Goal: Information Seeking & Learning: Learn about a topic

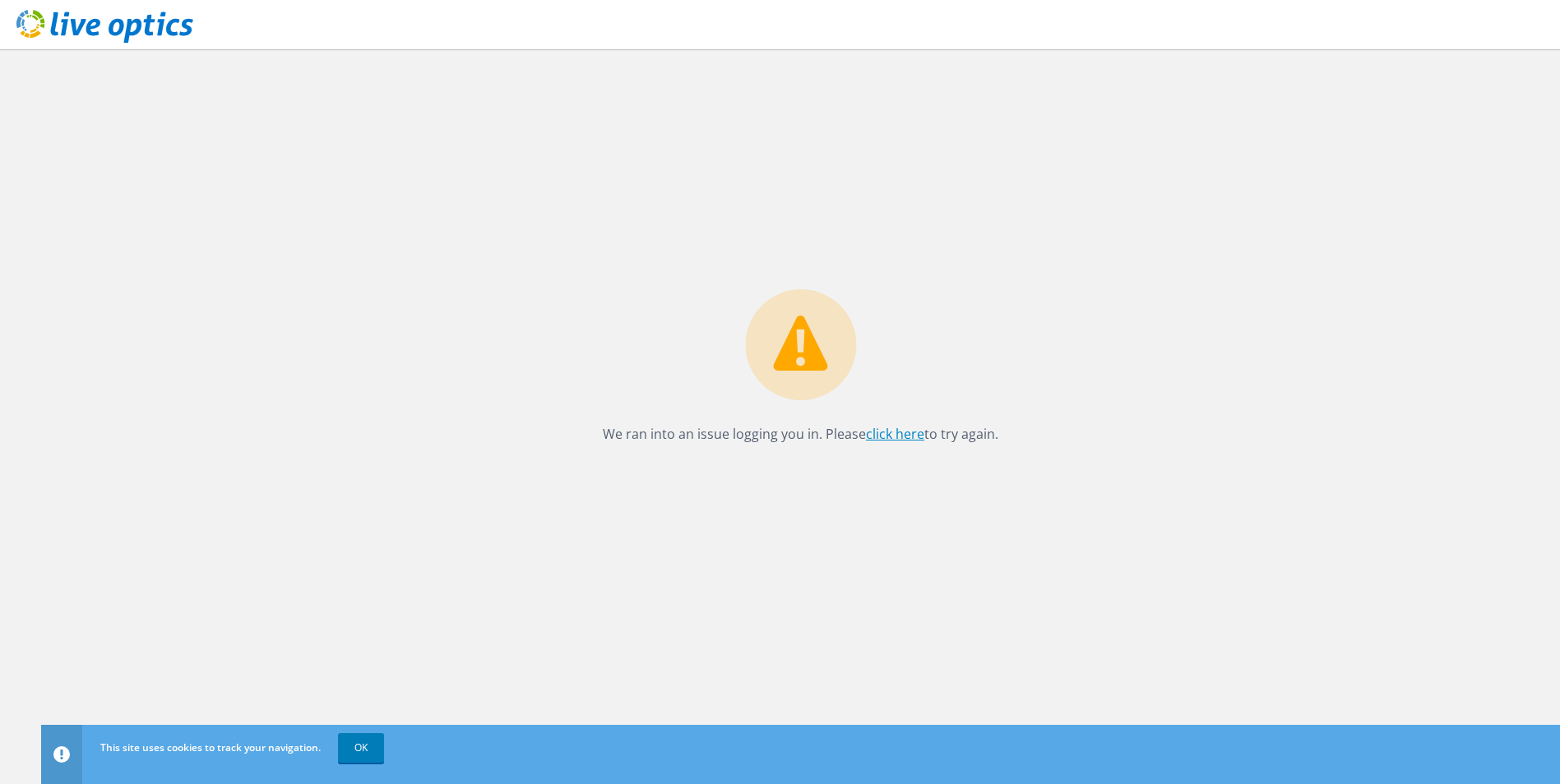
click at [892, 438] on link "click here" at bounding box center [895, 434] width 59 height 18
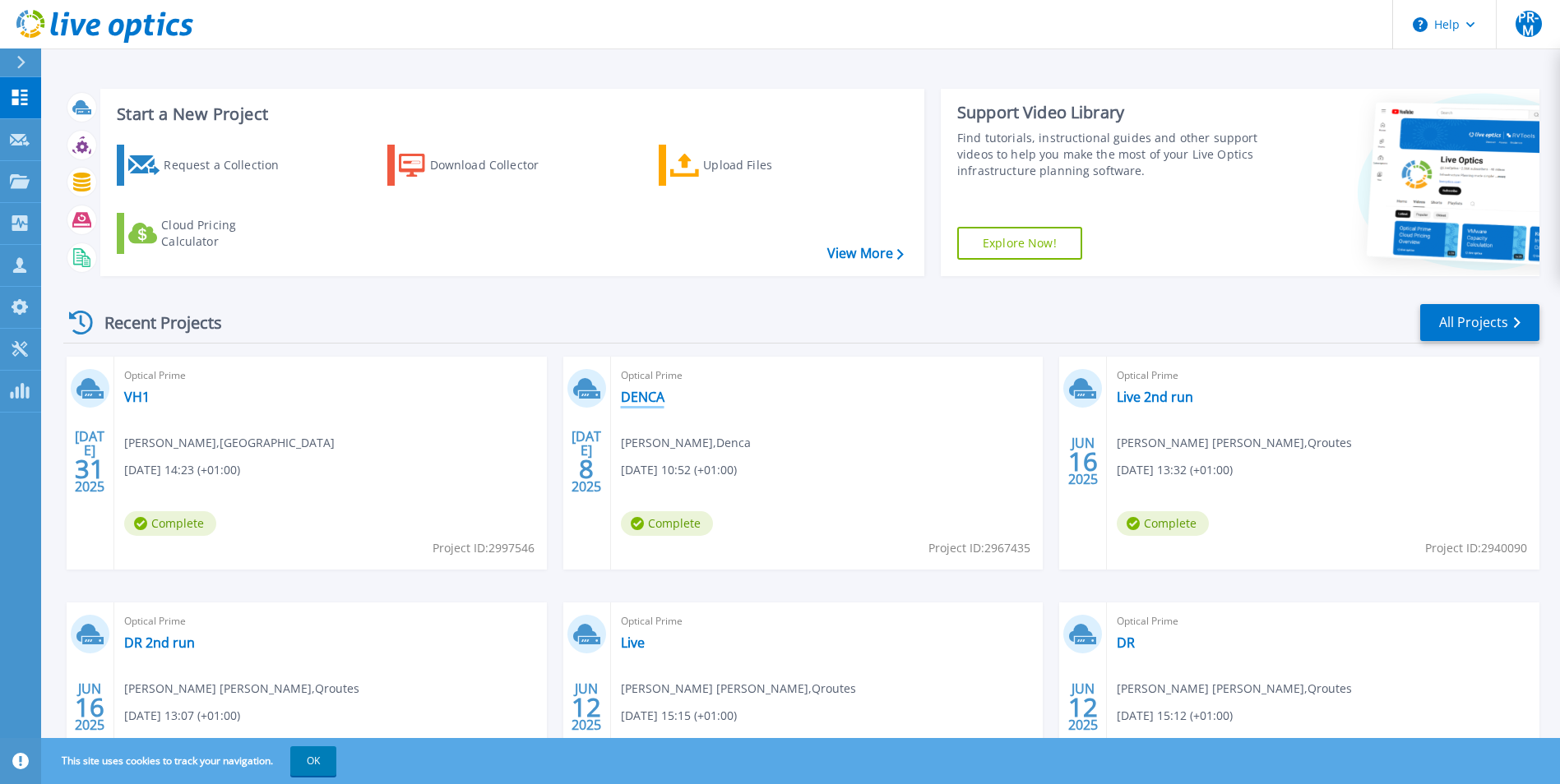
click at [651, 397] on link "DENCA" at bounding box center [642, 398] width 43 height 17
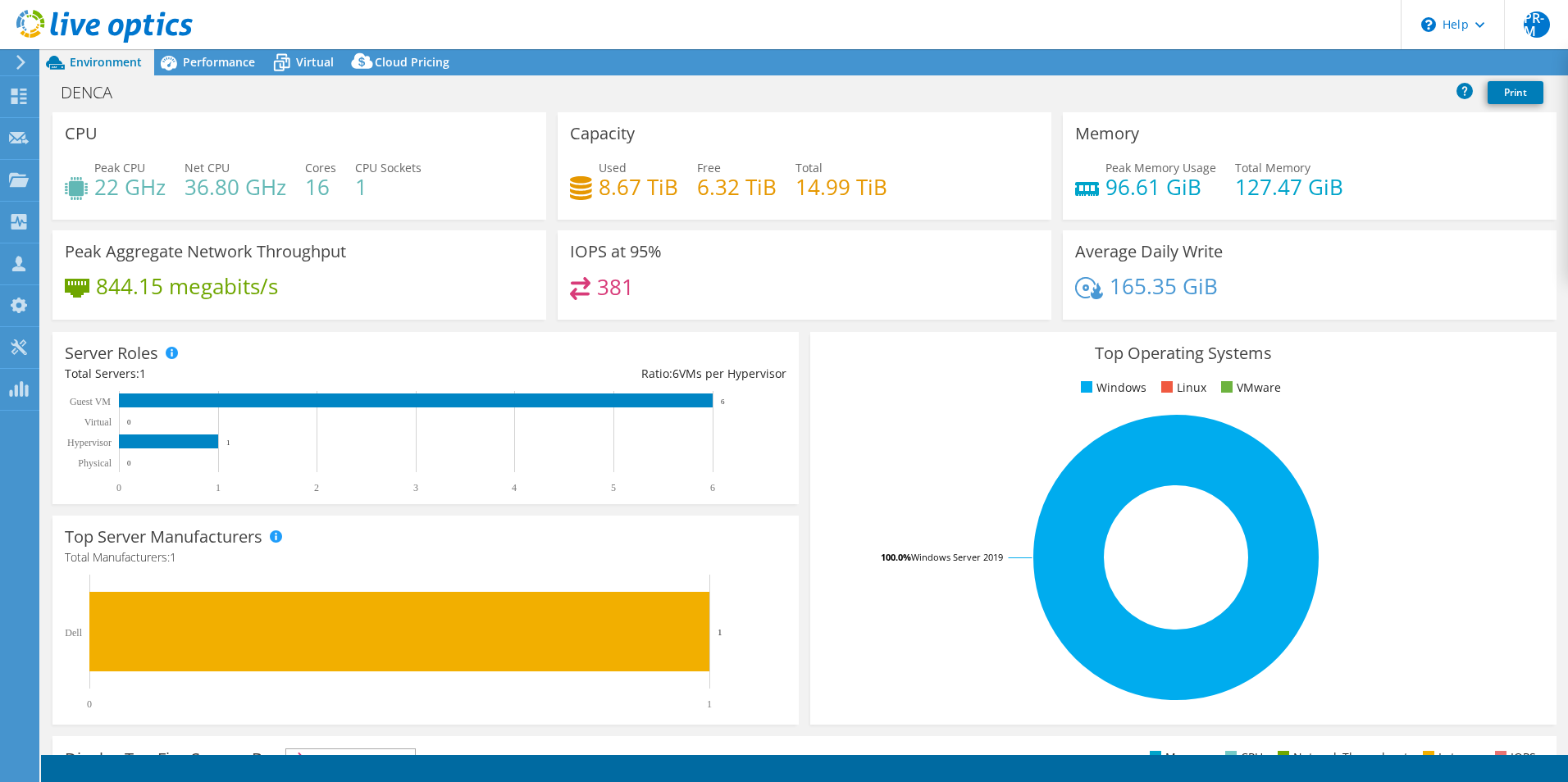
select select "USD"
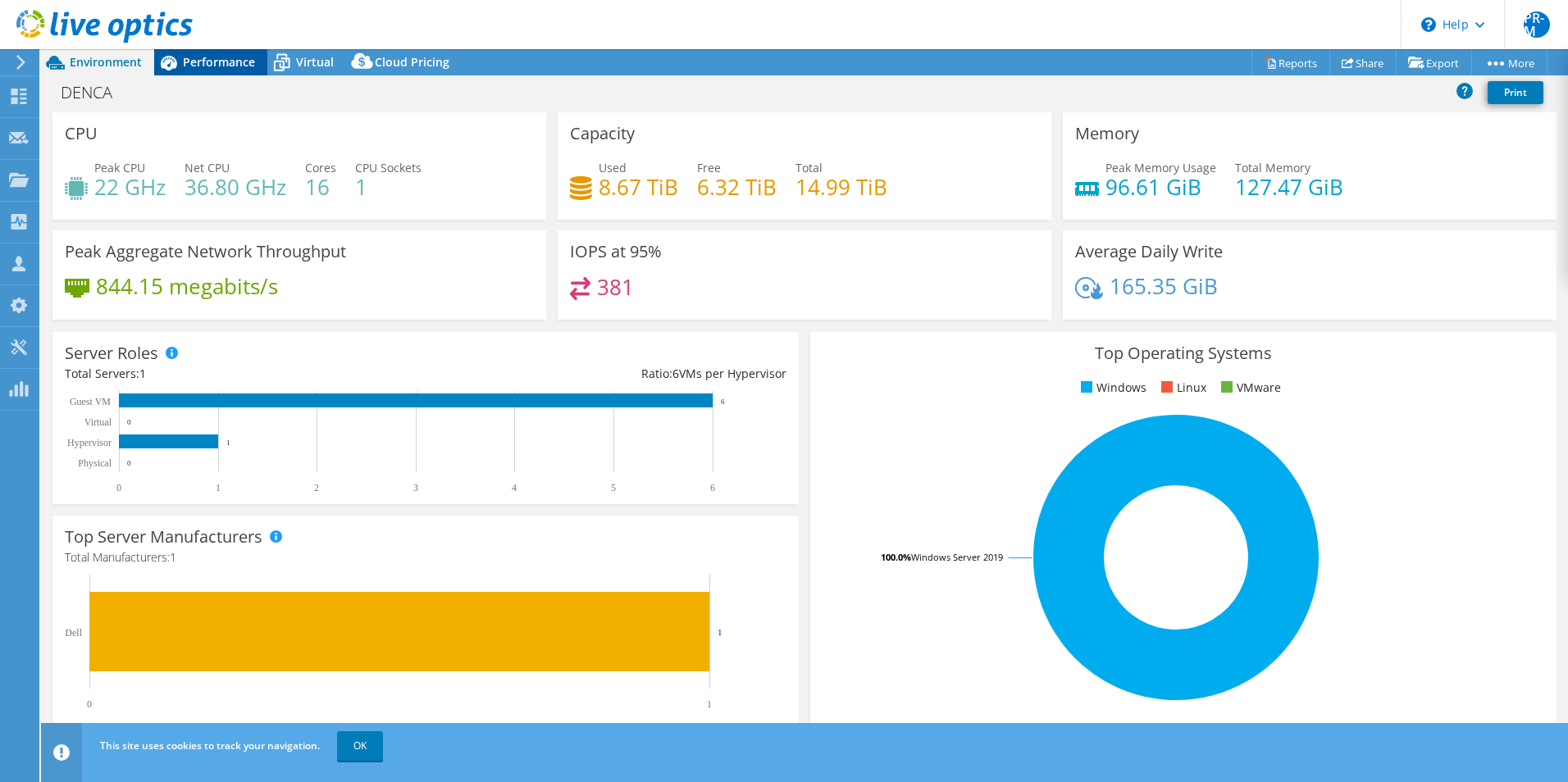
click at [212, 60] on span "Performance" at bounding box center [219, 61] width 72 height 16
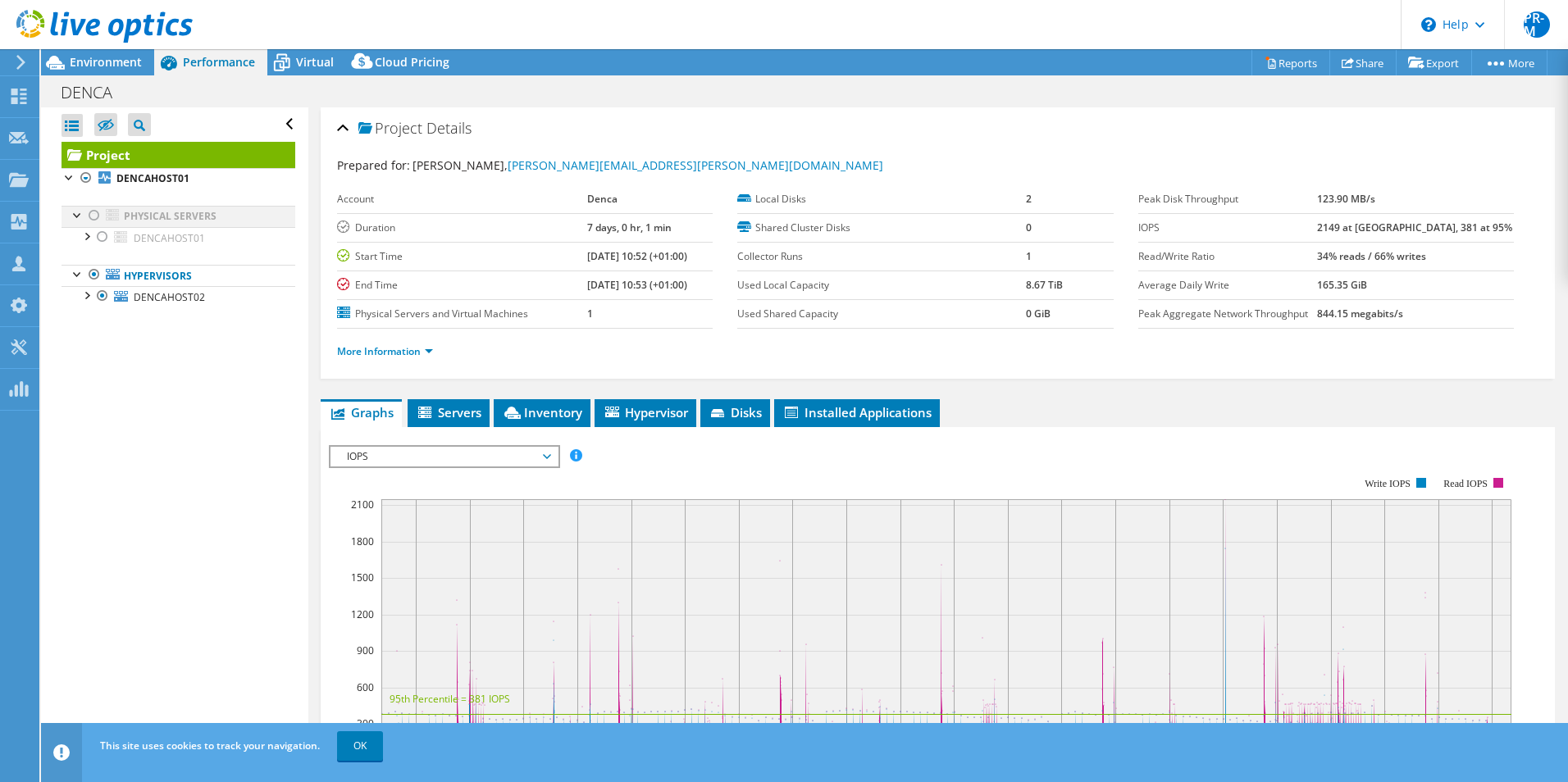
click at [93, 212] on div at bounding box center [94, 215] width 16 height 19
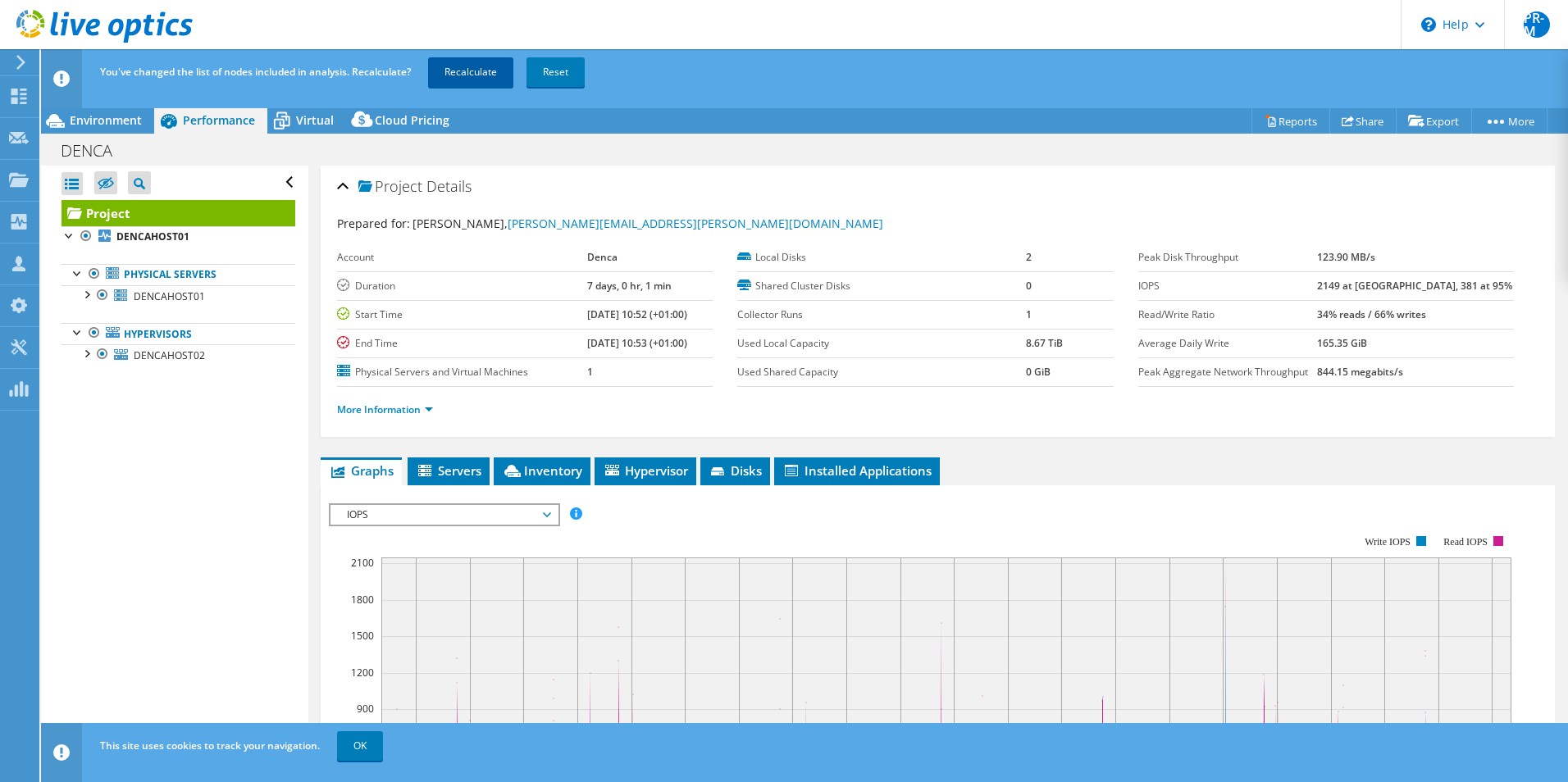
click at [452, 76] on link "Recalculate" at bounding box center [470, 72] width 85 height 29
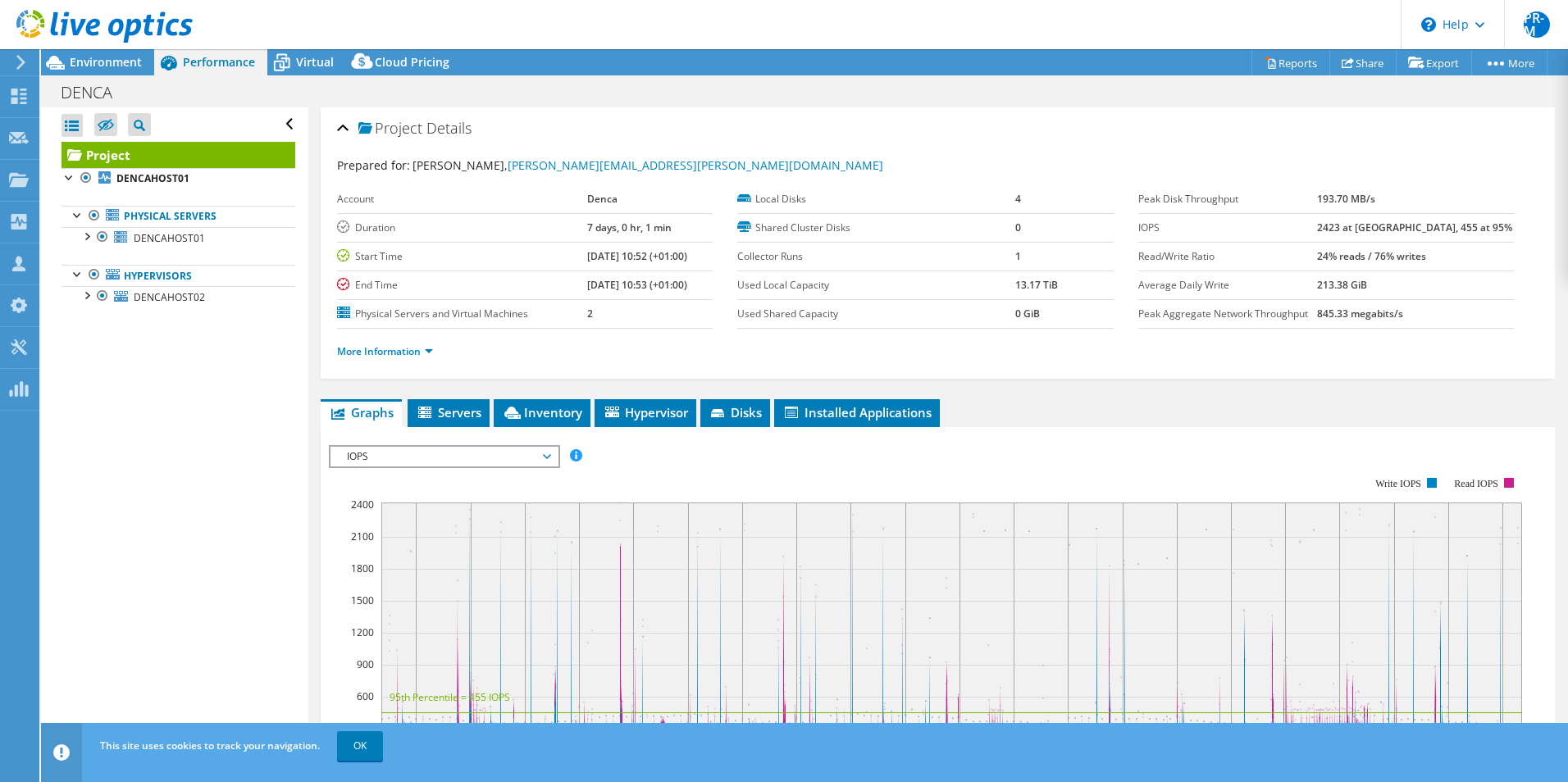
click at [216, 263] on ul "Physical Servers DENCAHOST01 0 C: 64CD98F0B2E3030025B355A90B7145CE-de45ec42-" at bounding box center [178, 257] width 234 height 136
click at [312, 61] on span "Virtual" at bounding box center [314, 61] width 38 height 16
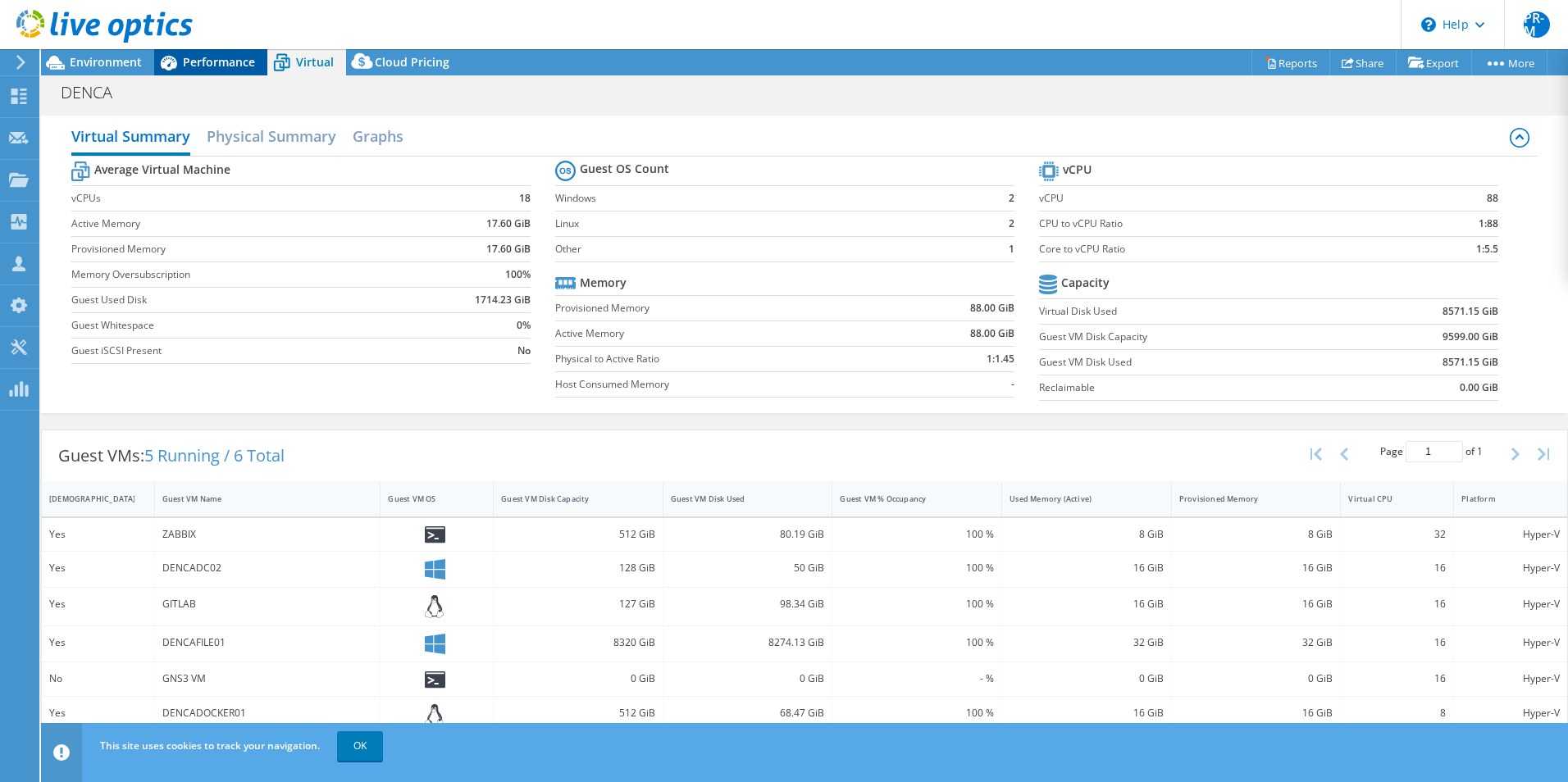
click at [204, 68] on span "Performance" at bounding box center [219, 61] width 72 height 16
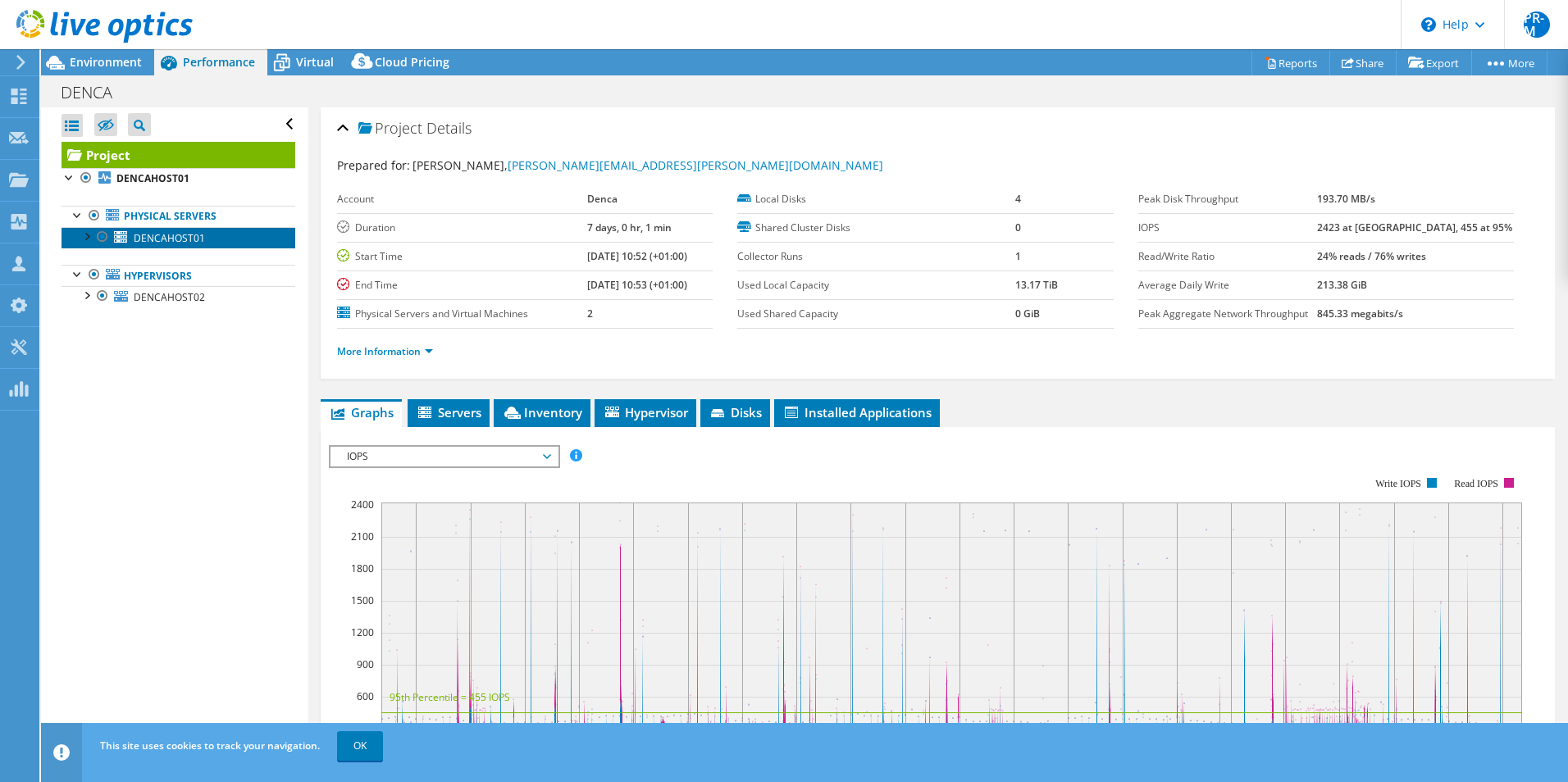
click at [210, 236] on link "DENCAHOST01" at bounding box center [178, 237] width 234 height 21
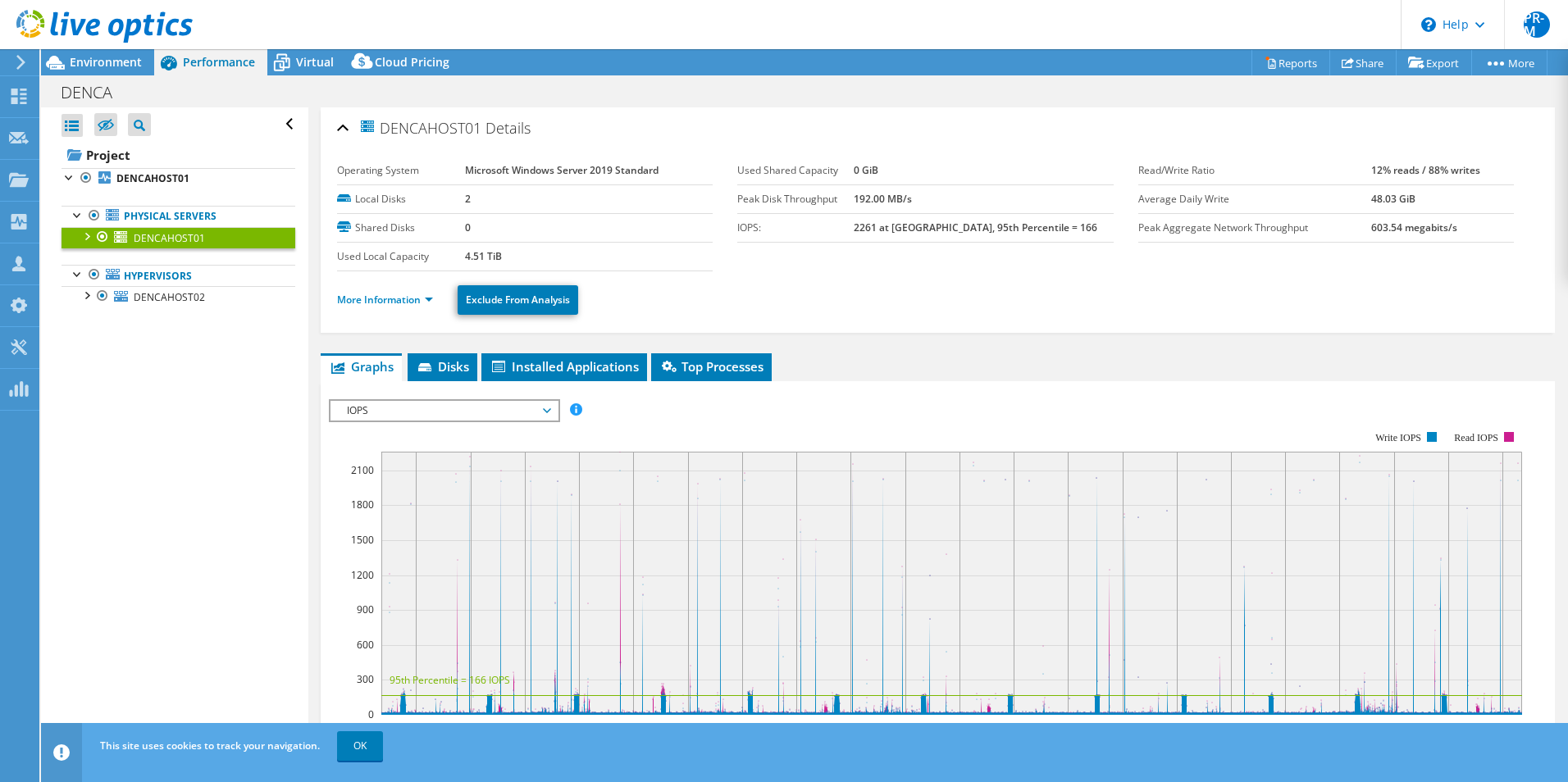
drag, startPoint x: 386, startPoint y: 126, endPoint x: 486, endPoint y: 129, distance: 100.0
click at [486, 129] on h2 "DENCAHOST01 Details" at bounding box center [433, 128] width 193 height 33
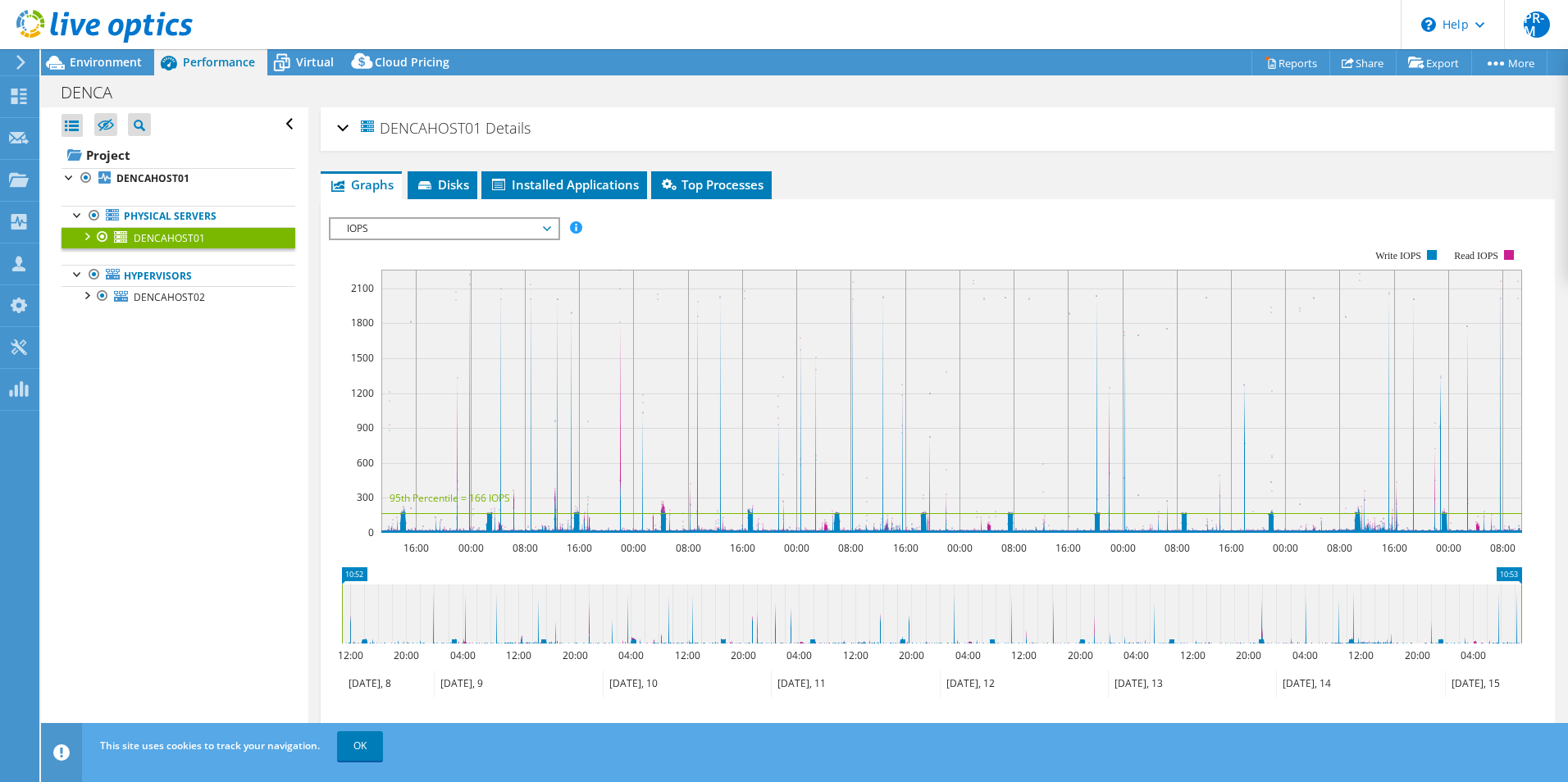
copy span "DENCAHOST01"
click at [154, 301] on span "DENCAHOST02" at bounding box center [169, 297] width 71 height 14
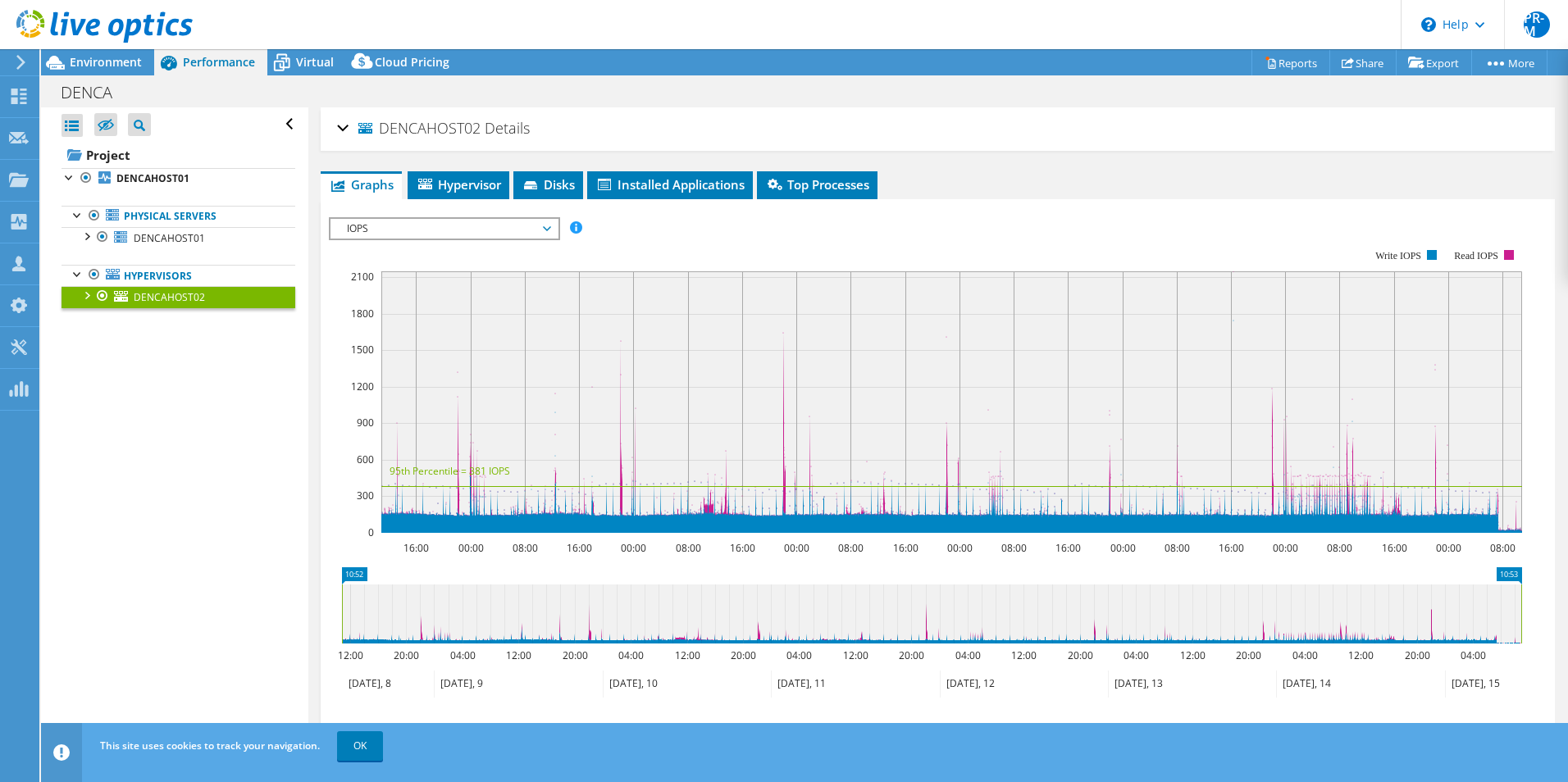
drag, startPoint x: 429, startPoint y: 129, endPoint x: 481, endPoint y: 126, distance: 52.1
click at [481, 126] on h2 "DENCAHOST02 Details" at bounding box center [433, 128] width 192 height 33
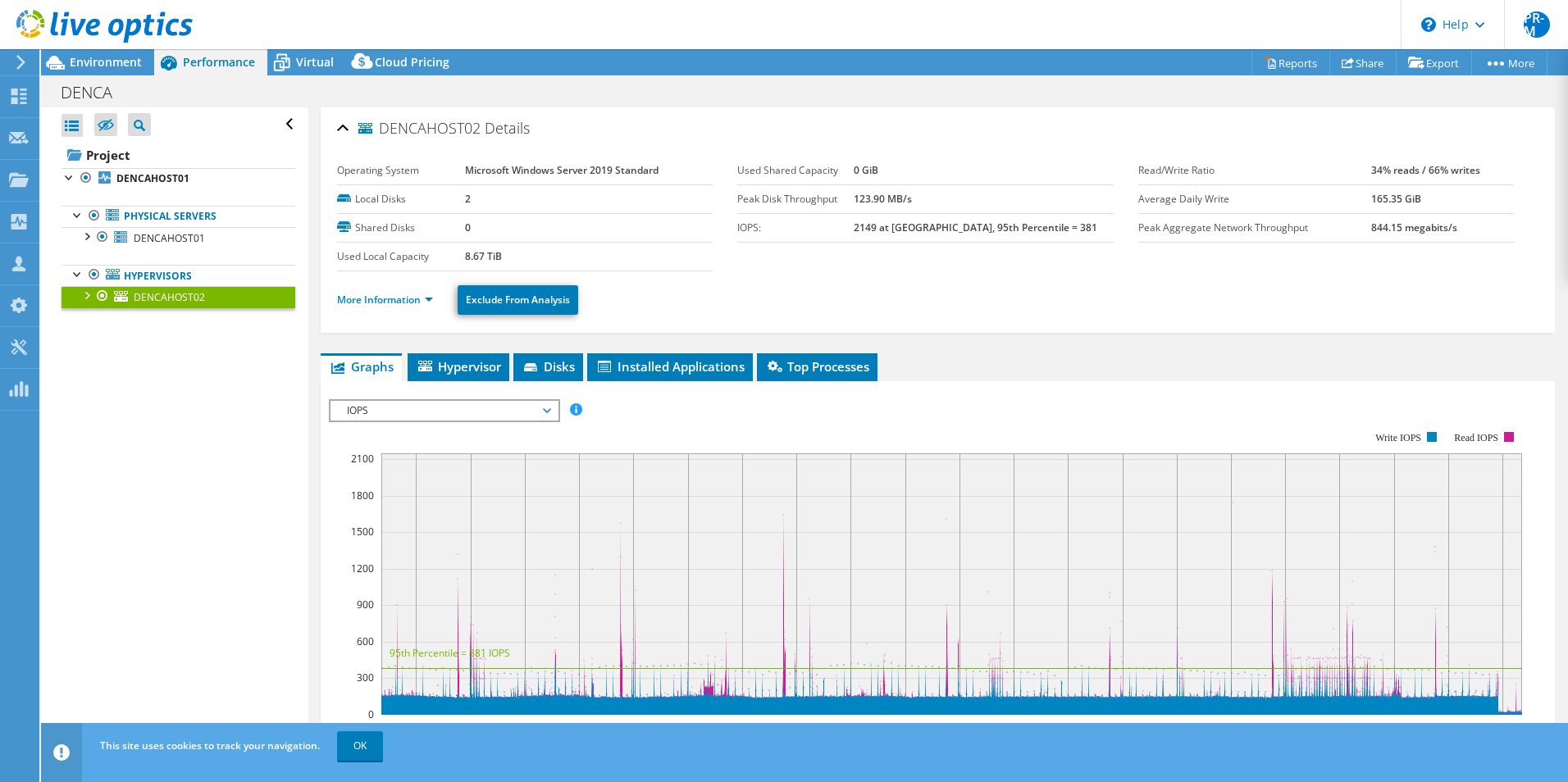
copy span "DENCAHOST02"
drag, startPoint x: 92, startPoint y: 271, endPoint x: 361, endPoint y: 312, distance: 272.1
click at [93, 271] on div at bounding box center [94, 274] width 16 height 19
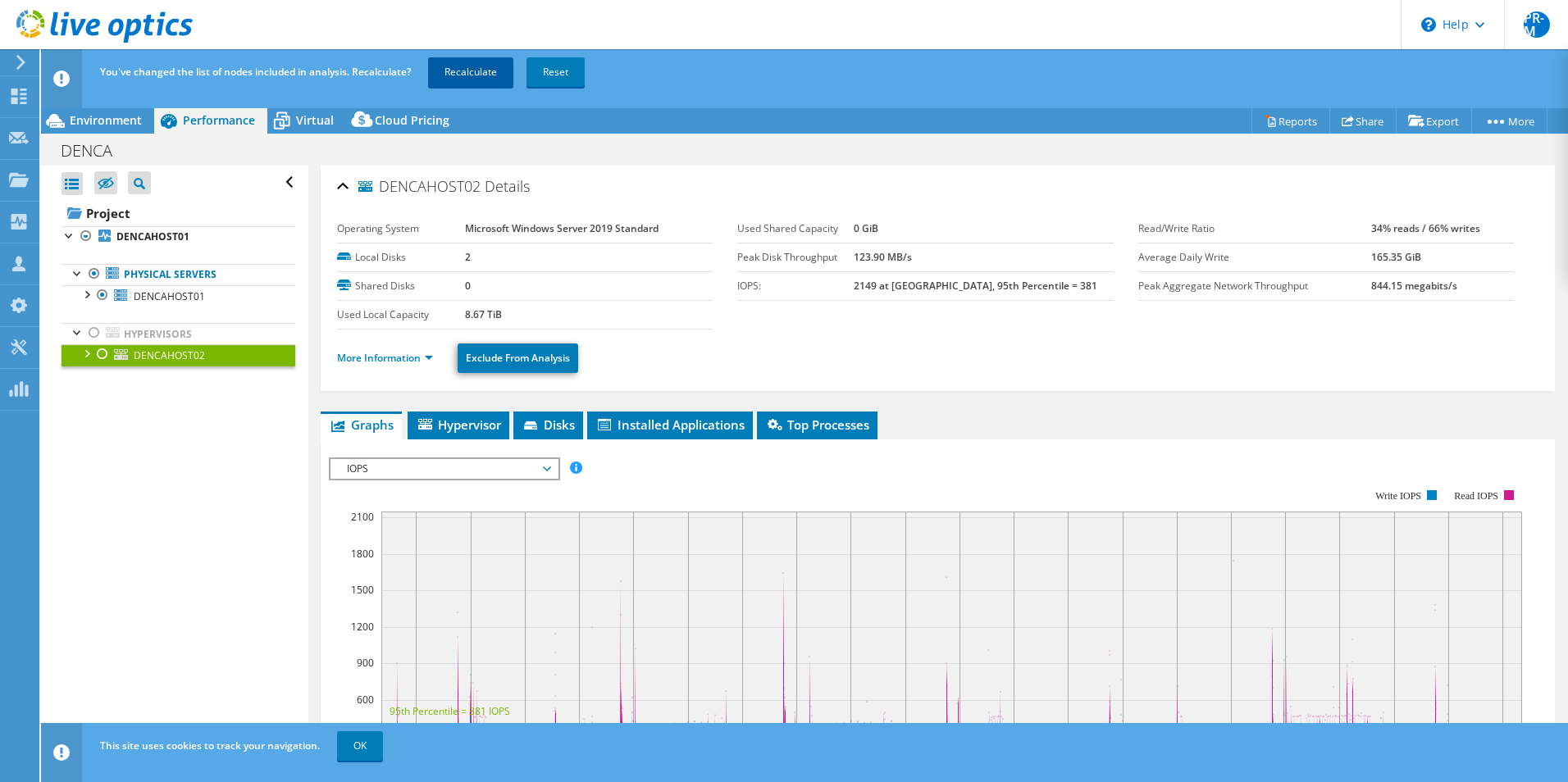
click at [478, 74] on link "Recalculate" at bounding box center [470, 72] width 85 height 29
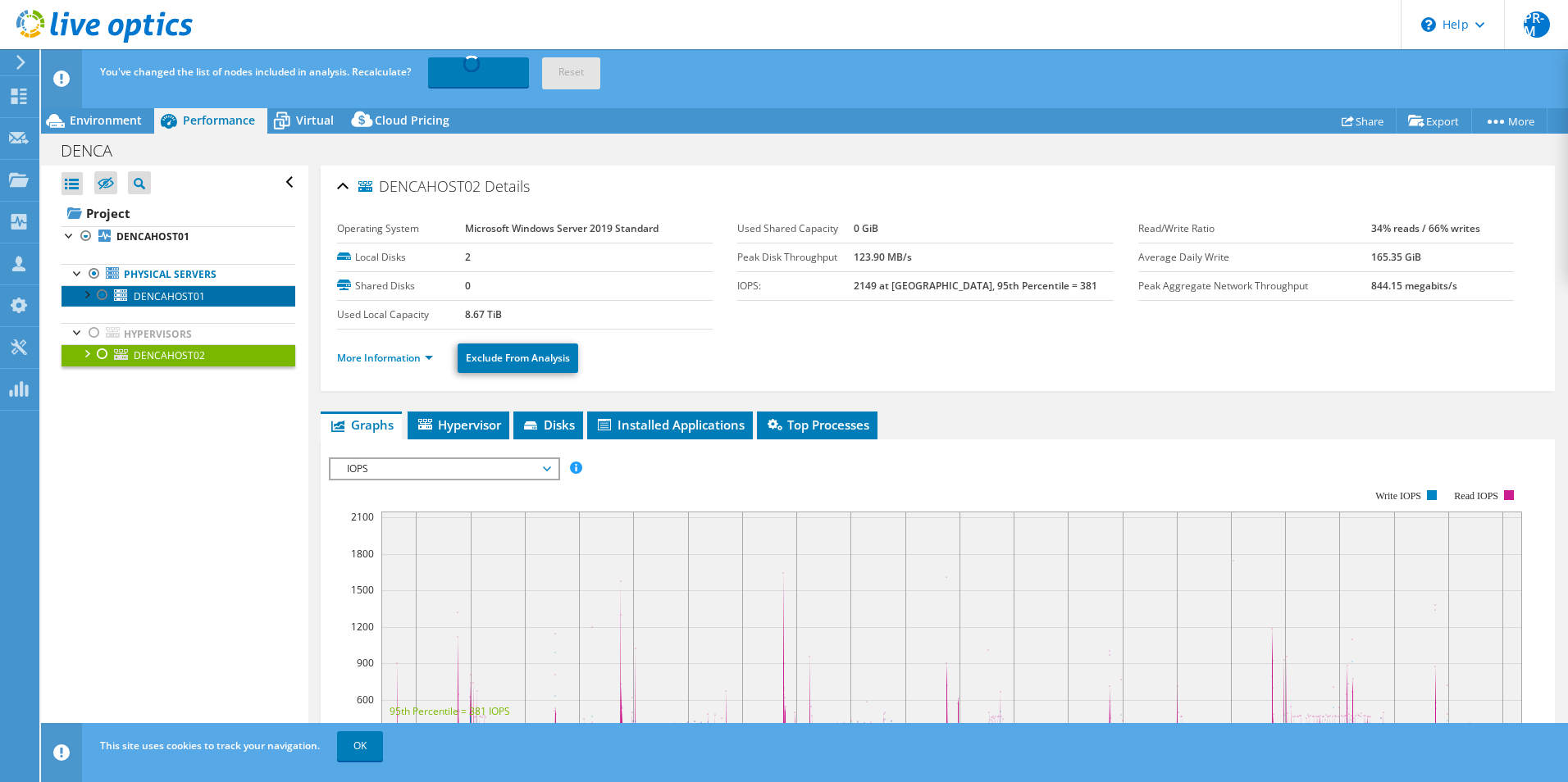
click at [173, 301] on span "DENCAHOST01" at bounding box center [169, 296] width 71 height 14
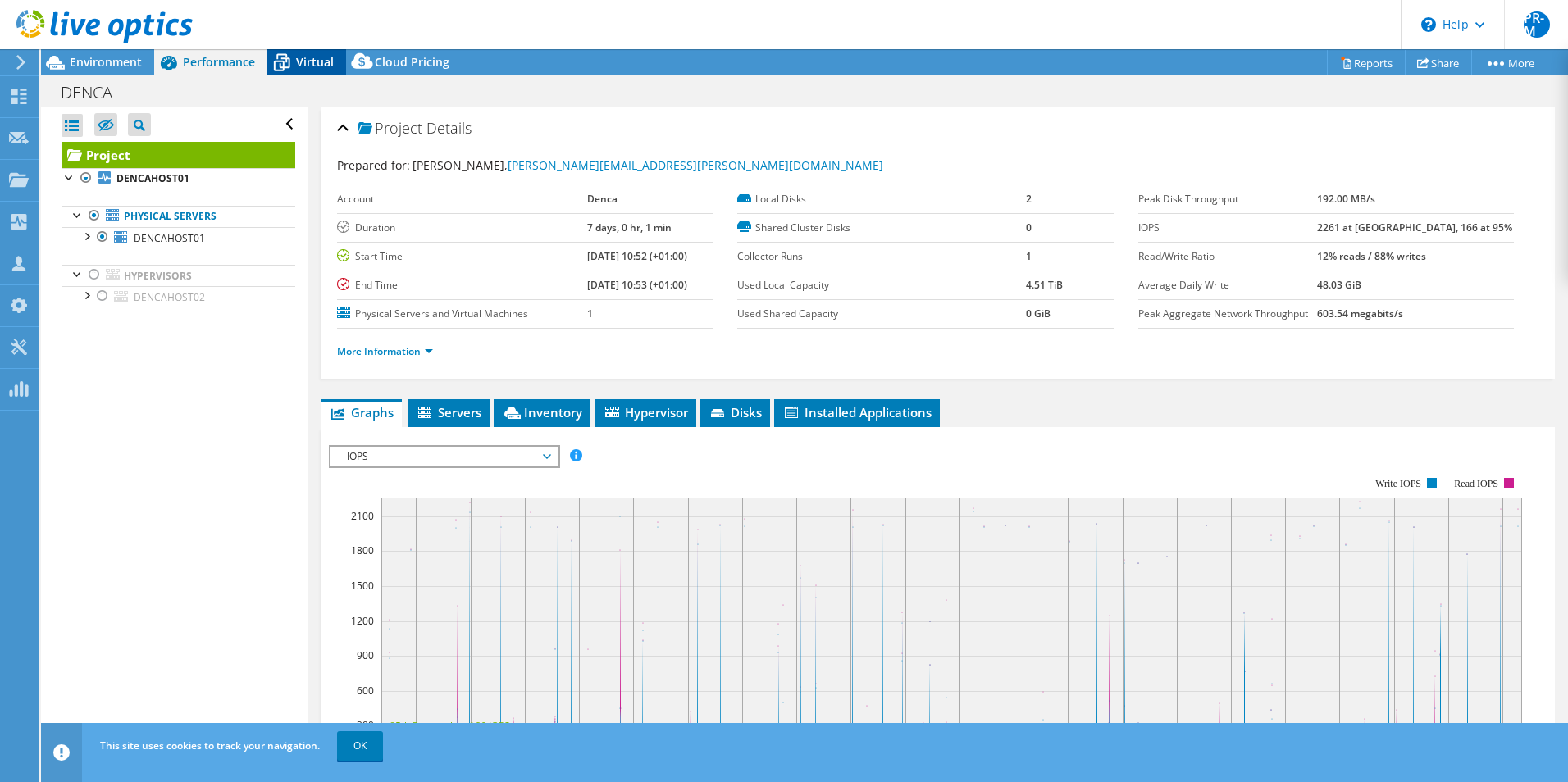
click at [310, 66] on span "Virtual" at bounding box center [314, 61] width 38 height 16
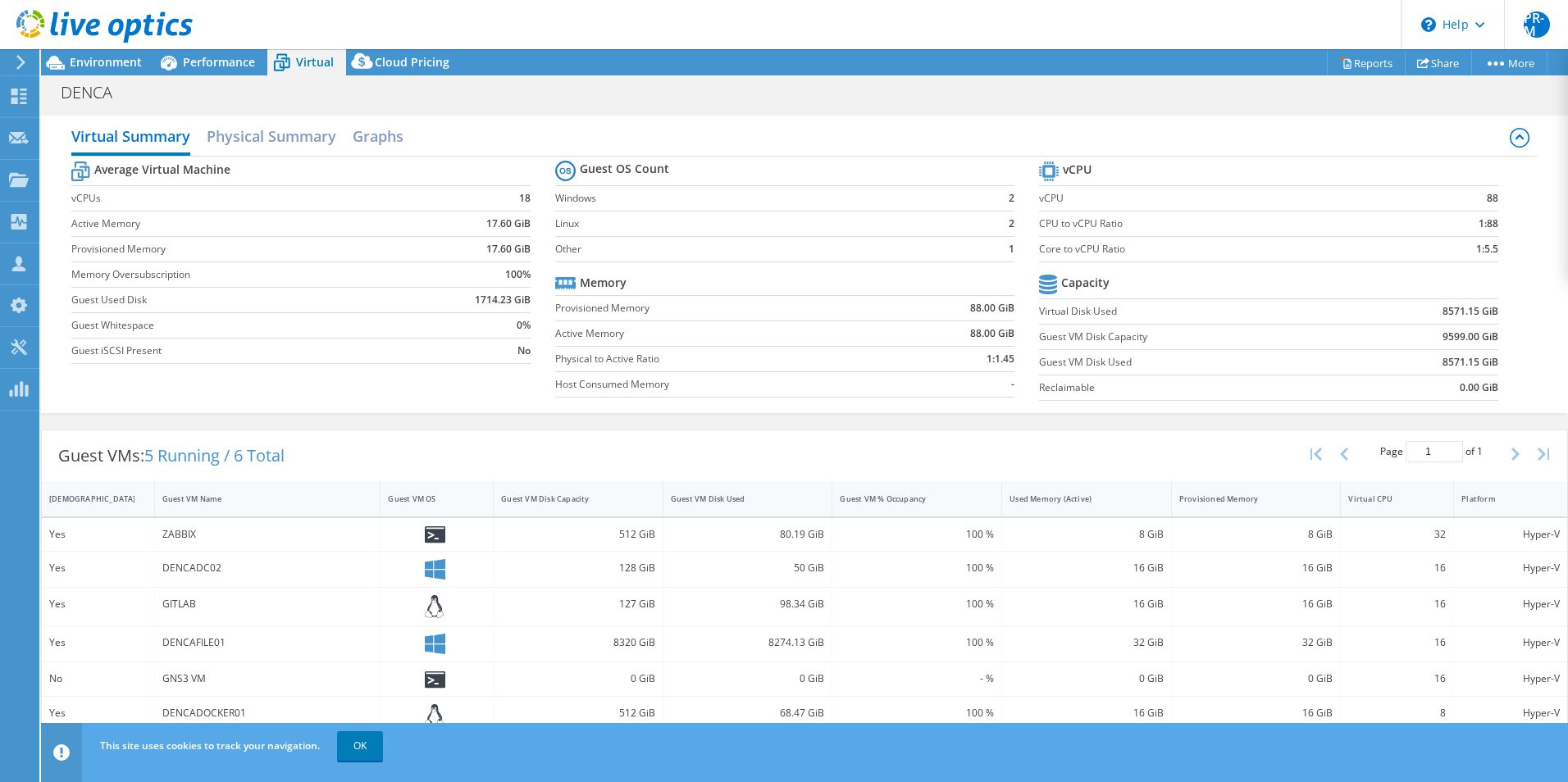
click at [308, 61] on span "Virtual" at bounding box center [314, 61] width 38 height 16
click at [183, 61] on span "Performance" at bounding box center [219, 61] width 72 height 16
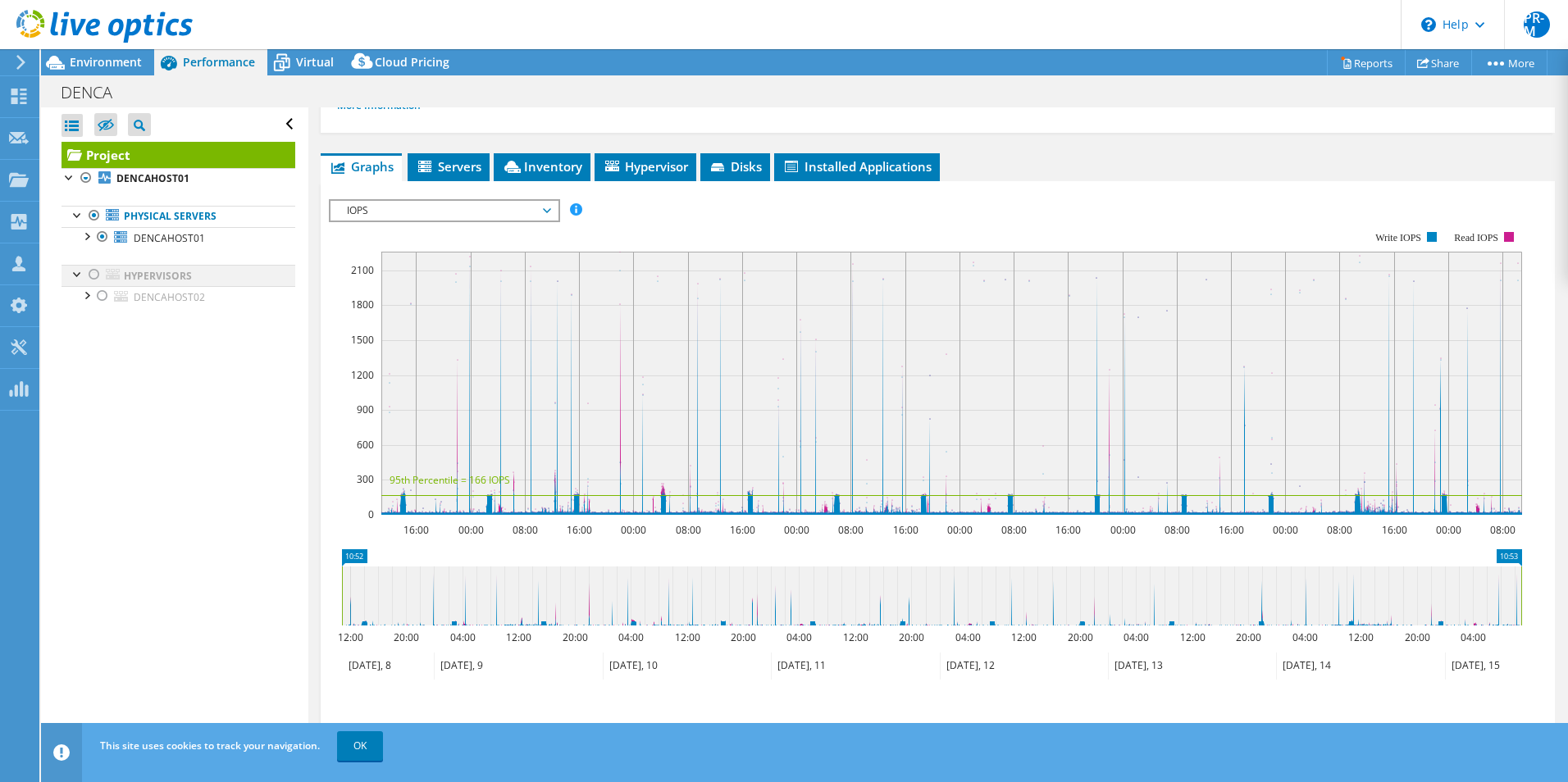
click at [93, 273] on div at bounding box center [94, 274] width 16 height 19
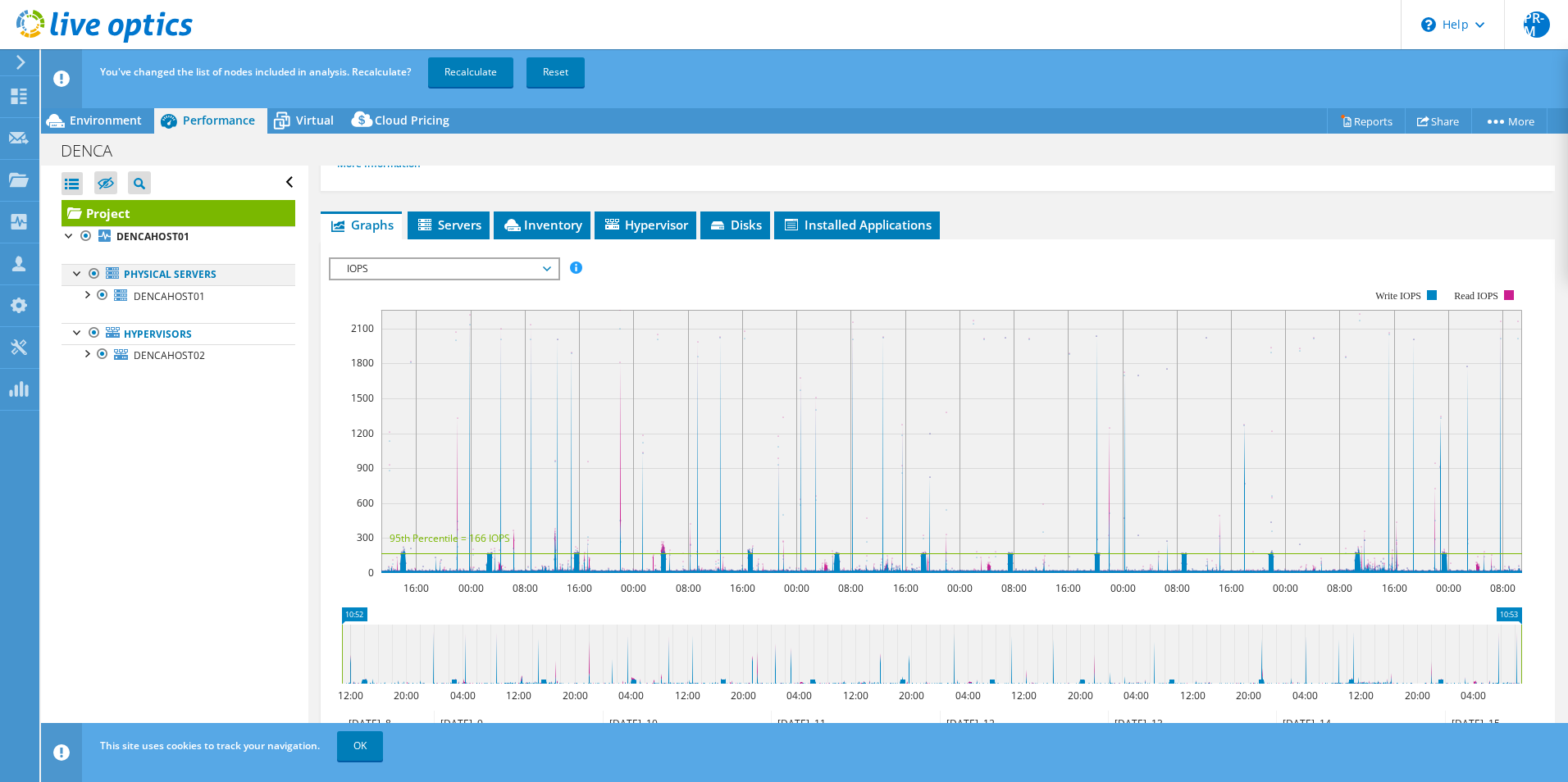
click at [92, 269] on div at bounding box center [94, 273] width 16 height 19
click at [461, 66] on link "Recalculate" at bounding box center [470, 72] width 85 height 29
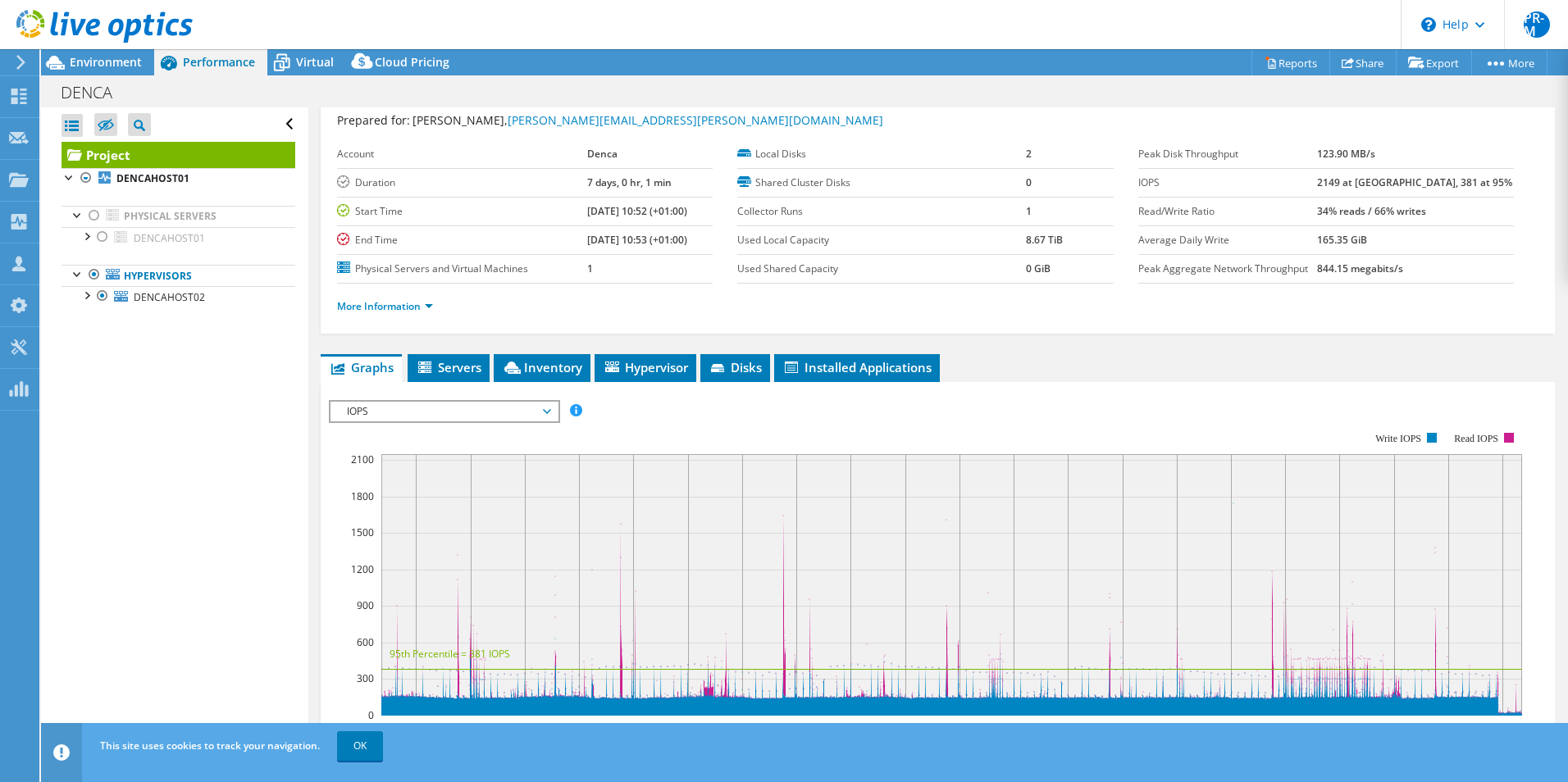
scroll to position [0, 0]
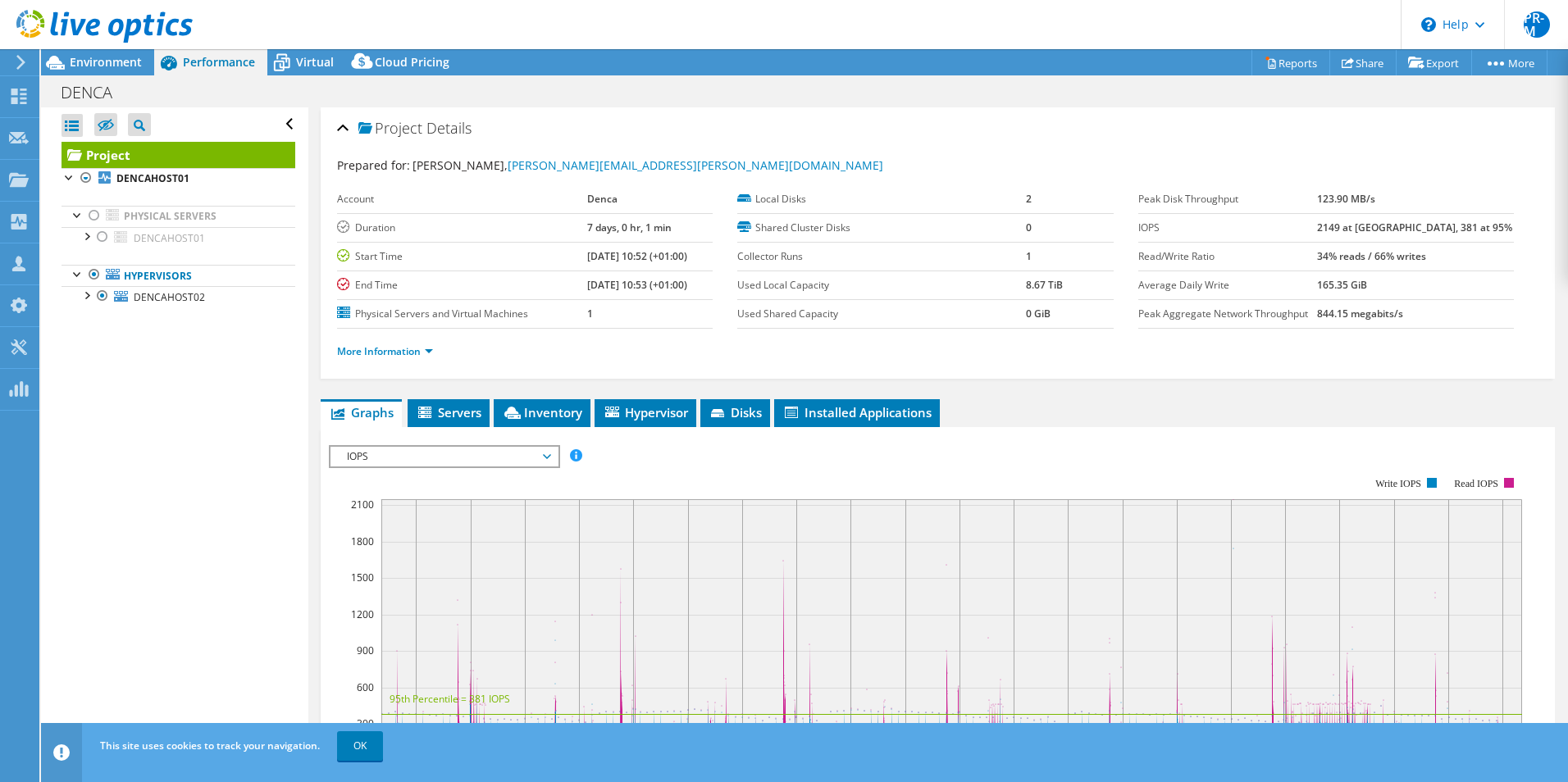
drag, startPoint x: 314, startPoint y: 67, endPoint x: 389, endPoint y: 98, distance: 81.2
click at [314, 67] on span "Virtual" at bounding box center [314, 61] width 38 height 16
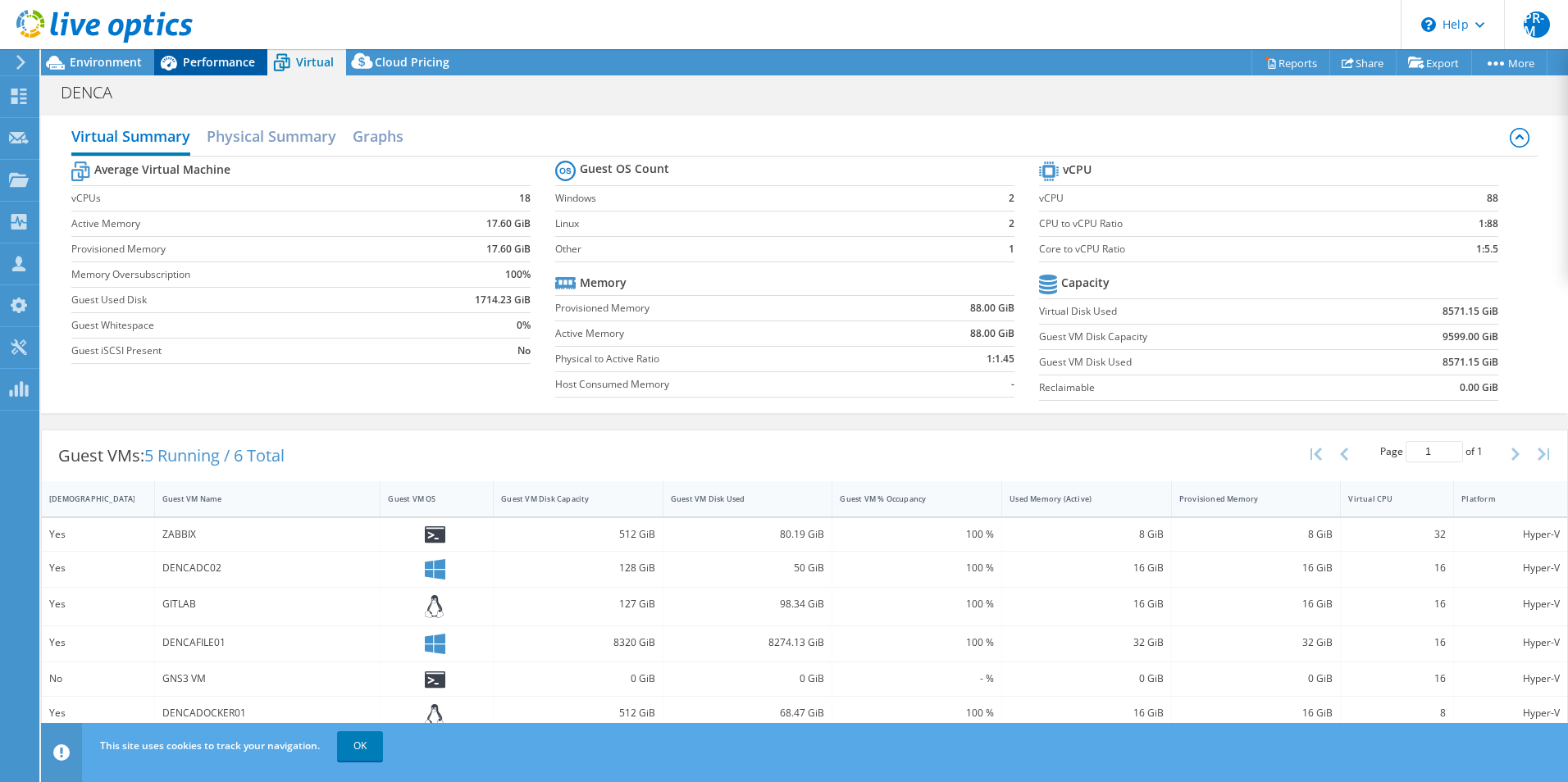
click at [215, 56] on span "Performance" at bounding box center [219, 61] width 72 height 16
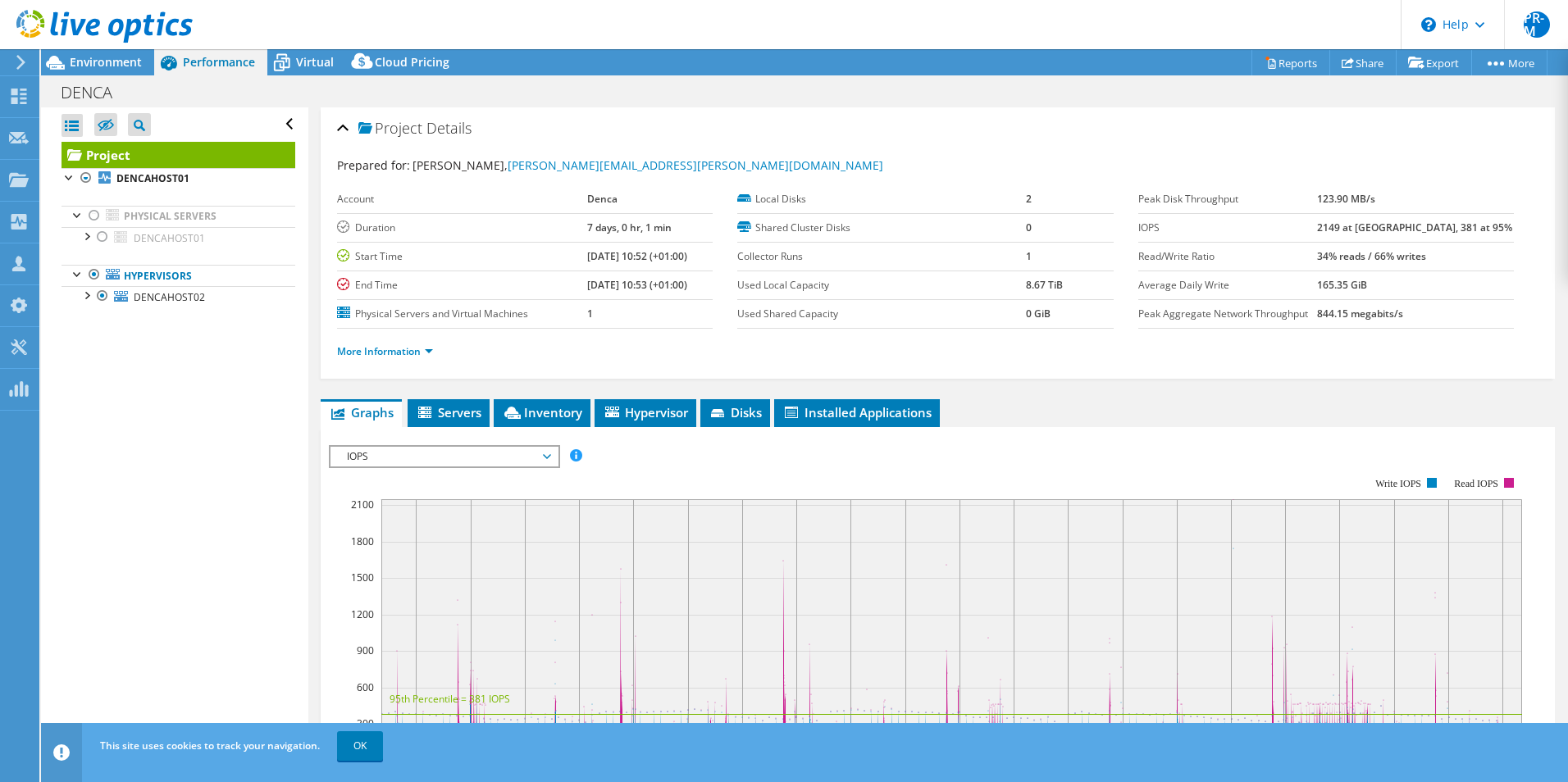
click at [854, 353] on ul "More Information" at bounding box center [938, 350] width 1202 height 22
click at [223, 59] on span "Performance" at bounding box center [219, 61] width 72 height 16
click at [122, 67] on span "Environment" at bounding box center [105, 61] width 72 height 16
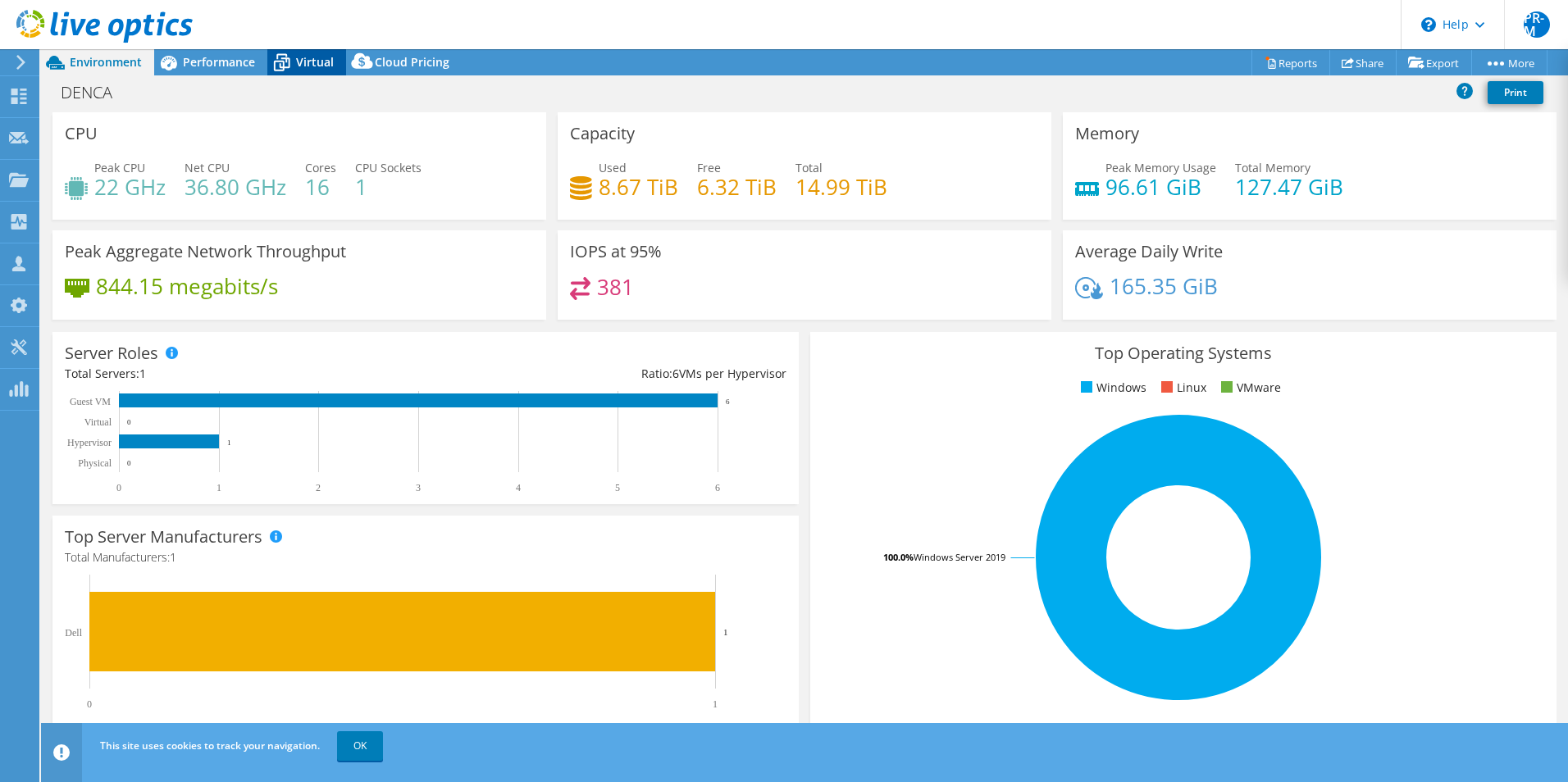
click at [302, 63] on span "Virtual" at bounding box center [314, 61] width 38 height 16
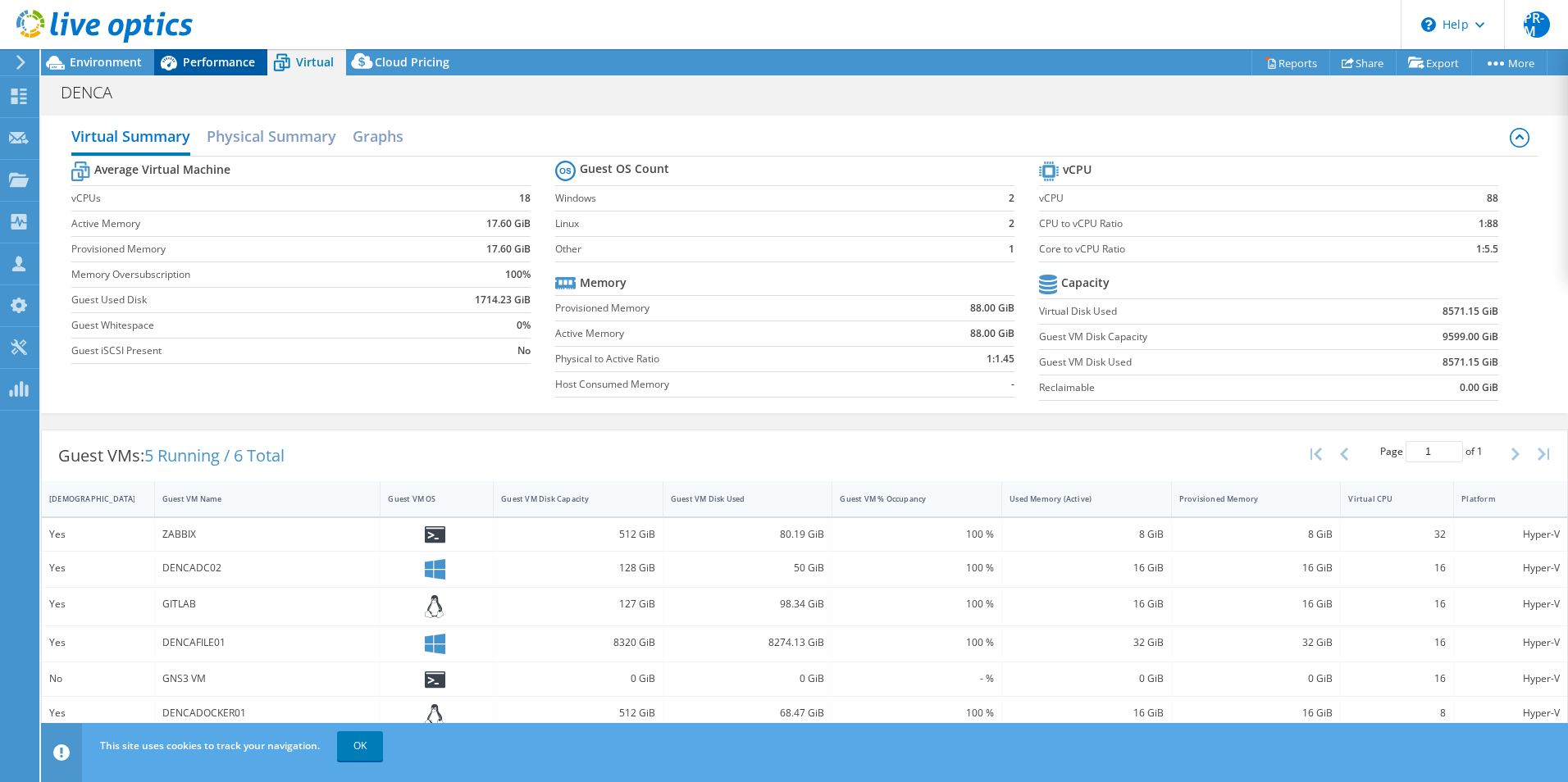
click at [222, 60] on span "Performance" at bounding box center [219, 61] width 72 height 16
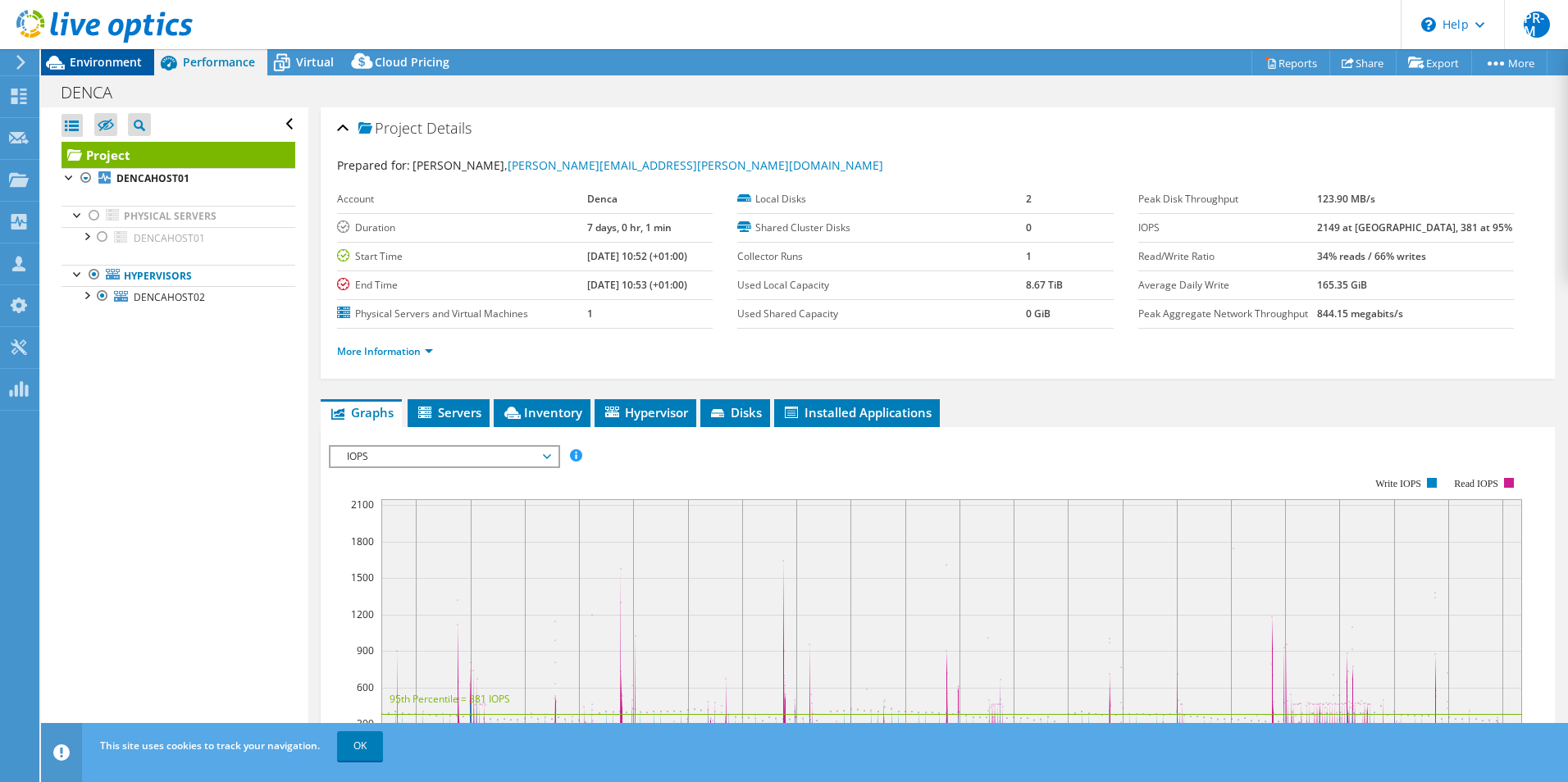
drag, startPoint x: 102, startPoint y: 60, endPoint x: 126, endPoint y: 72, distance: 26.8
click at [111, 67] on span "Environment" at bounding box center [105, 61] width 72 height 16
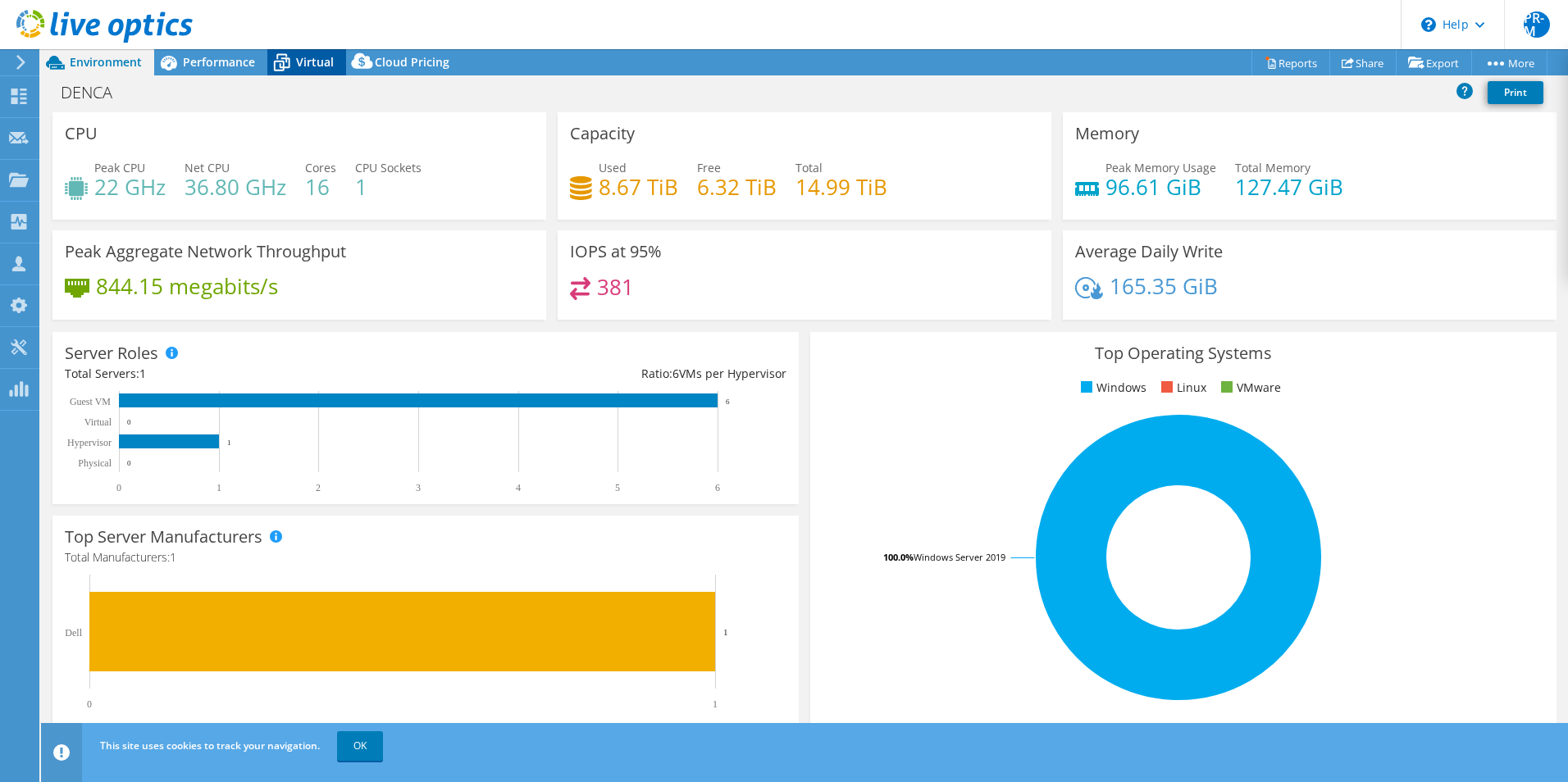
drag, startPoint x: 126, startPoint y: 72, endPoint x: 294, endPoint y: 60, distance: 168.4
click at [294, 60] on icon at bounding box center [281, 62] width 28 height 28
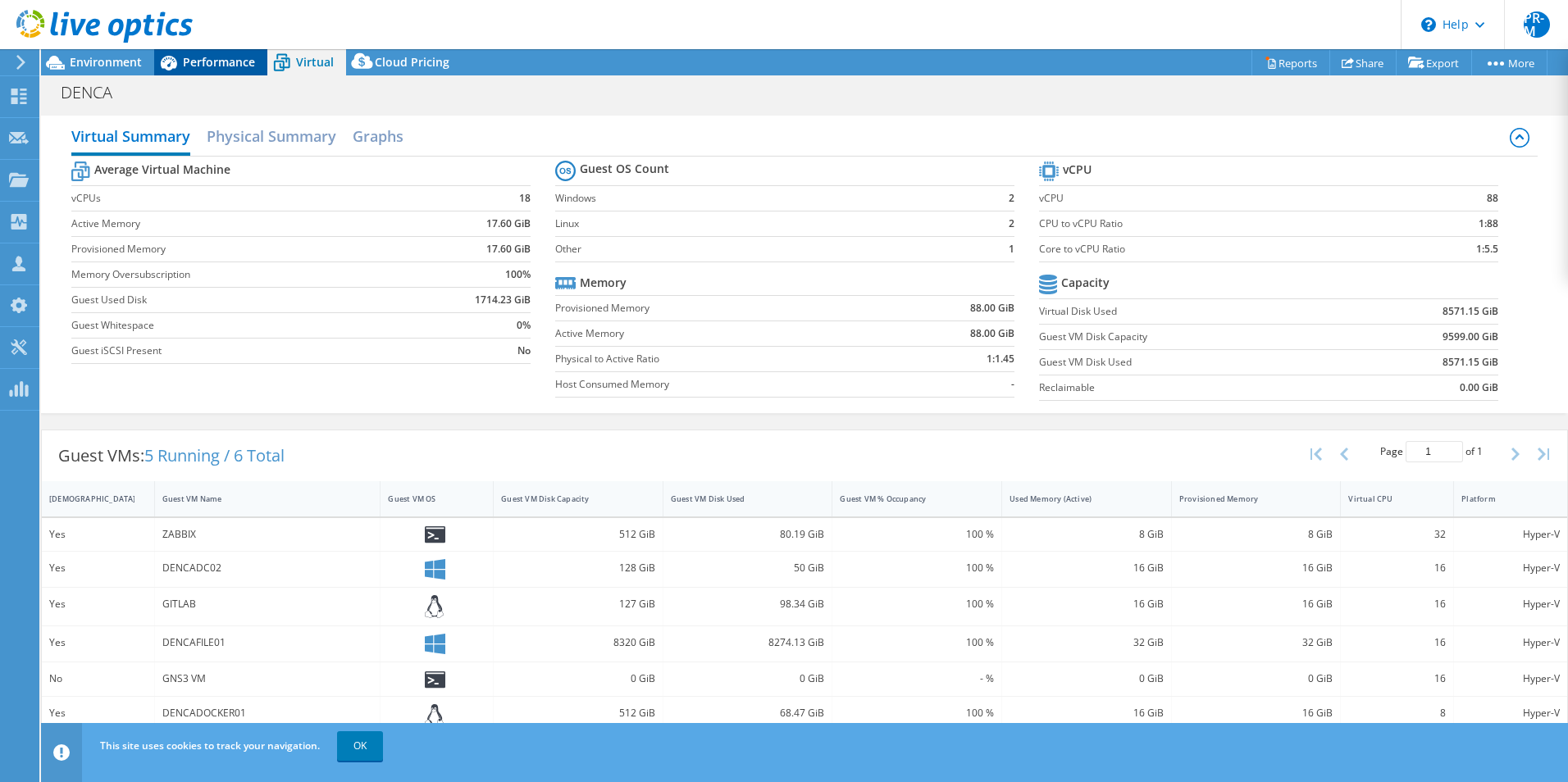
click at [213, 60] on span "Performance" at bounding box center [219, 61] width 72 height 16
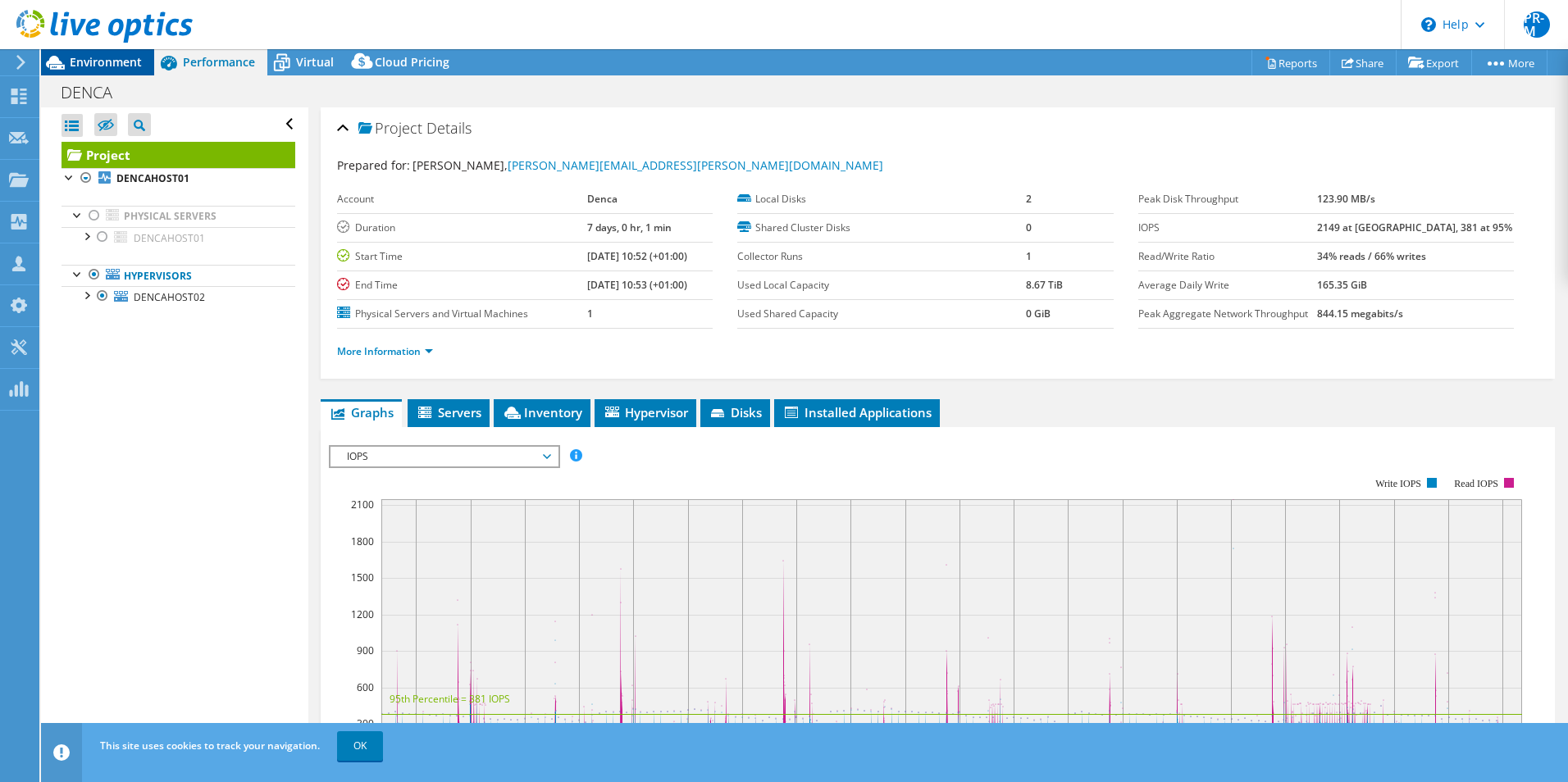
click at [119, 60] on span "Environment" at bounding box center [105, 61] width 72 height 16
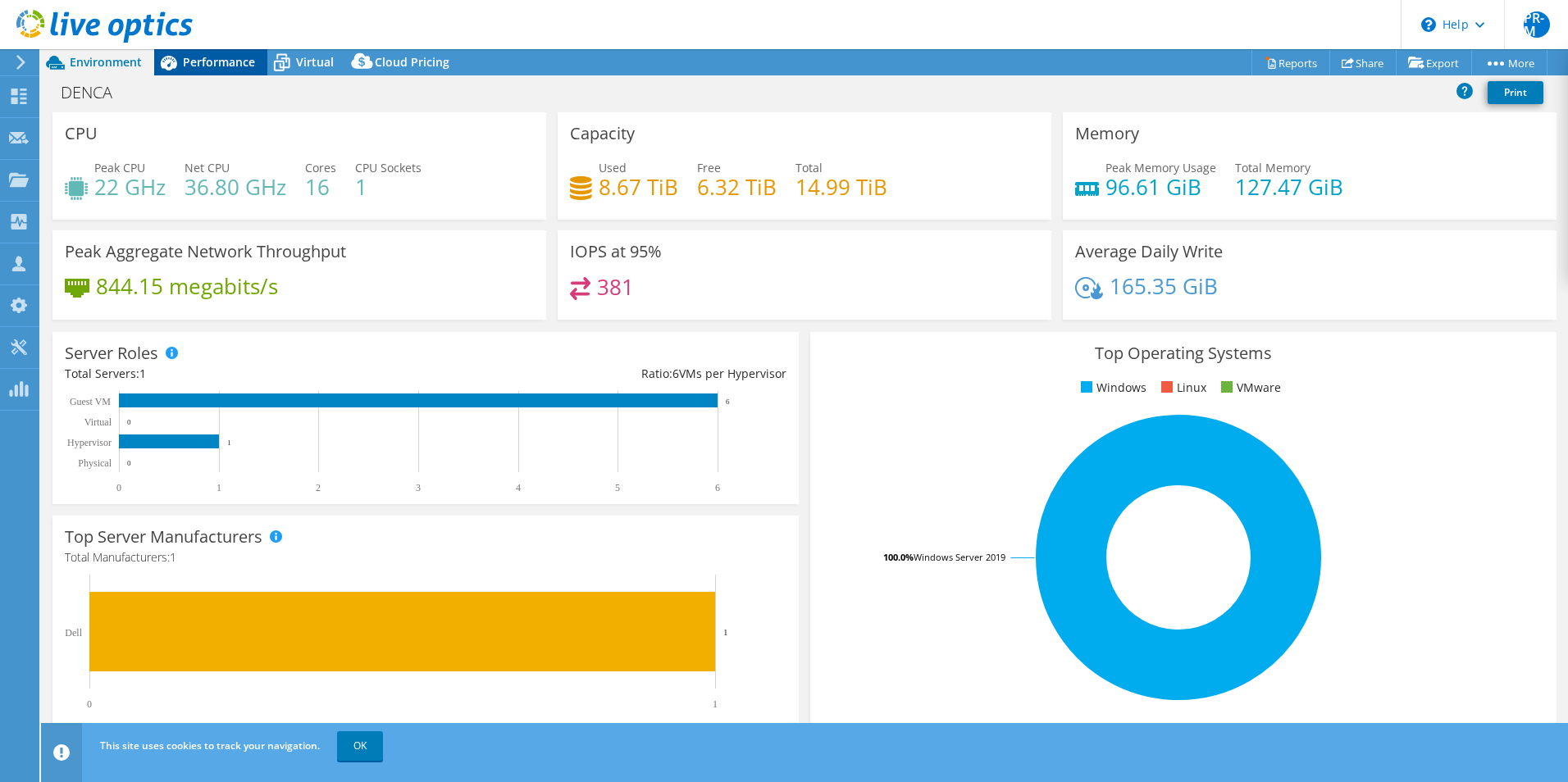
click at [196, 64] on span "Performance" at bounding box center [219, 61] width 72 height 16
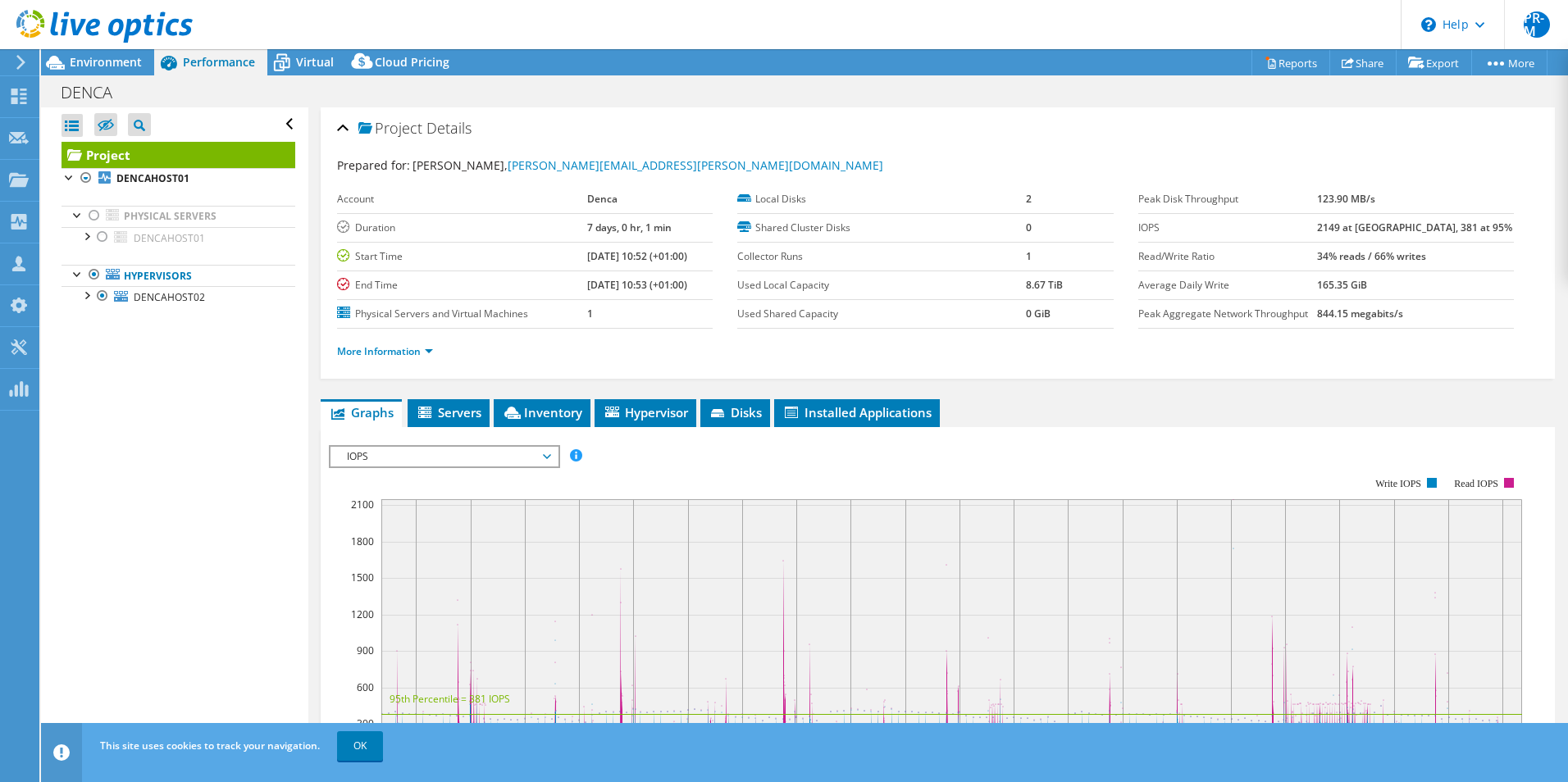
click at [122, 54] on div at bounding box center [96, 27] width 192 height 55
click at [120, 66] on span "Environment" at bounding box center [105, 61] width 72 height 16
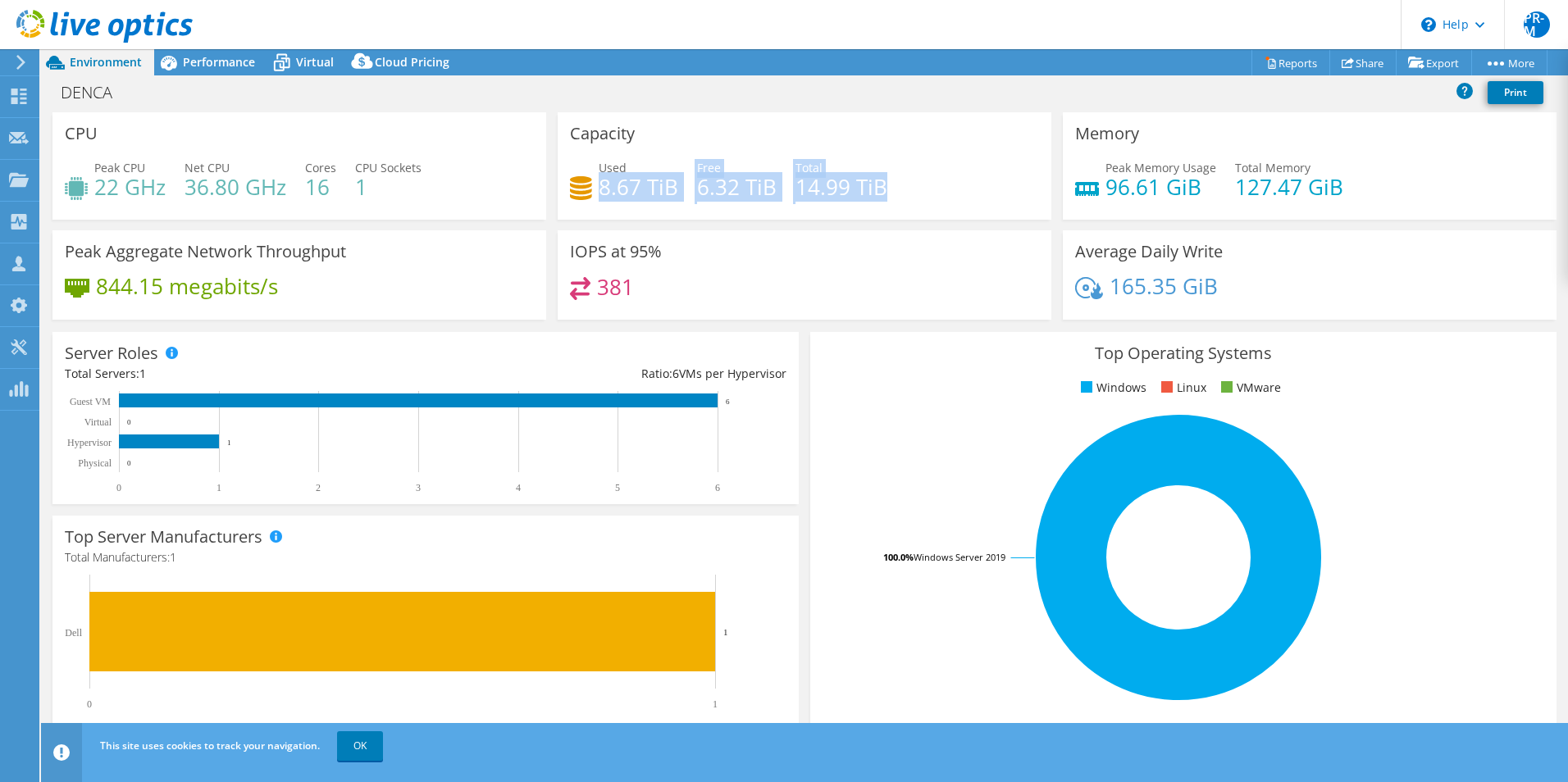
drag, startPoint x: 599, startPoint y: 190, endPoint x: 905, endPoint y: 192, distance: 306.0
click at [905, 192] on div "Used 8.67 TiB Free 6.32 TiB Total 14.99 TiB" at bounding box center [804, 186] width 469 height 53
drag, startPoint x: 905, startPoint y: 192, endPoint x: 865, endPoint y: 277, distance: 93.9
click at [865, 277] on div "381" at bounding box center [804, 295] width 469 height 36
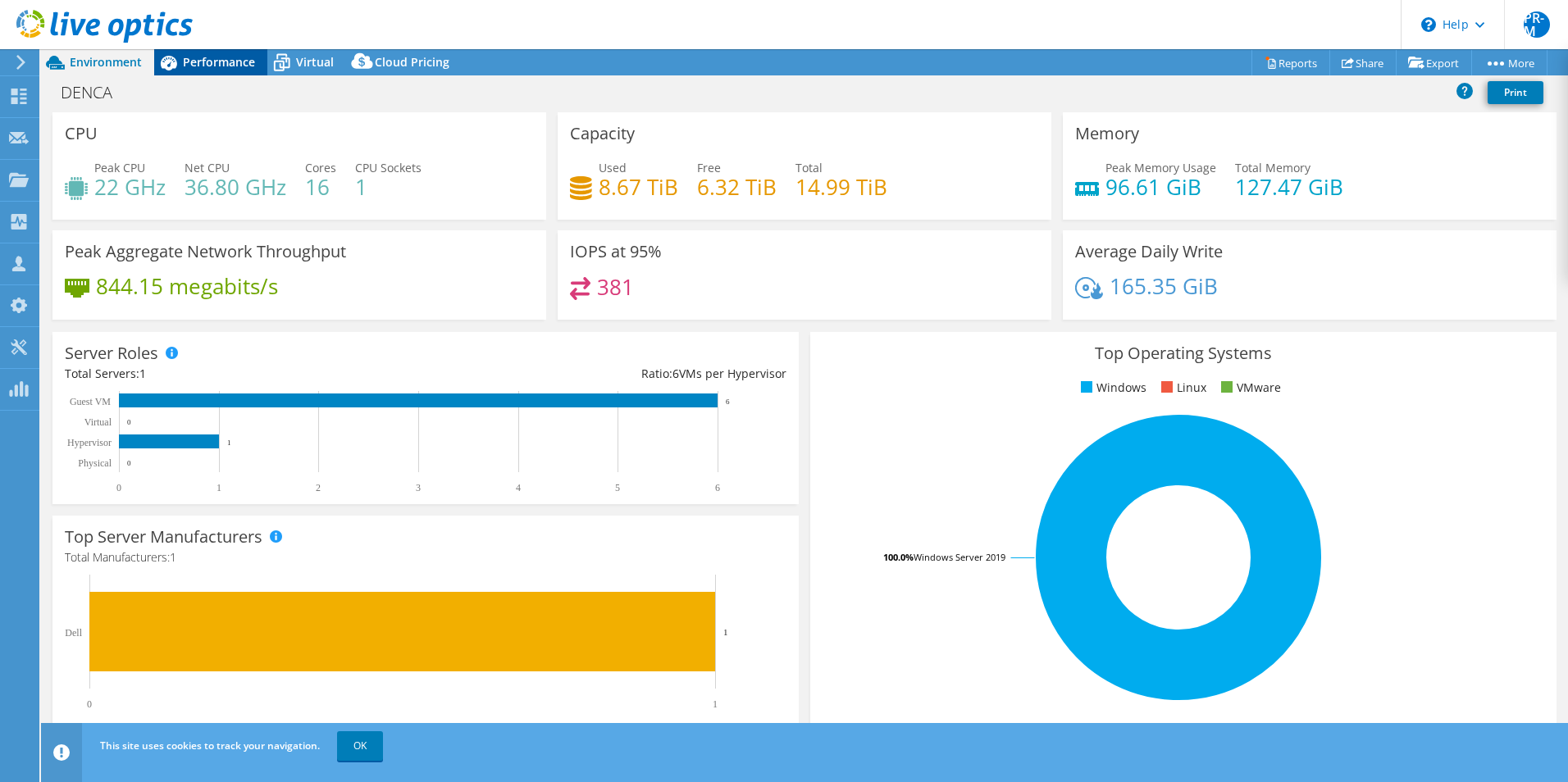
click at [223, 60] on span "Performance" at bounding box center [219, 61] width 72 height 16
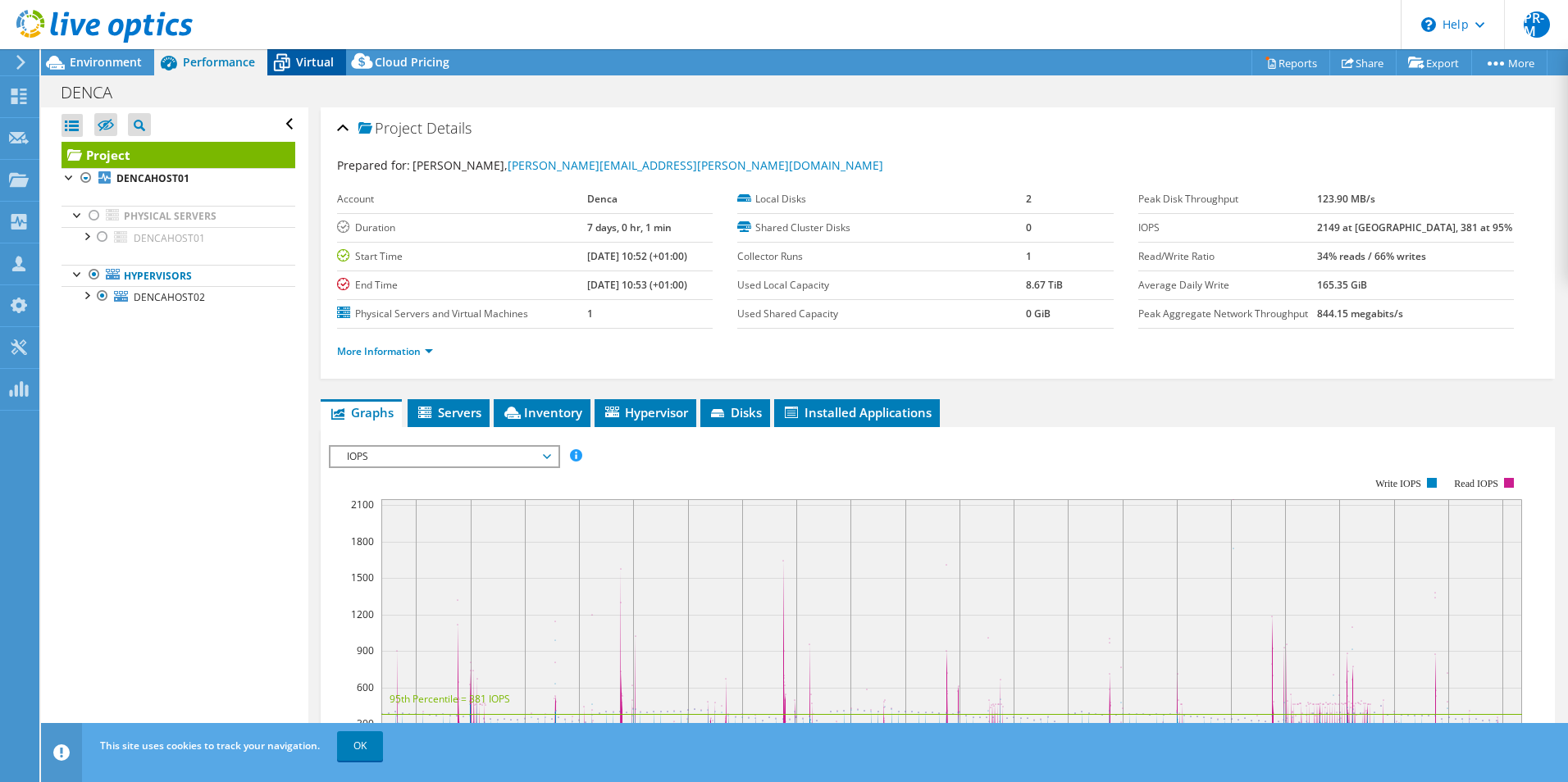
click at [304, 67] on span "Virtual" at bounding box center [314, 61] width 38 height 16
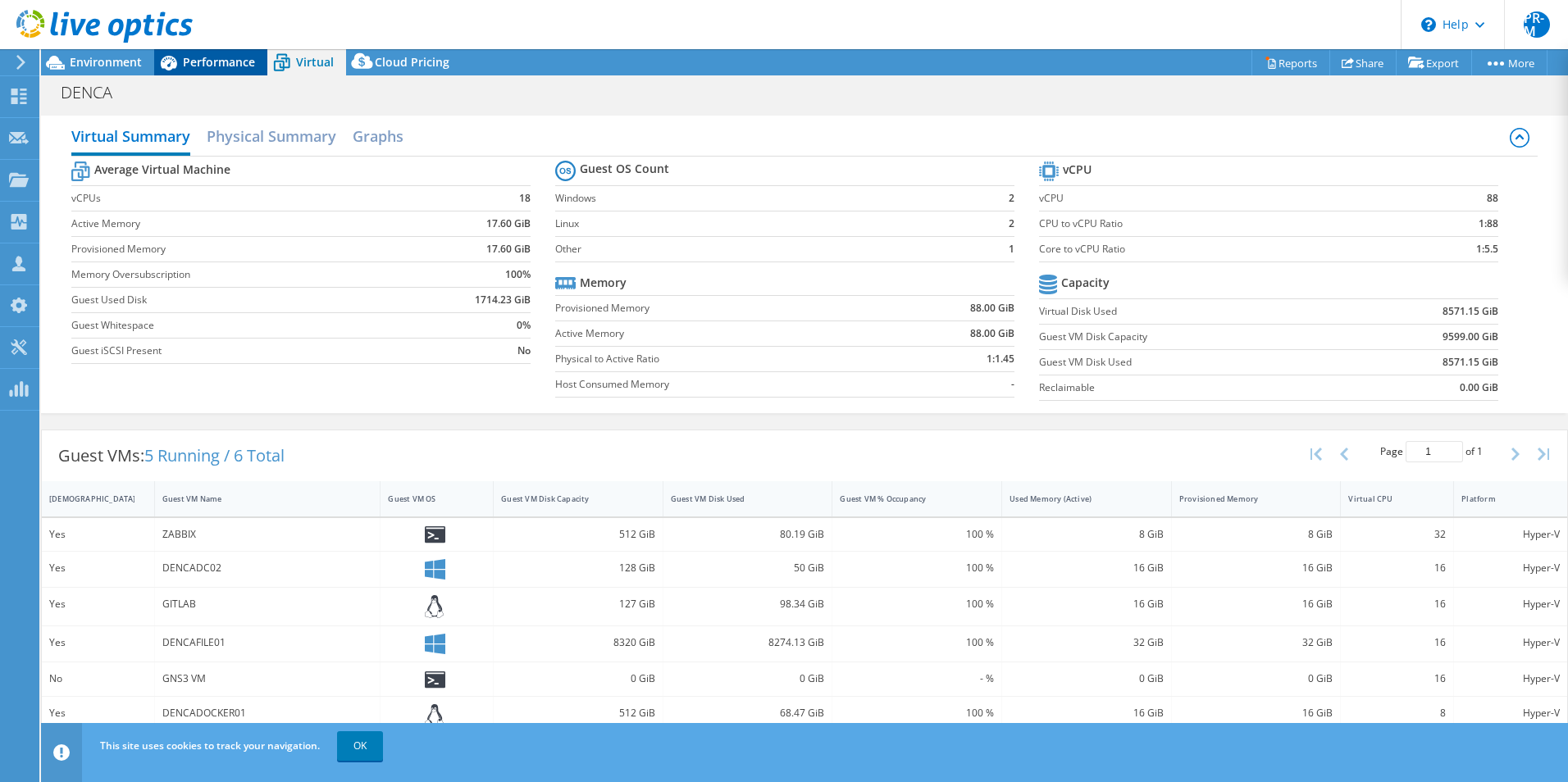
click at [191, 60] on span "Performance" at bounding box center [219, 61] width 72 height 16
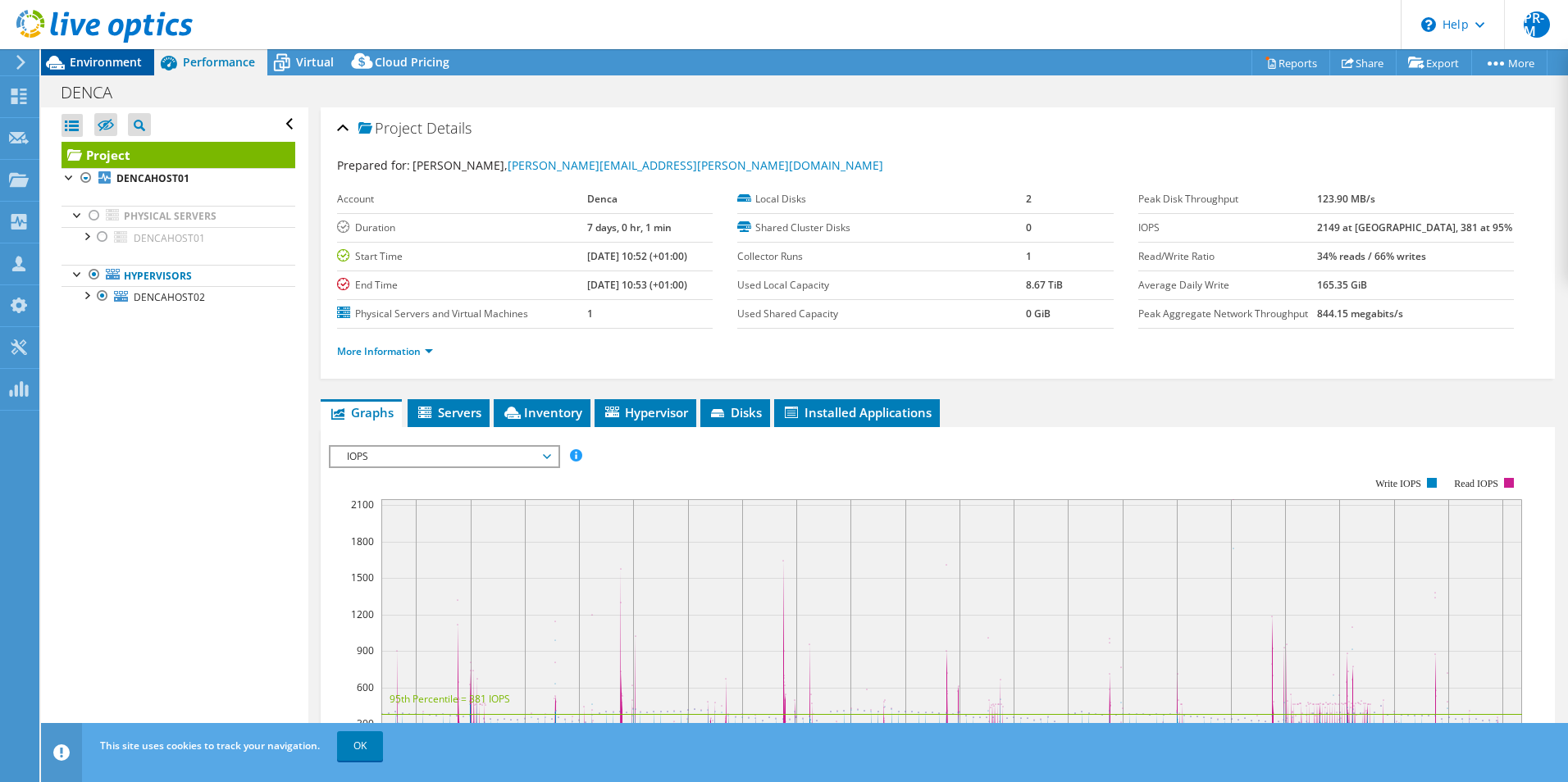
click at [109, 58] on span "Environment" at bounding box center [105, 61] width 72 height 16
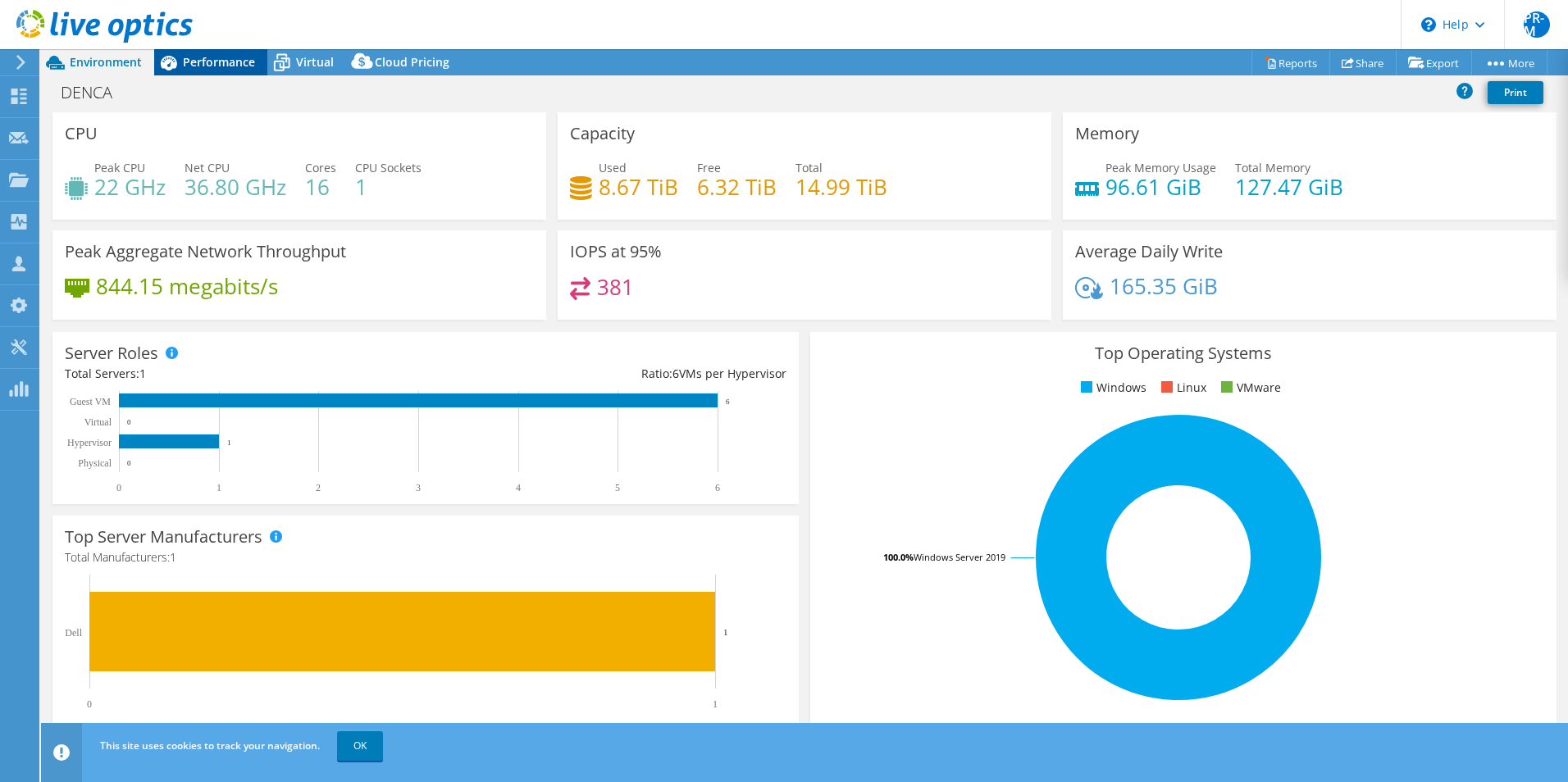
click at [234, 60] on span "Performance" at bounding box center [219, 61] width 72 height 16
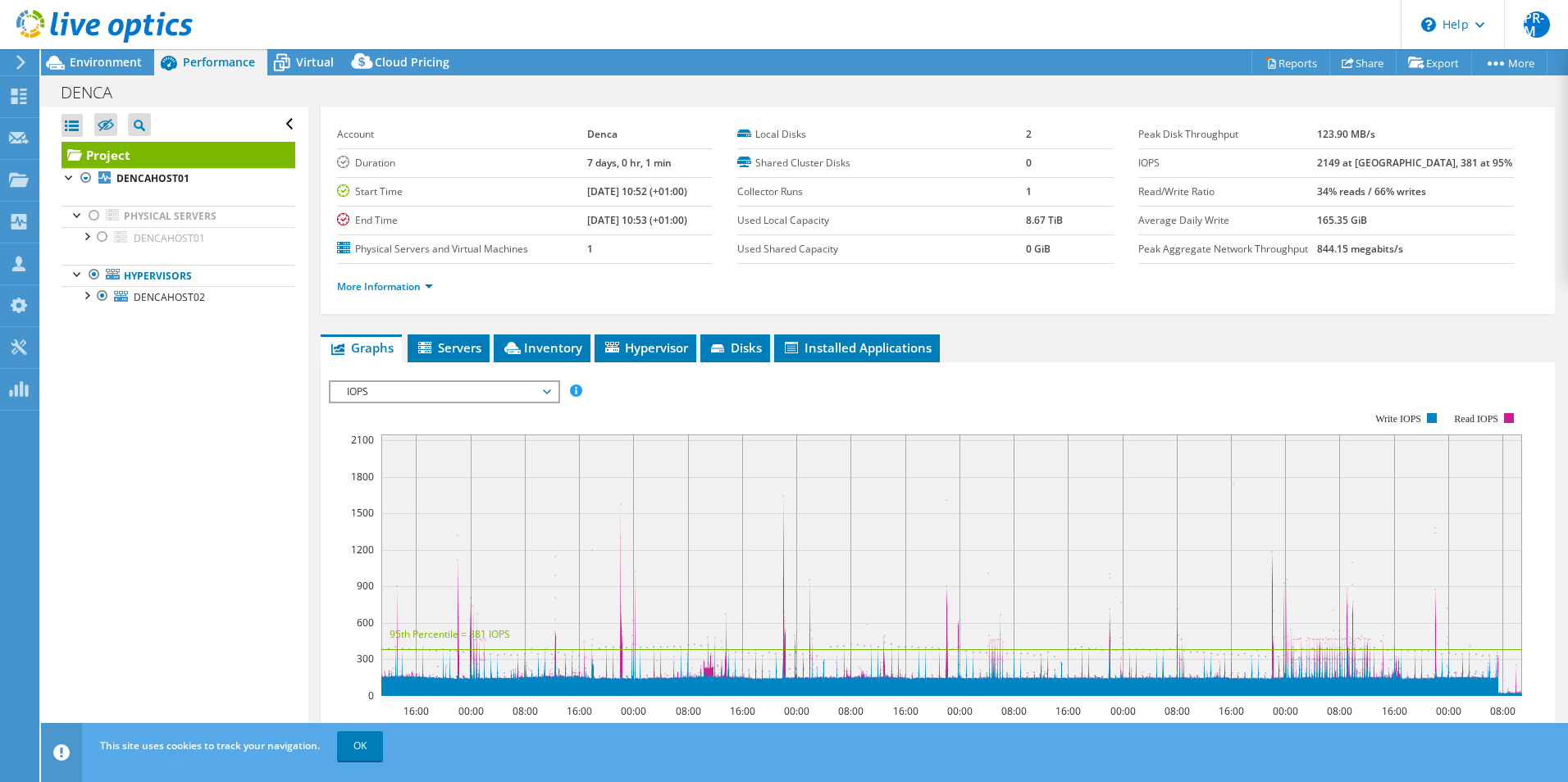
scroll to position [82, 0]
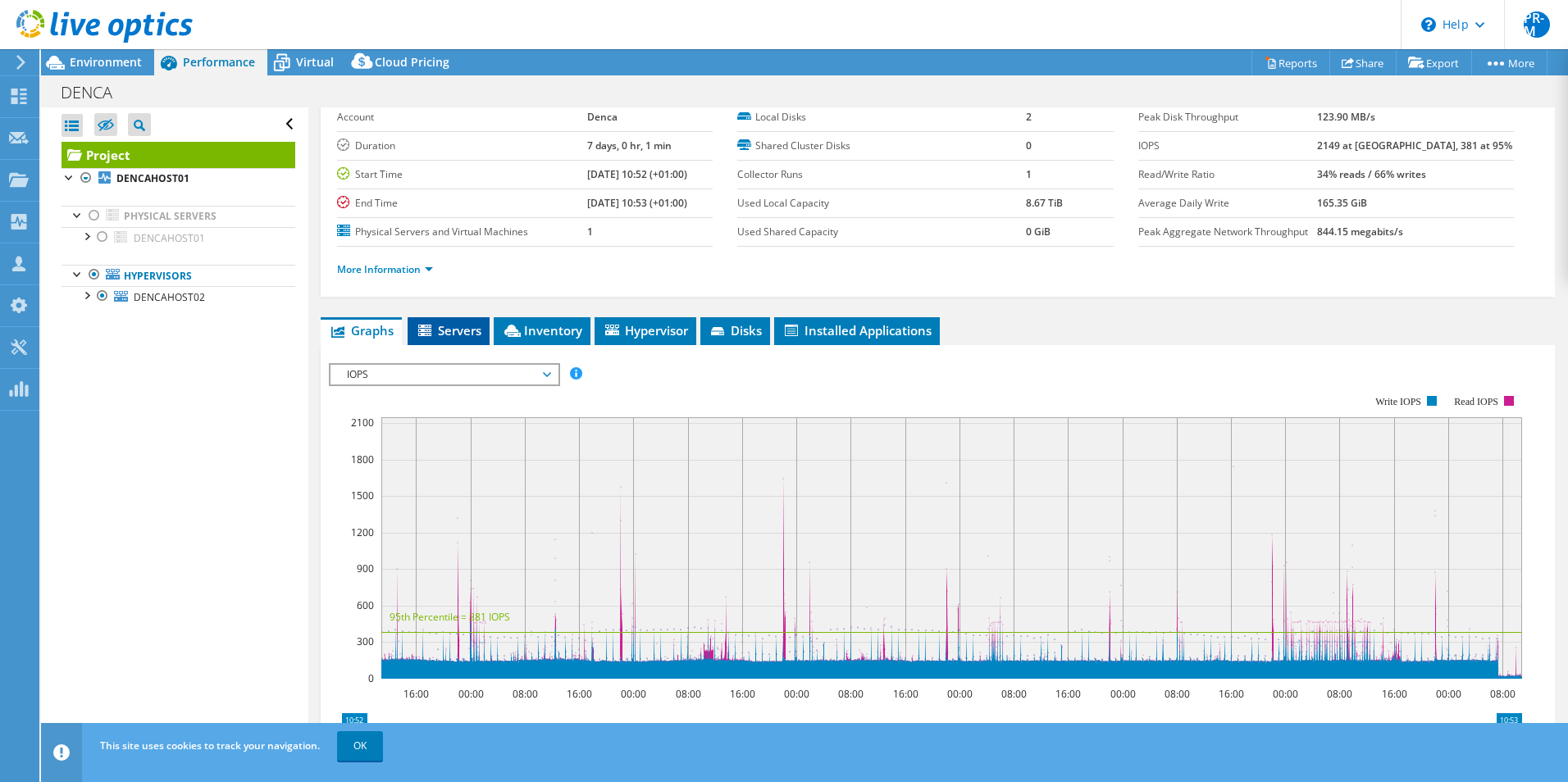
click at [463, 333] on span "Servers" at bounding box center [449, 331] width 66 height 16
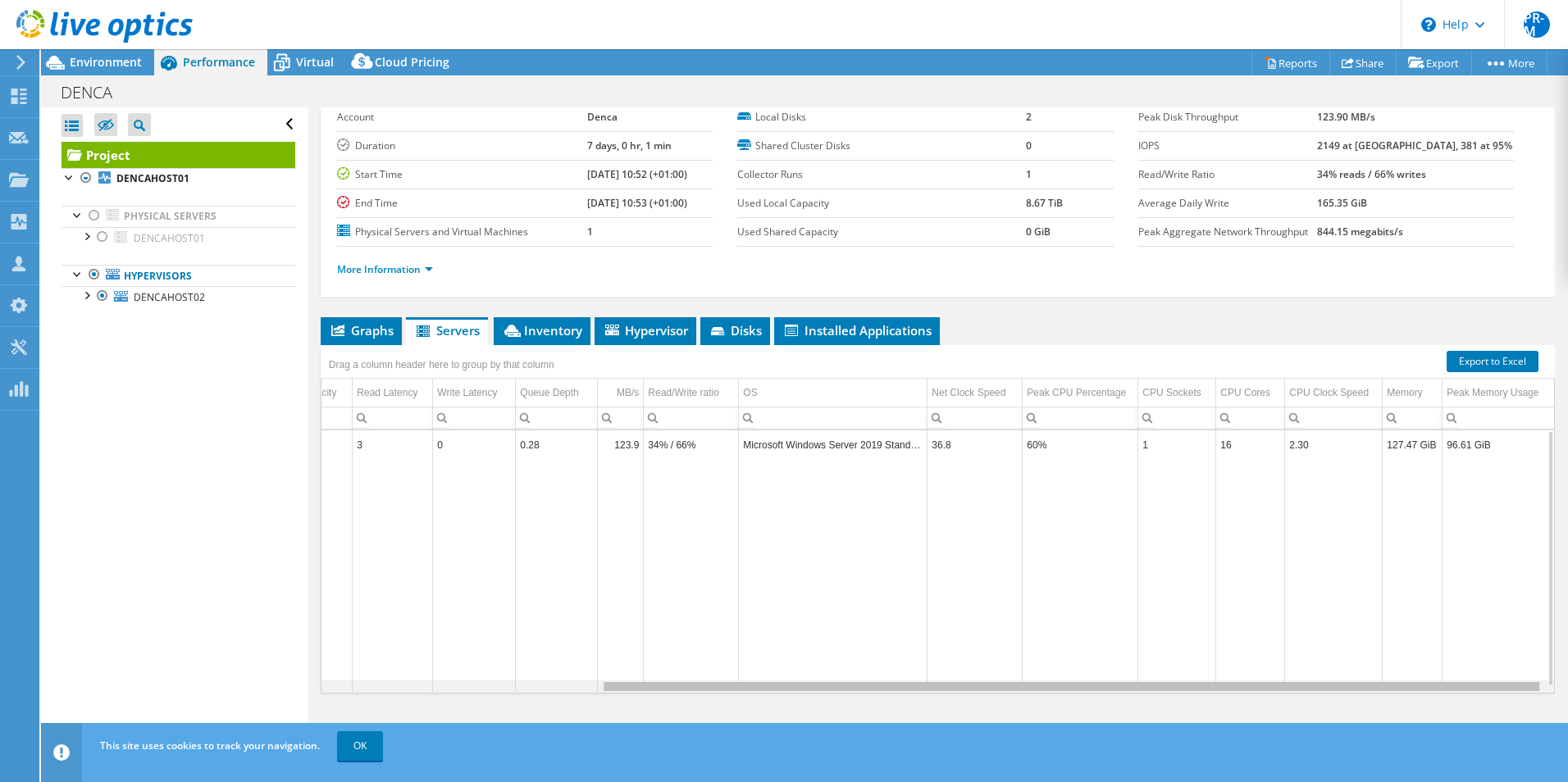
scroll to position [0, 326]
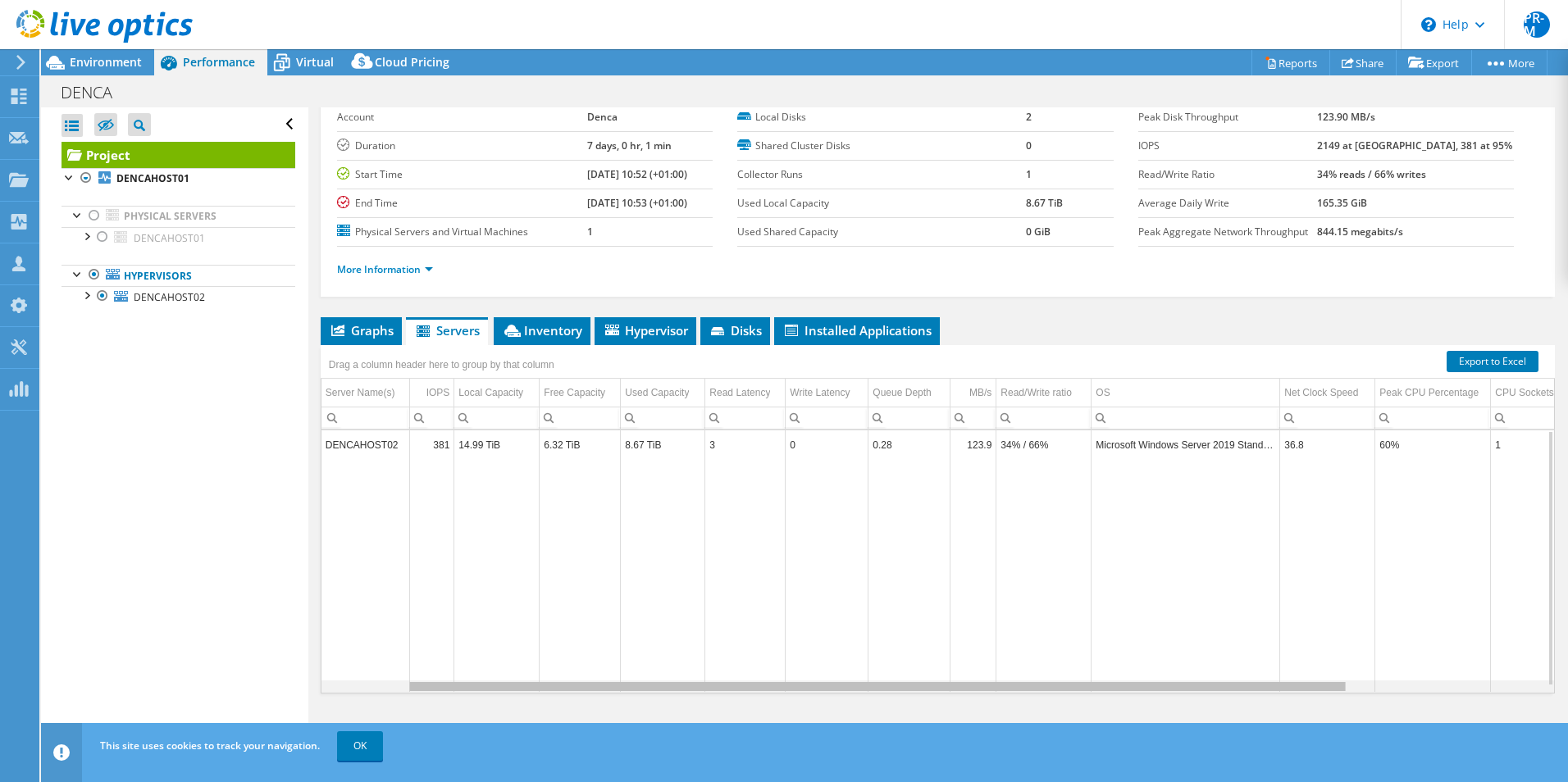
drag, startPoint x: 1226, startPoint y: 687, endPoint x: 787, endPoint y: 615, distance: 444.9
click at [950, 662] on body "PR-M Partner Team Member Pamela Read - Marlow pamelare@softcat.com softcat.com …" at bounding box center [784, 391] width 1568 height 782
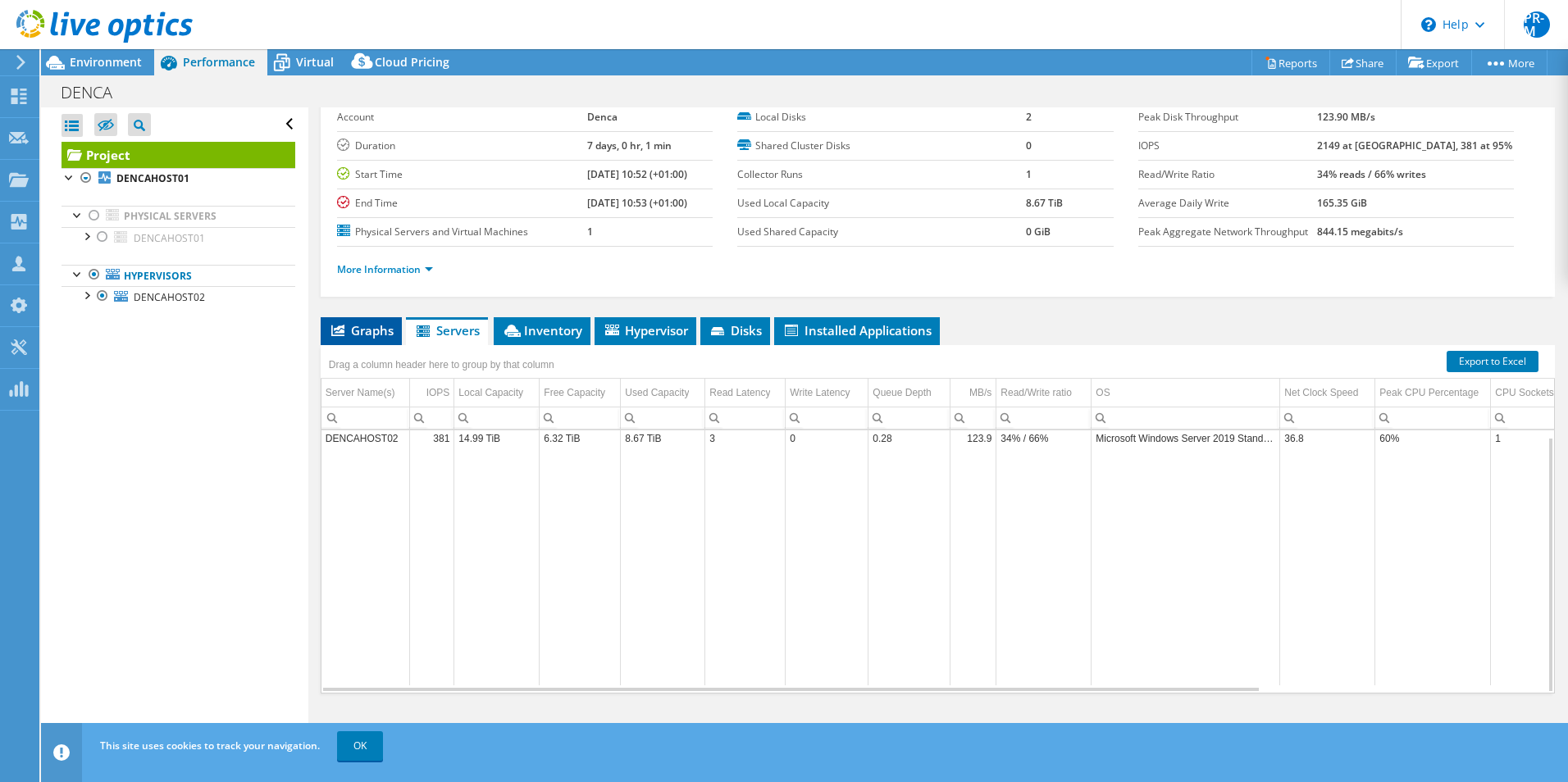
click at [366, 329] on span "Graphs" at bounding box center [361, 331] width 65 height 16
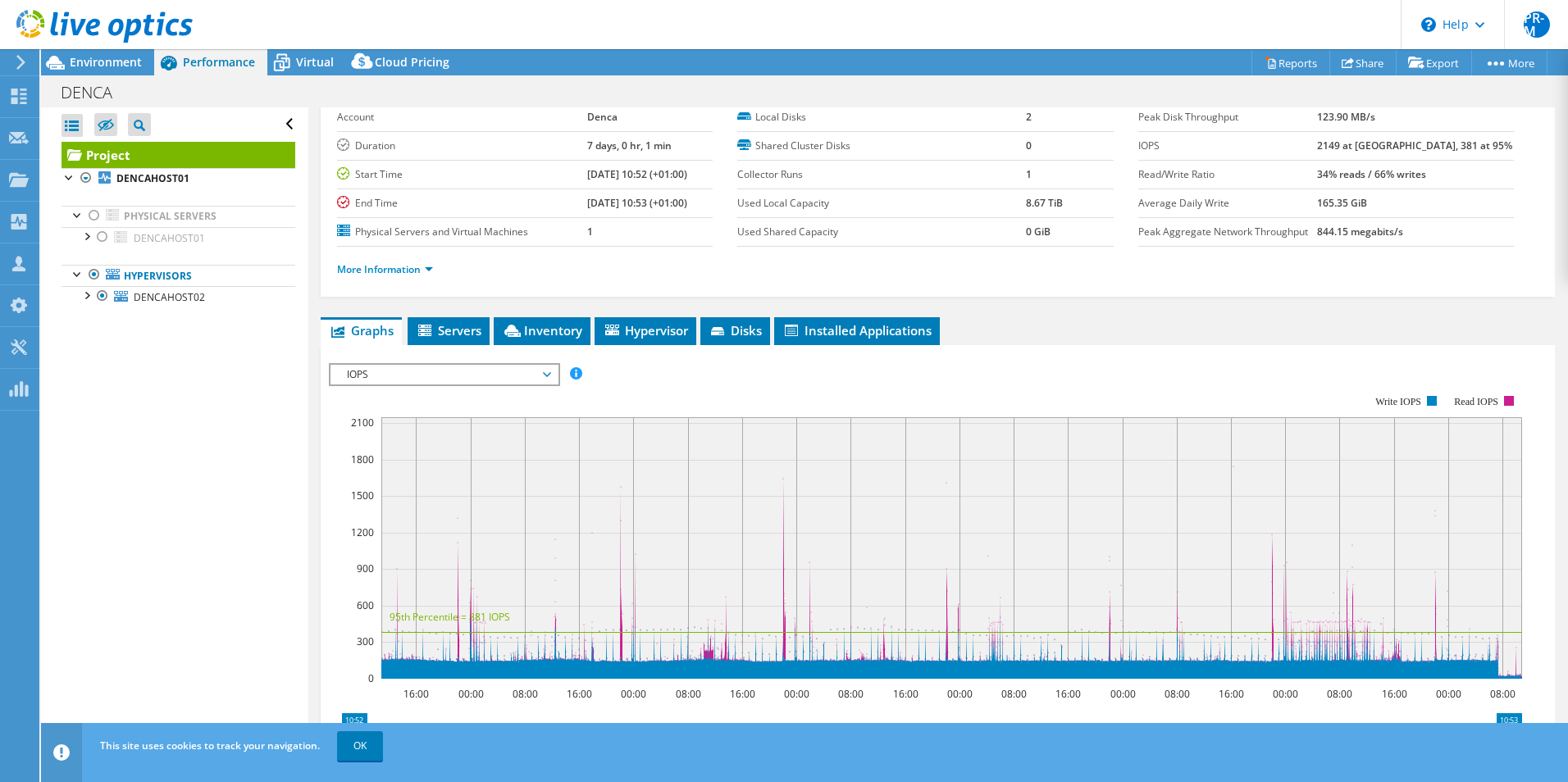
click at [545, 371] on span "IOPS" at bounding box center [444, 375] width 211 height 19
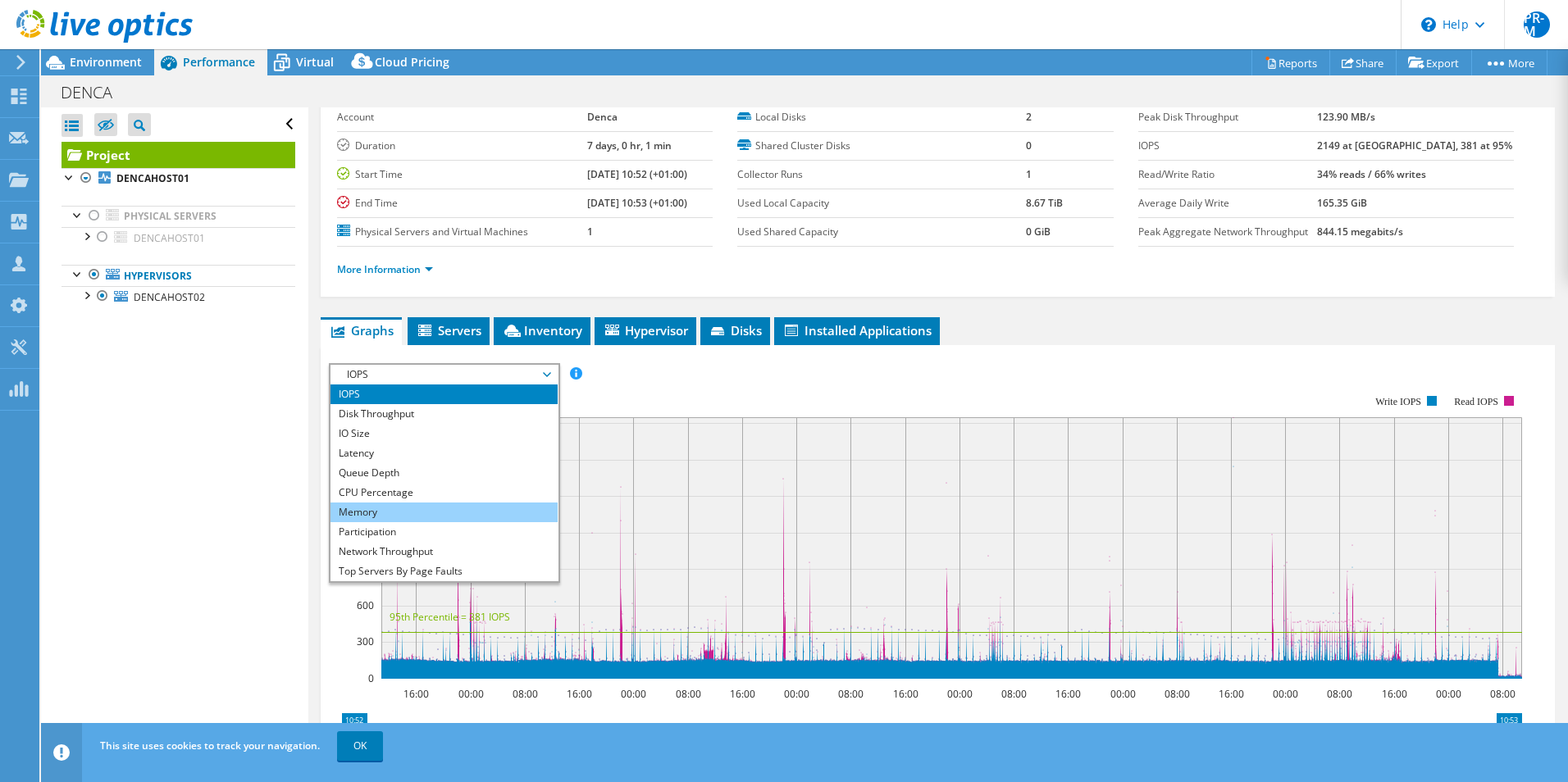
click at [443, 508] on li "Memory" at bounding box center [444, 512] width 227 height 19
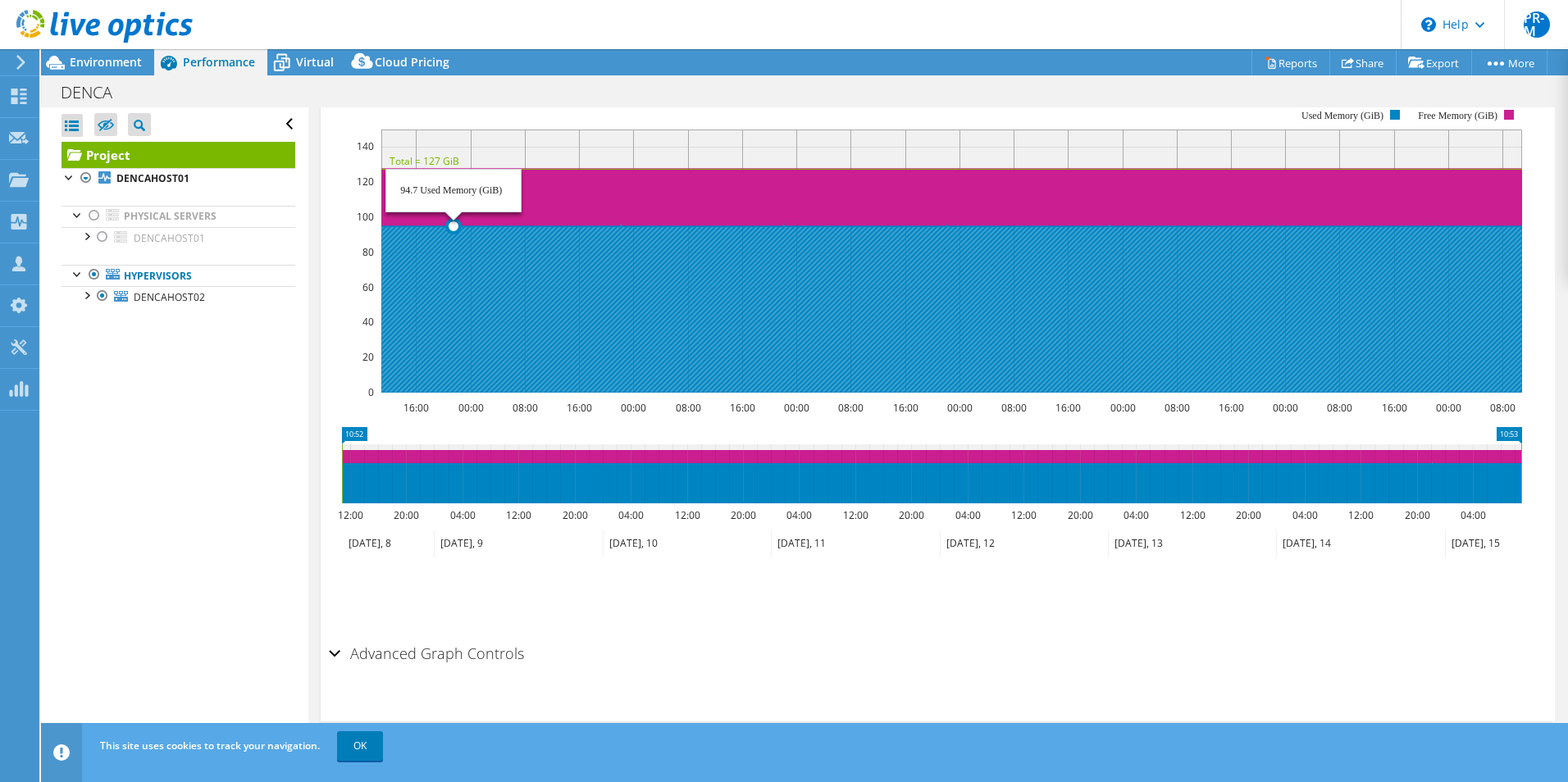
click at [453, 224] on circle at bounding box center [453, 226] width 13 height 13
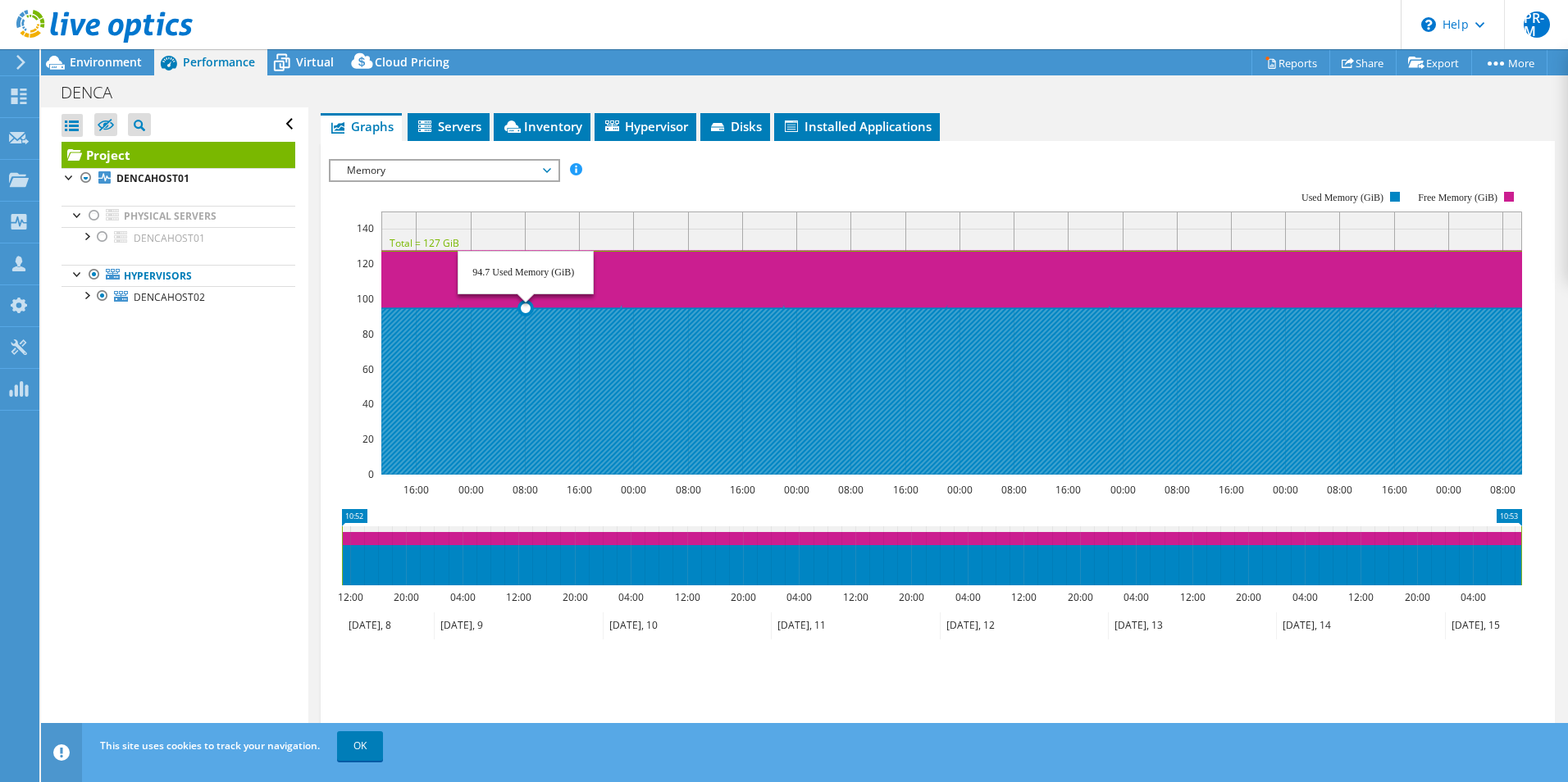
click at [526, 305] on circle at bounding box center [526, 309] width 13 height 13
drag, startPoint x: 526, startPoint y: 305, endPoint x: 509, endPoint y: 355, distance: 52.8
click at [455, 310] on icon at bounding box center [952, 389] width 1141 height 169
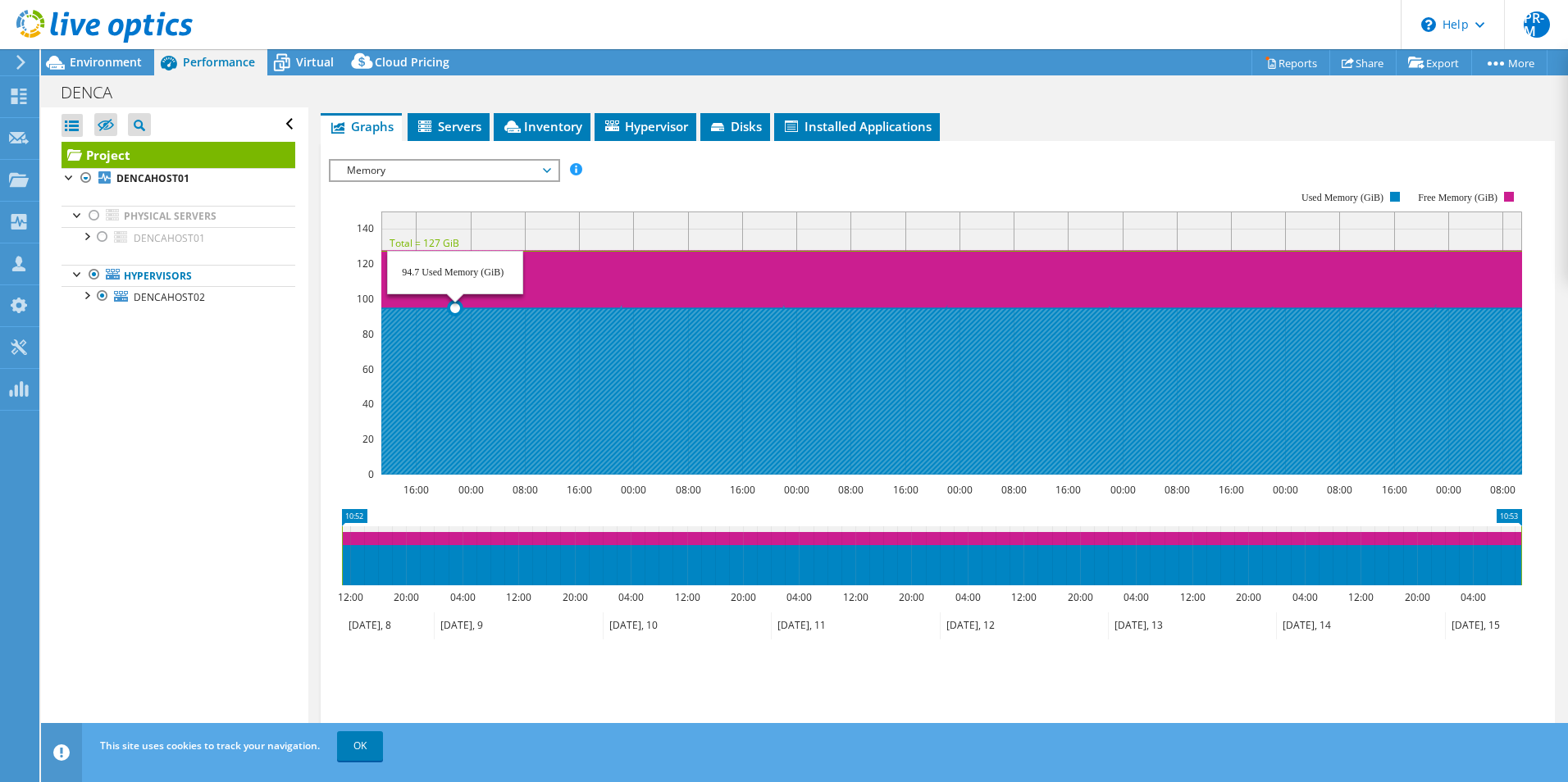
click at [455, 310] on icon at bounding box center [952, 389] width 1141 height 169
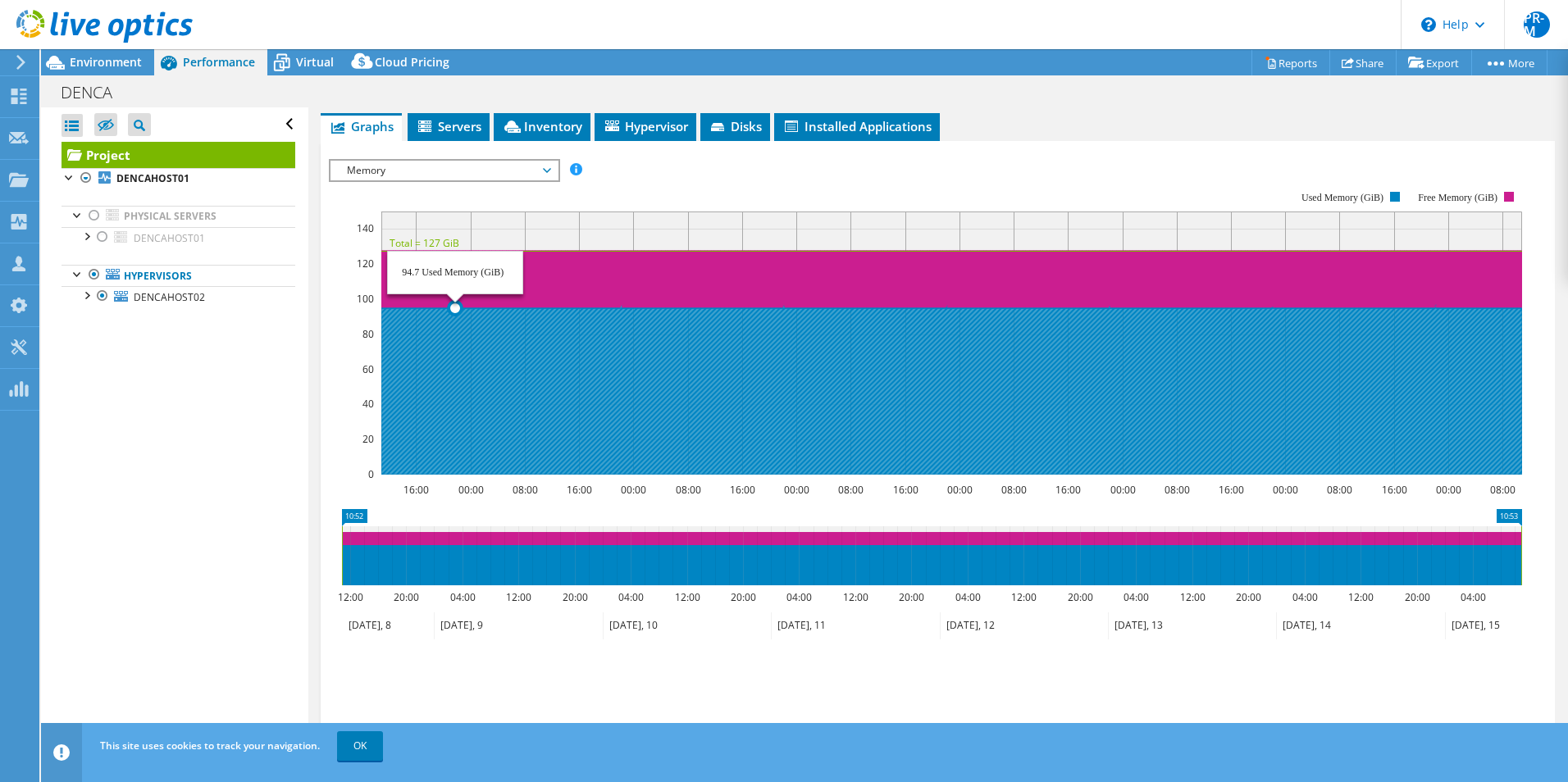
click at [455, 310] on icon at bounding box center [952, 389] width 1141 height 169
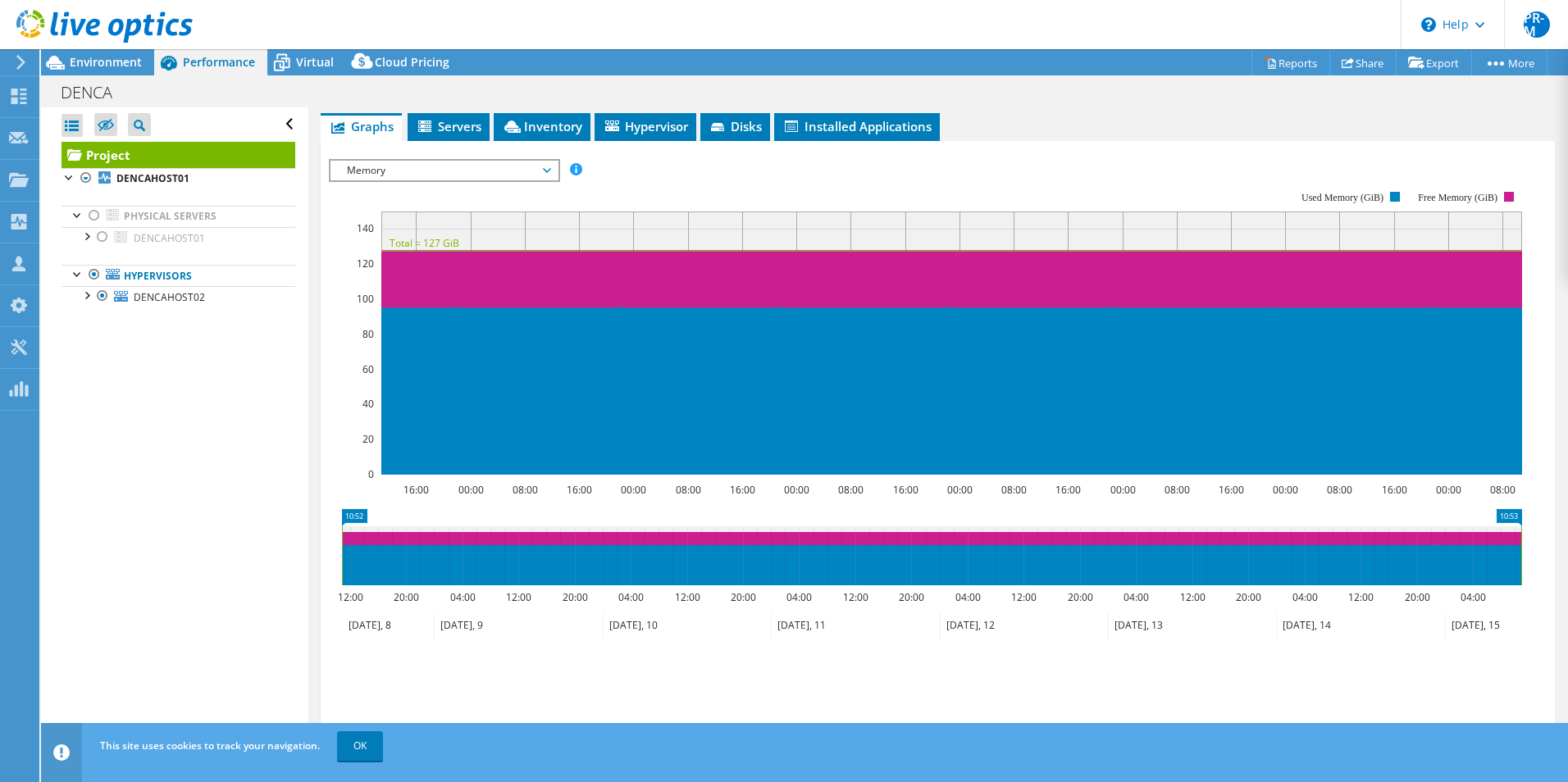
click at [336, 554] on icon "10:53 10:52 12:00 20:00 04:00 12:00 20:00 04:00 12:00 20:00 04:00 12:00 20:00 0…" at bounding box center [931, 574] width 1205 height 131
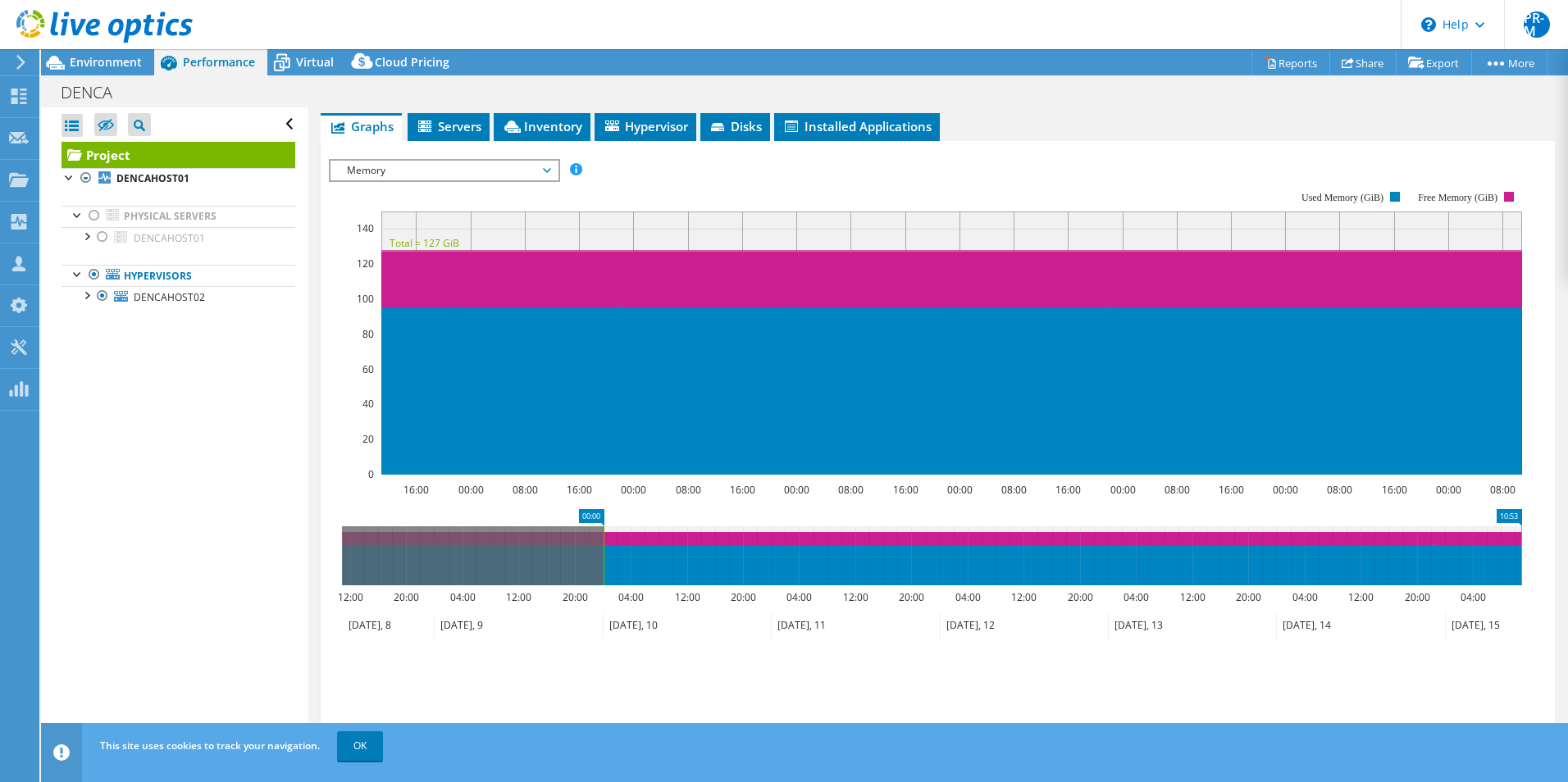
drag, startPoint x: 342, startPoint y: 561, endPoint x: 603, endPoint y: 573, distance: 261.3
click at [603, 573] on rect at bounding box center [604, 556] width 6 height 59
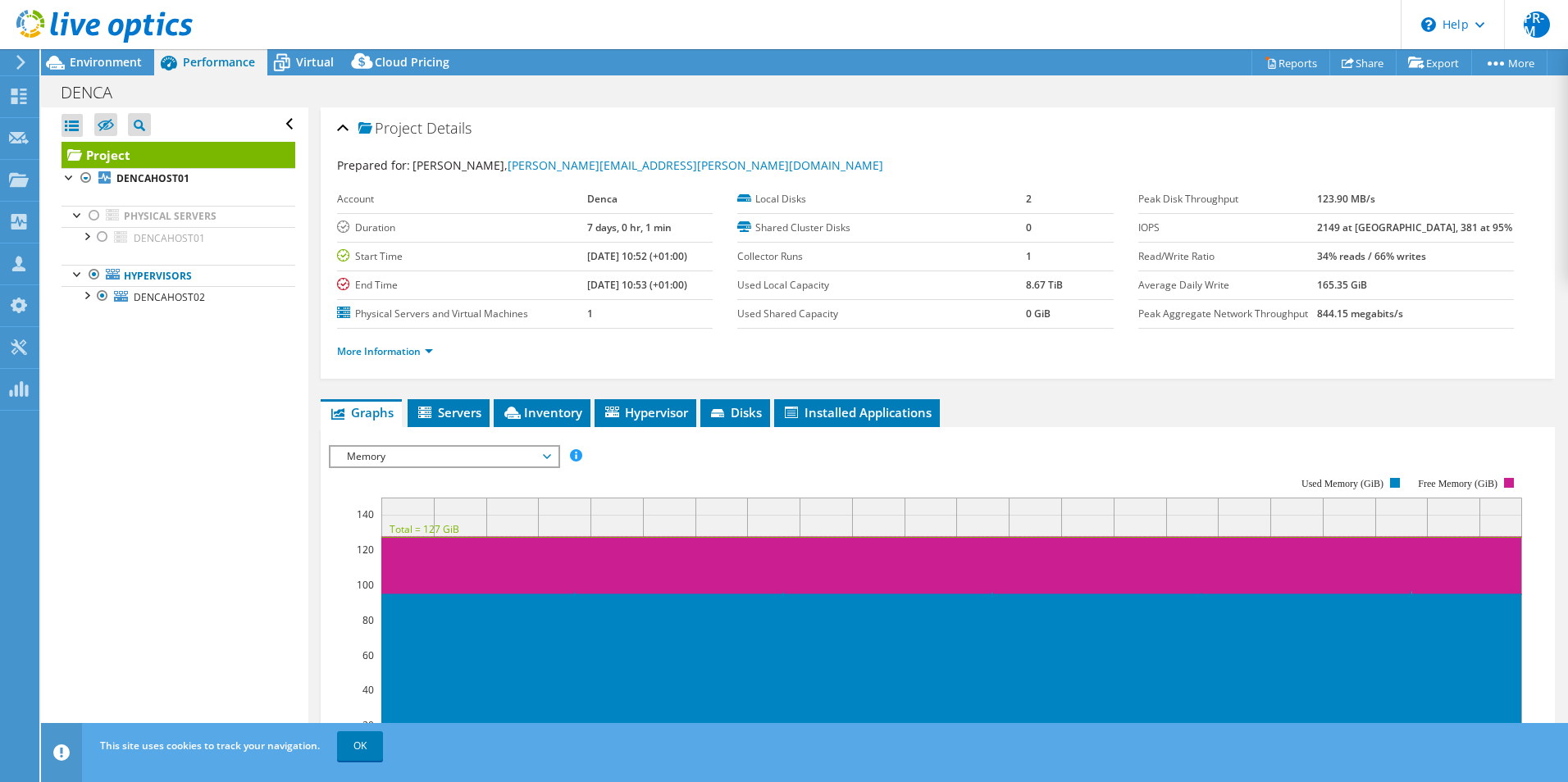
select select "USD"
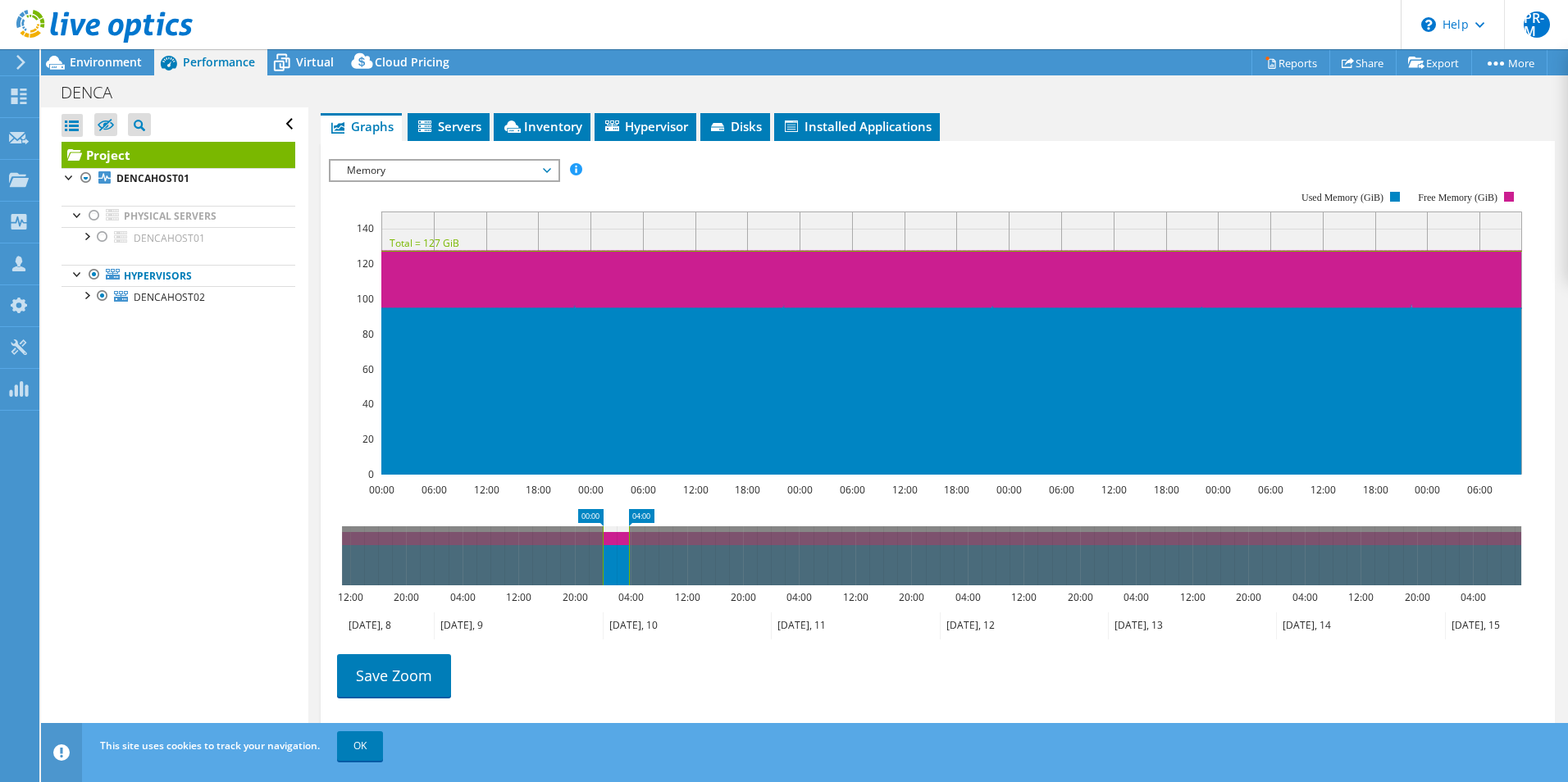
drag, startPoint x: 0, startPoint y: 0, endPoint x: 631, endPoint y: 538, distance: 829.2
click at [631, 538] on rect at bounding box center [628, 556] width 6 height 59
drag, startPoint x: 601, startPoint y: 531, endPoint x: 522, endPoint y: 527, distance: 79.1
click at [526, 527] on rect at bounding box center [528, 556] width 6 height 59
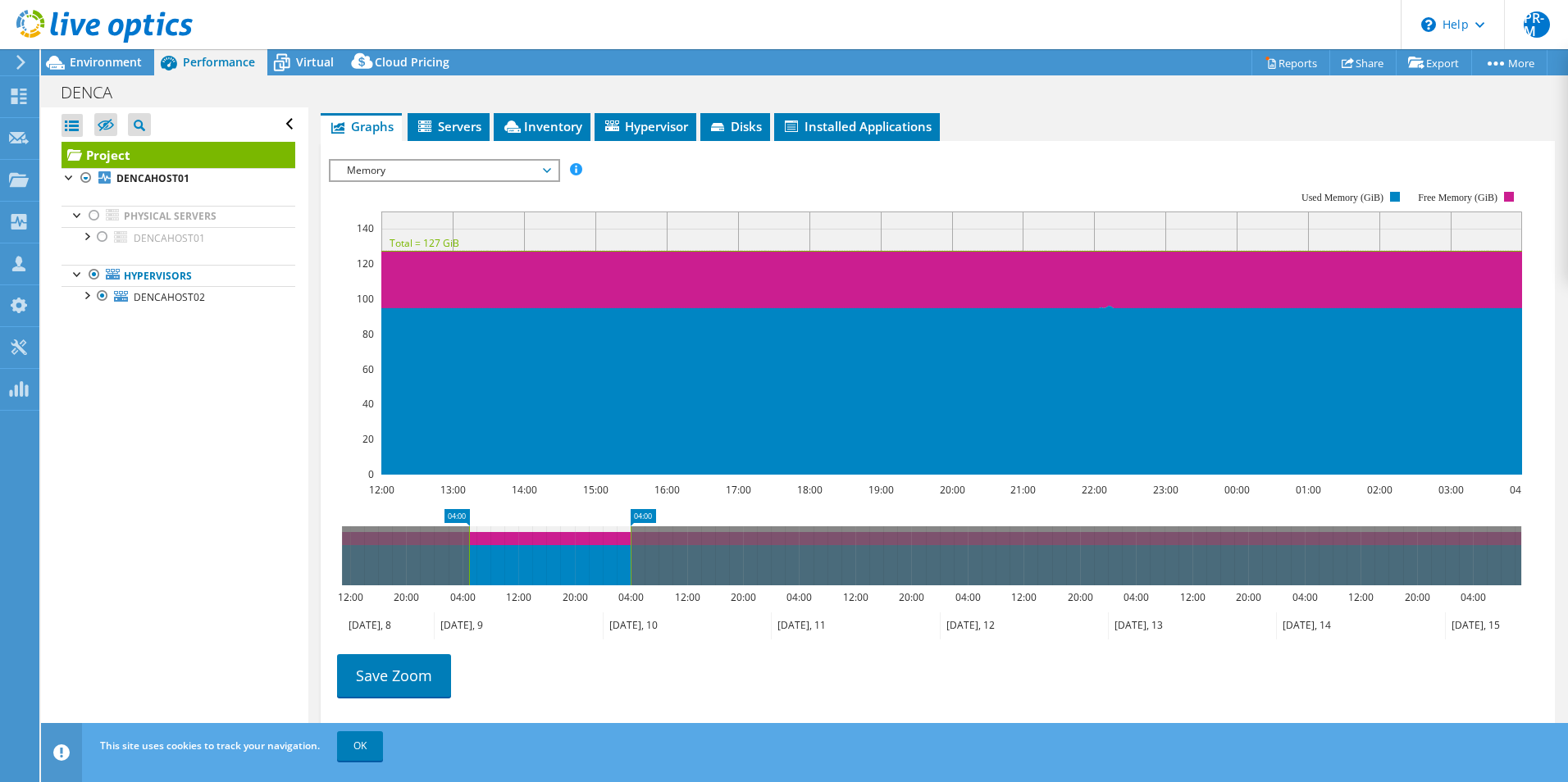
drag, startPoint x: 517, startPoint y: 534, endPoint x: 466, endPoint y: 537, distance: 51.1
click at [466, 537] on rect at bounding box center [469, 556] width 6 height 59
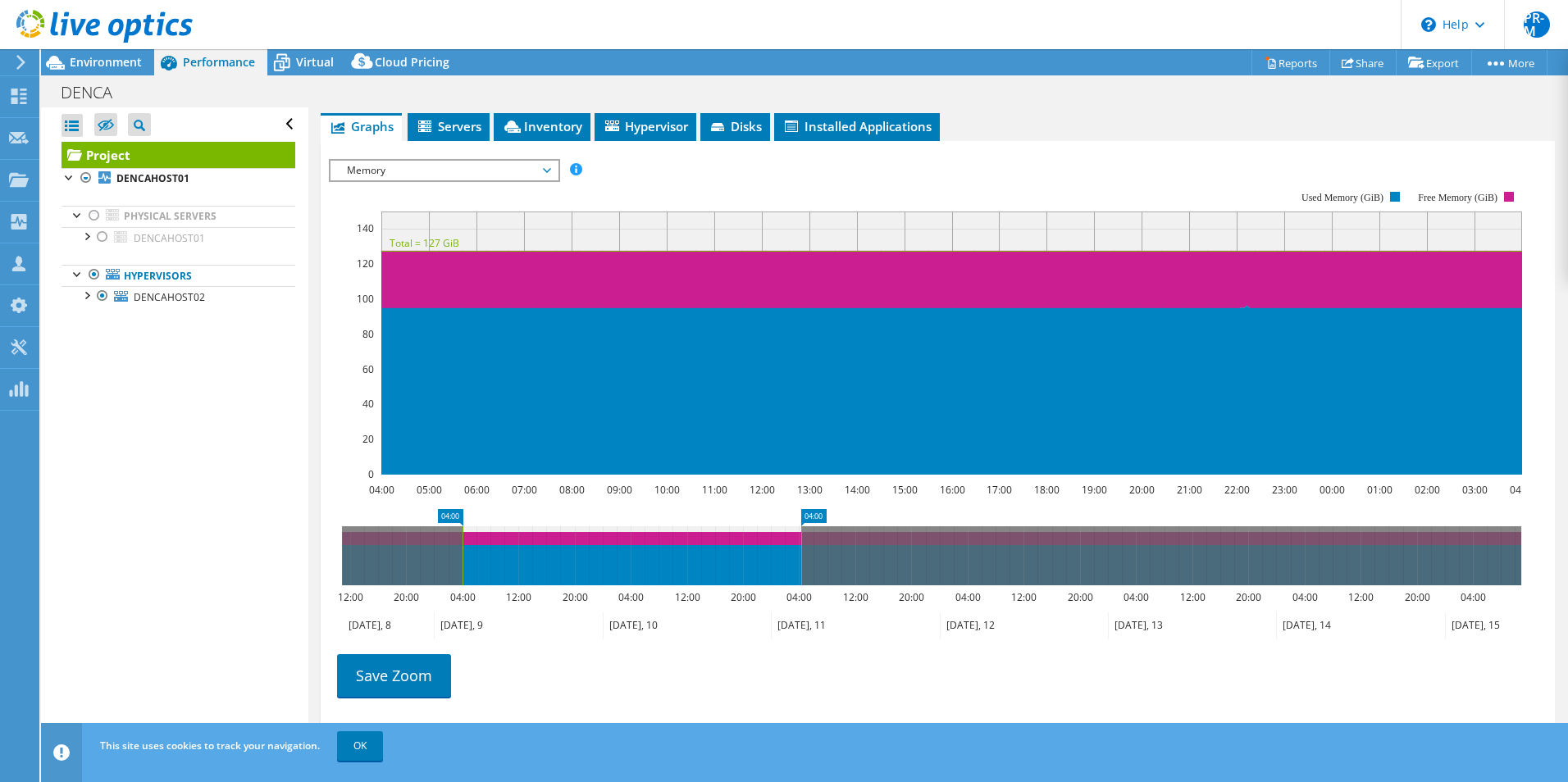
drag, startPoint x: 633, startPoint y: 544, endPoint x: 804, endPoint y: 546, distance: 171.0
click at [804, 546] on rect at bounding box center [800, 556] width 6 height 59
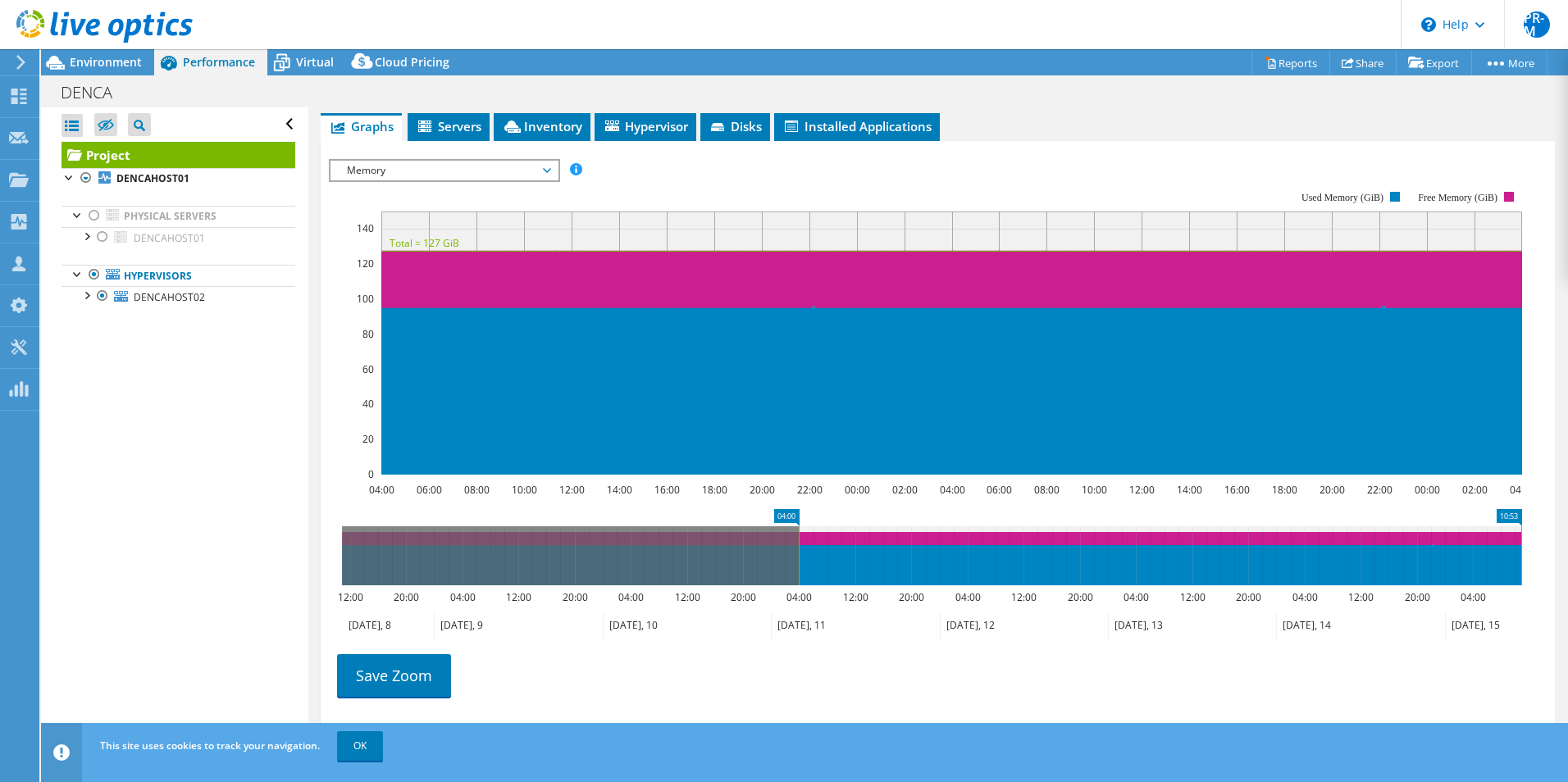
drag, startPoint x: 804, startPoint y: 546, endPoint x: 804, endPoint y: 592, distance: 46.0
click at [1567, 561] on html "PR-M Partner Team Member [PERSON_NAME] - [PERSON_NAME] [PERSON_NAME][EMAIL_ADDR…" at bounding box center [784, 391] width 1568 height 782
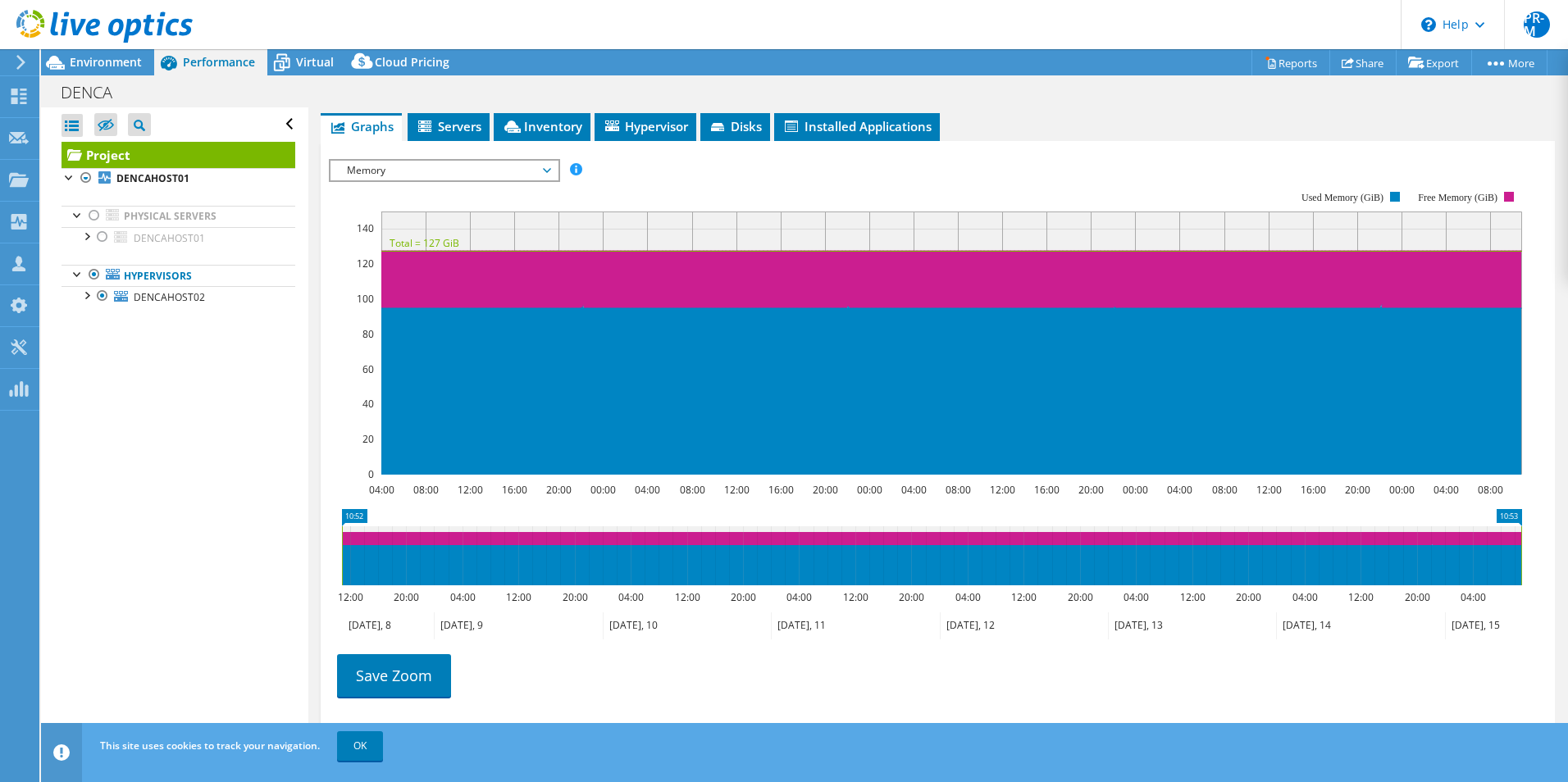
drag, startPoint x: 799, startPoint y: 548, endPoint x: 290, endPoint y: 544, distance: 509.0
click at [290, 545] on div "Open All Close All Hide Excluded Nodes Project Tree Filter" at bounding box center [804, 429] width 1527 height 643
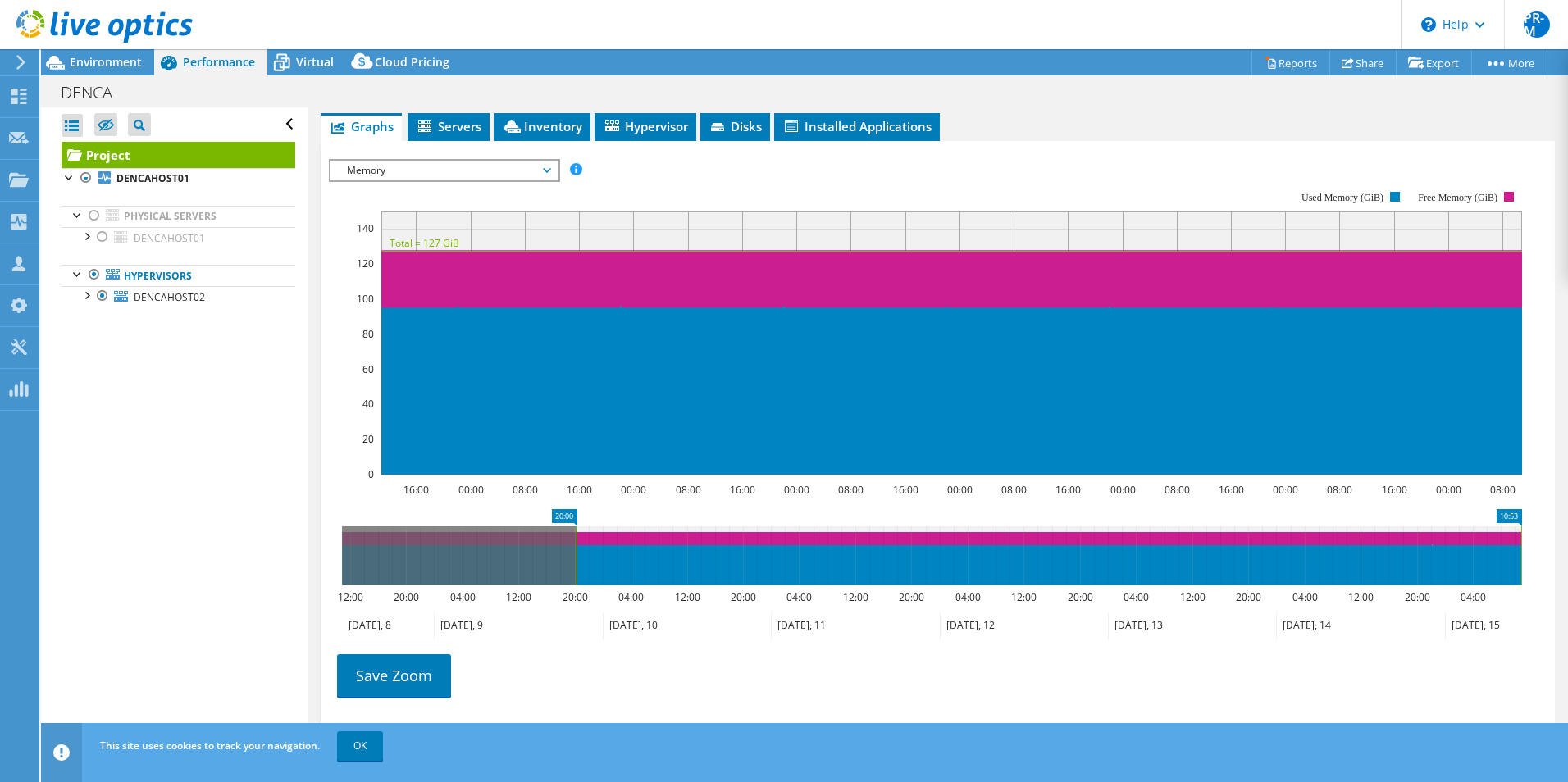
drag, startPoint x: 342, startPoint y: 553, endPoint x: 1327, endPoint y: 592, distance: 985.8
click at [576, 548] on rect at bounding box center [576, 556] width 6 height 59
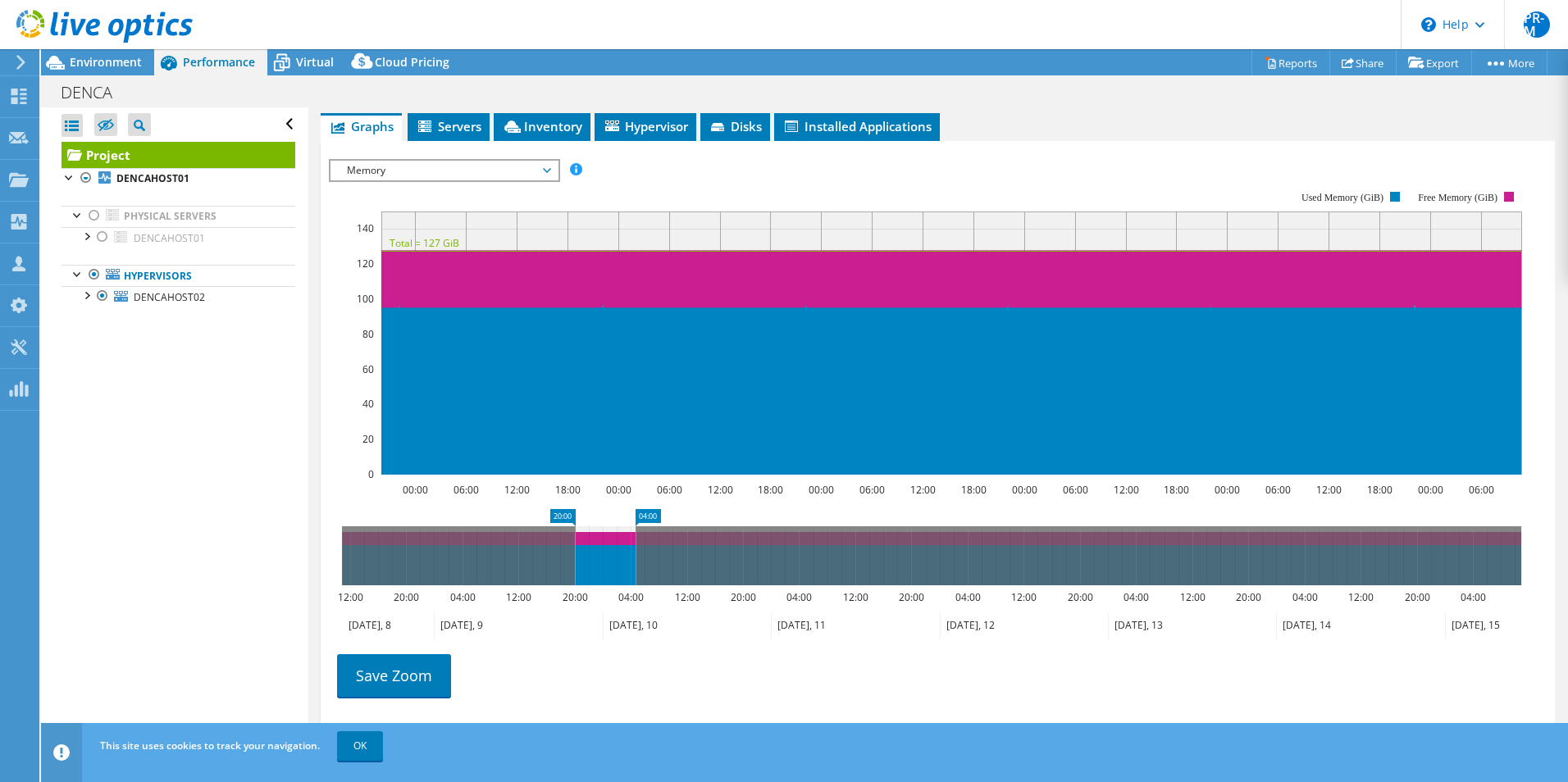
drag, startPoint x: 1524, startPoint y: 571, endPoint x: 638, endPoint y: 538, distance: 886.6
click at [638, 538] on rect at bounding box center [635, 556] width 6 height 59
drag, startPoint x: 573, startPoint y: 546, endPoint x: 584, endPoint y: 546, distance: 11.0
click at [584, 546] on rect at bounding box center [585, 556] width 6 height 59
drag, startPoint x: 589, startPoint y: 560, endPoint x: 549, endPoint y: 555, distance: 40.3
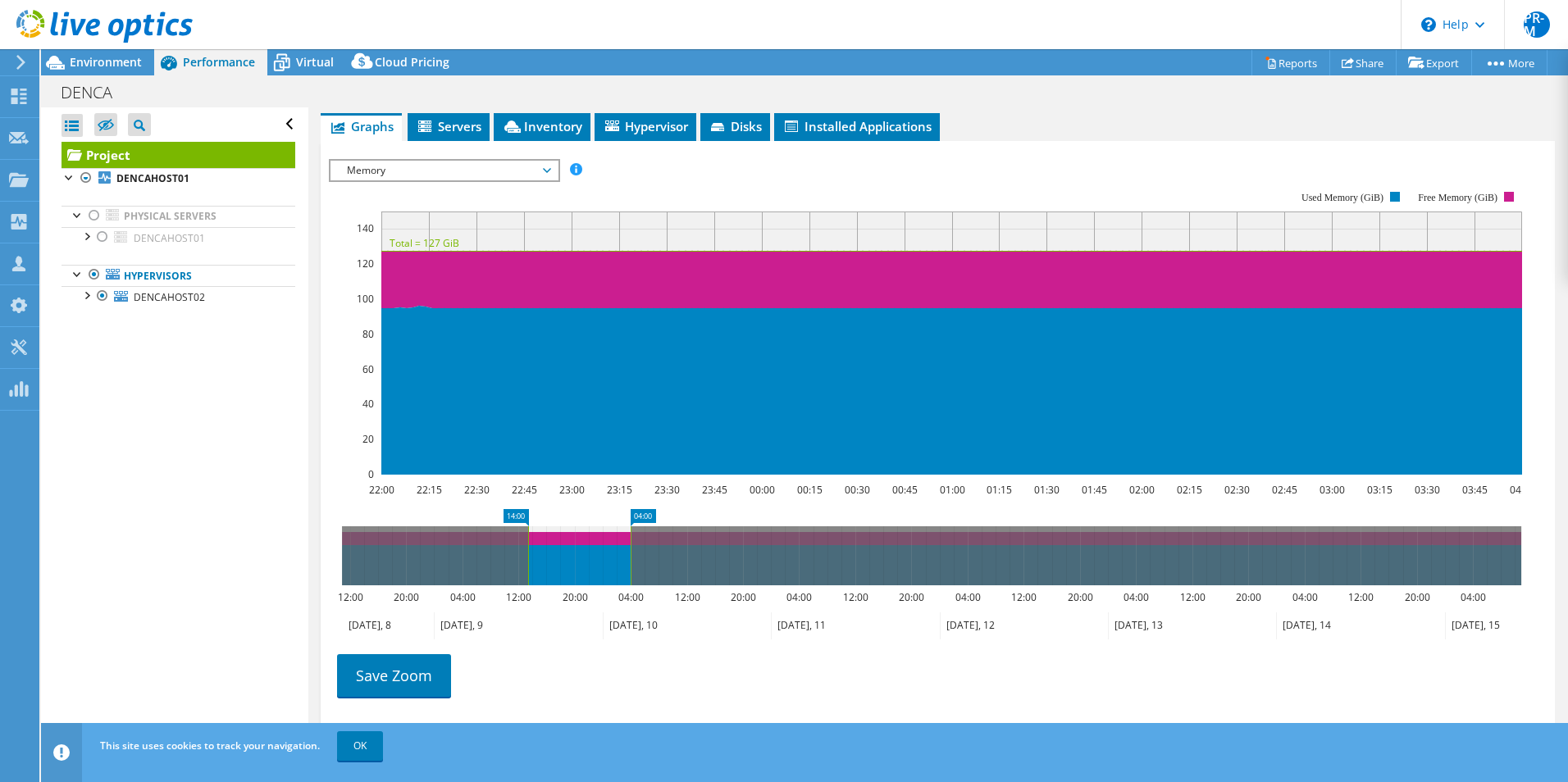
click at [528, 557] on rect at bounding box center [528, 556] width 6 height 59
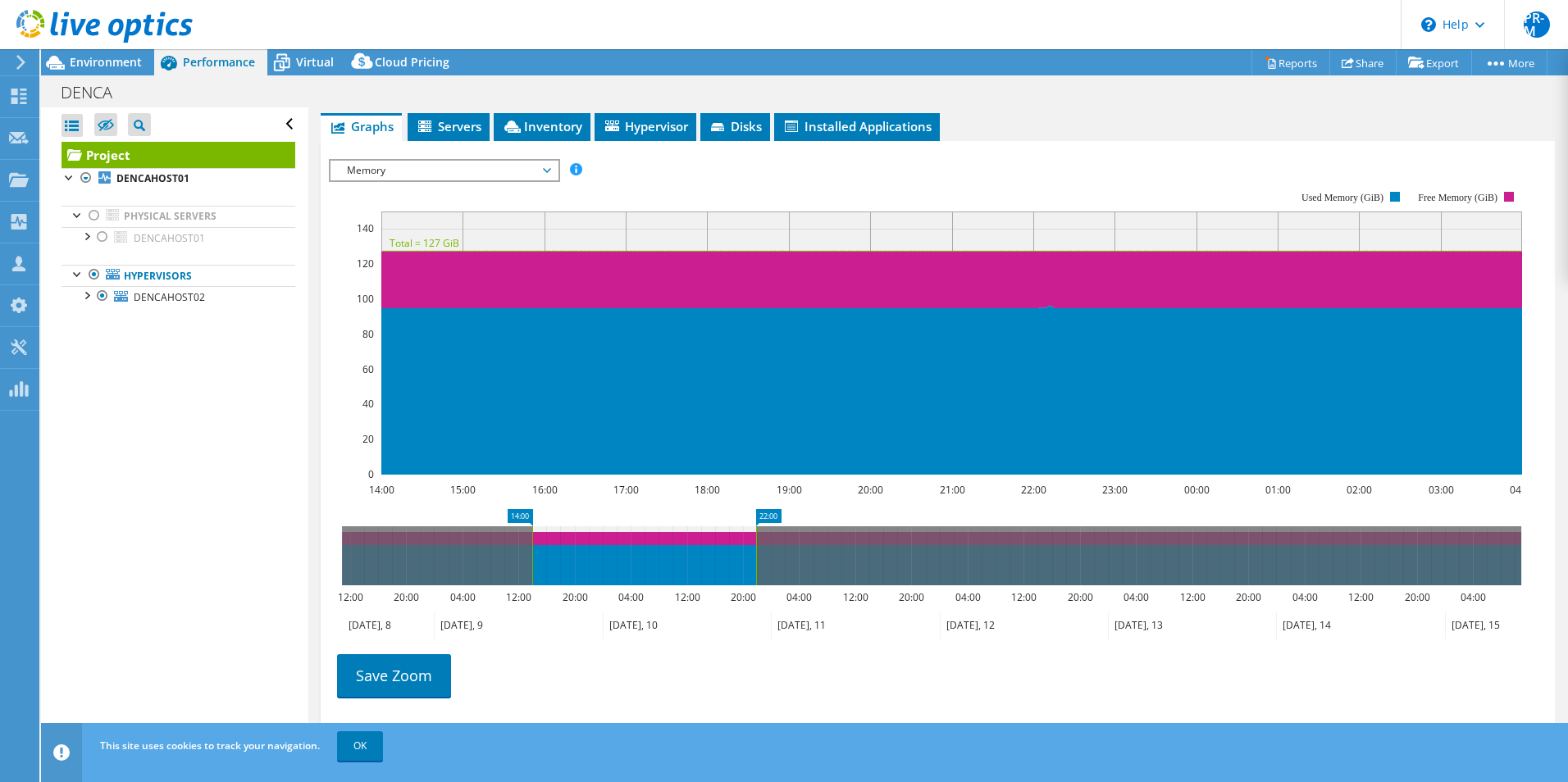
drag, startPoint x: 643, startPoint y: 559, endPoint x: 749, endPoint y: 562, distance: 106.0
click at [756, 561] on rect at bounding box center [756, 556] width 6 height 59
click at [398, 672] on link "Save Zoom" at bounding box center [394, 676] width 114 height 43
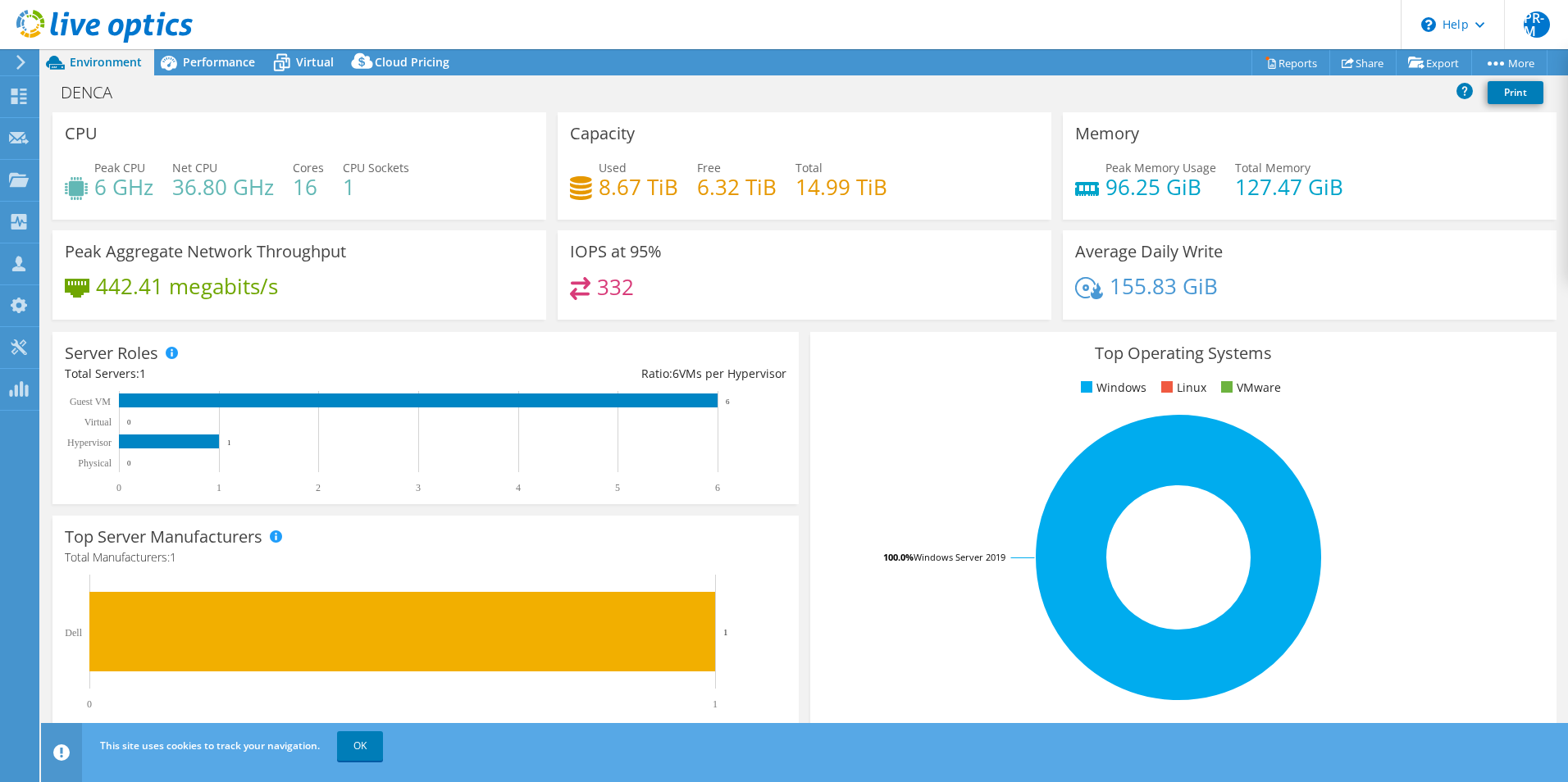
select select "USD"
click at [894, 454] on rect at bounding box center [1179, 557] width 713 height 287
click at [207, 59] on span "Performance" at bounding box center [219, 61] width 72 height 16
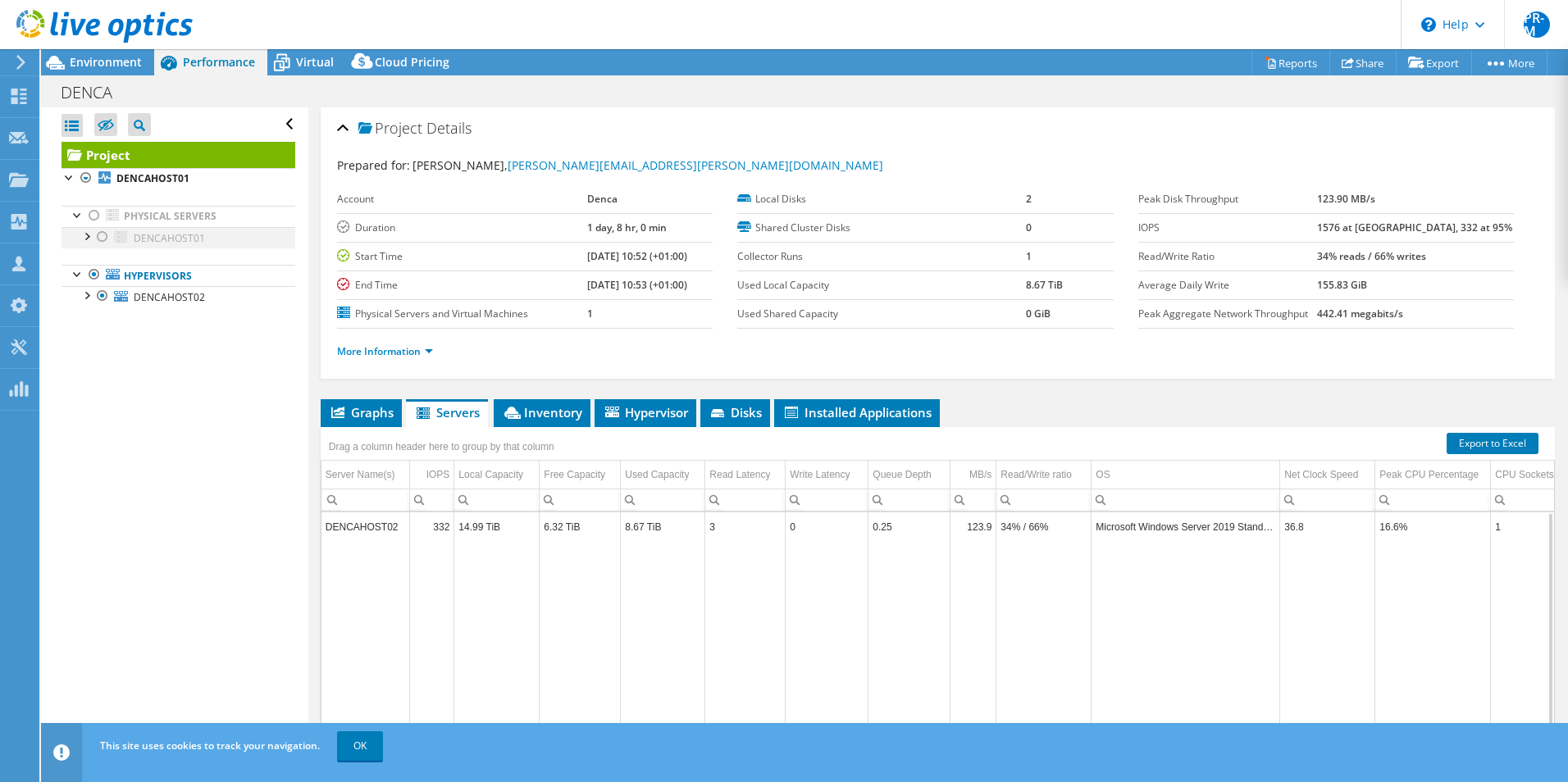
drag, startPoint x: 99, startPoint y: 216, endPoint x: 99, endPoint y: 230, distance: 14.0
drag, startPoint x: 99, startPoint y: 230, endPoint x: 834, endPoint y: 129, distance: 741.9
click at [834, 129] on div "Project Details" at bounding box center [938, 129] width 1202 height 36
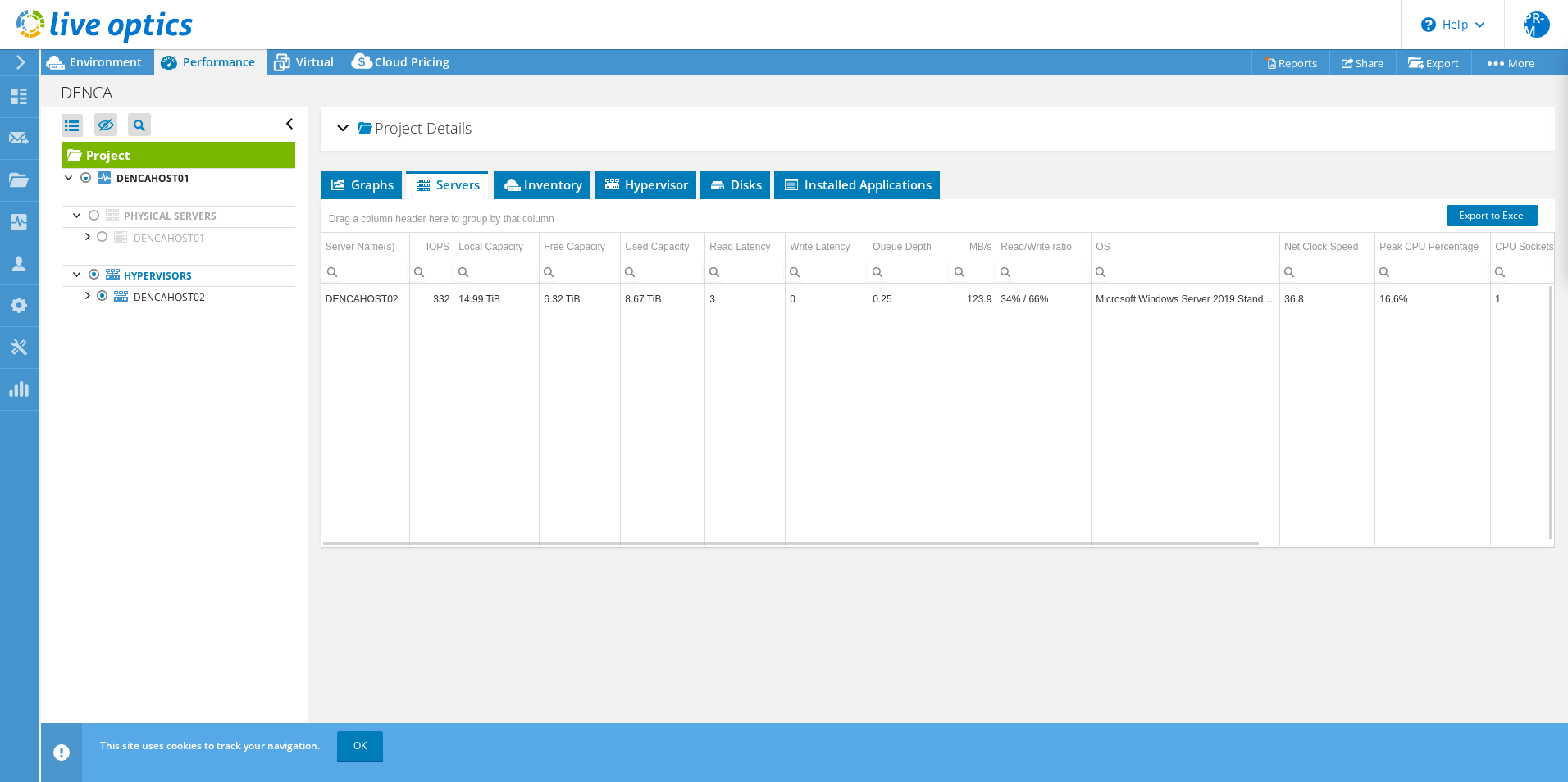
click at [834, 129] on div "Project Details" at bounding box center [938, 129] width 1202 height 36
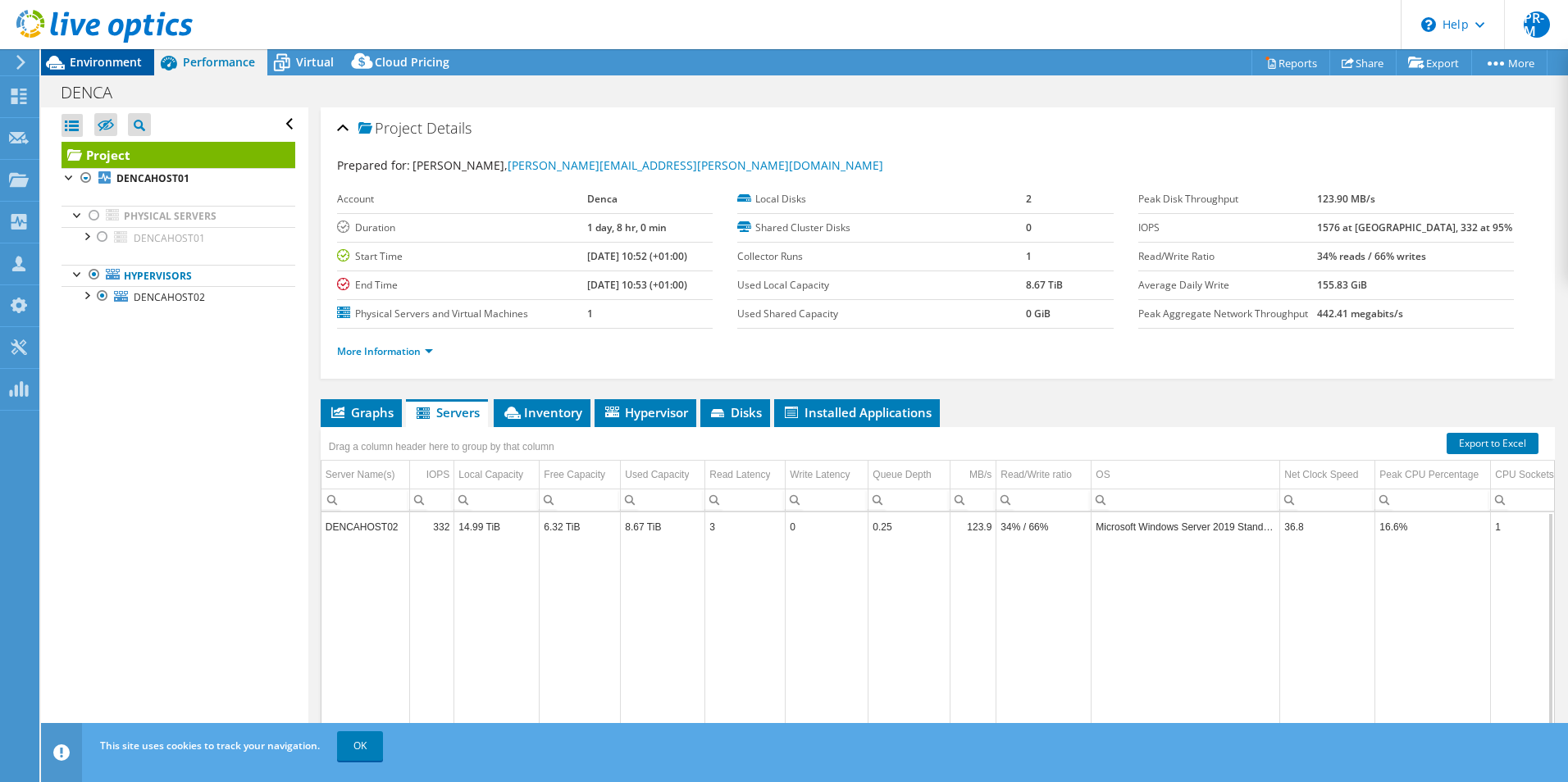
click at [93, 65] on span "Environment" at bounding box center [105, 61] width 72 height 16
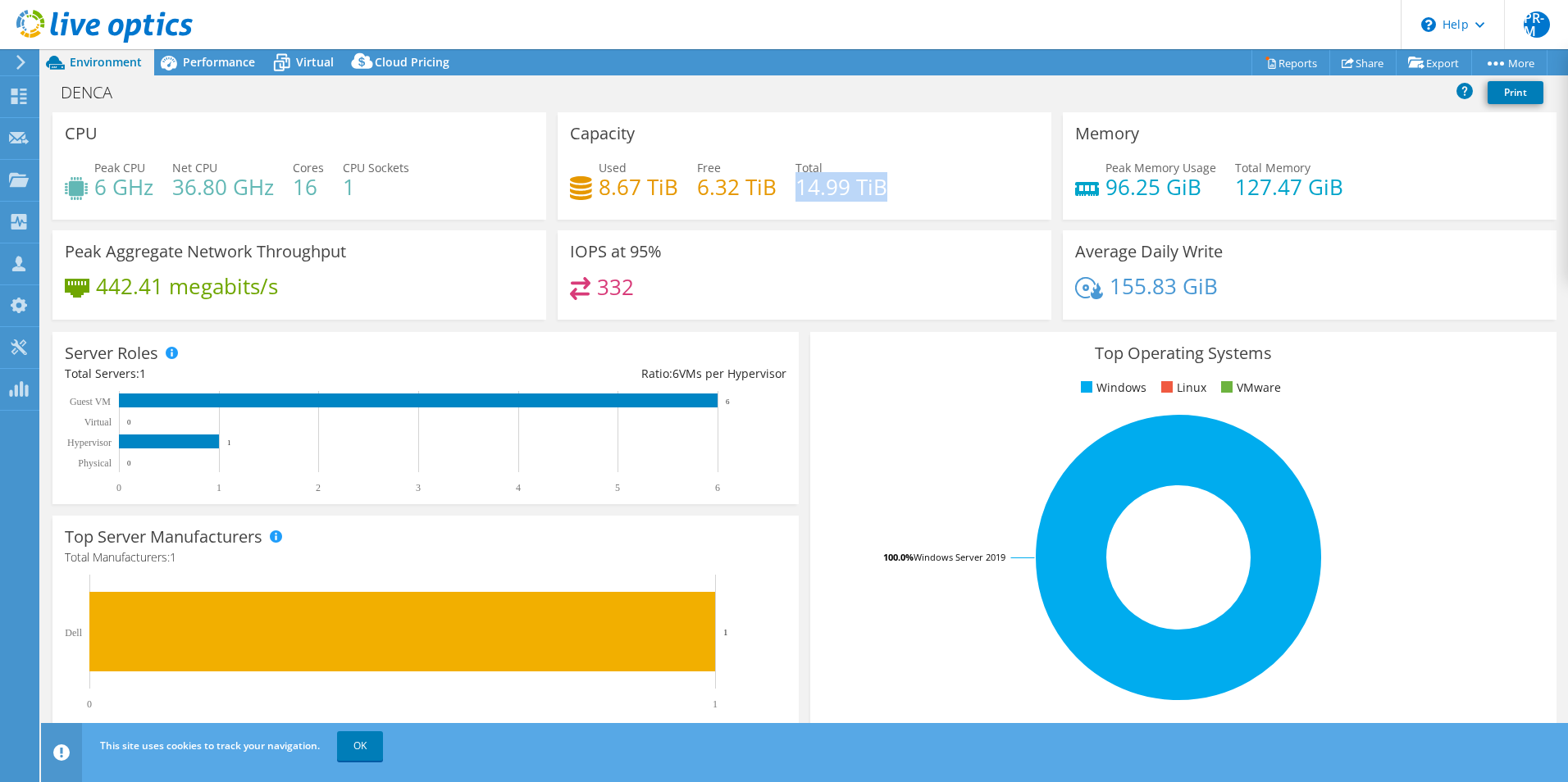
drag, startPoint x: 795, startPoint y: 189, endPoint x: 891, endPoint y: 189, distance: 96.0
click at [891, 189] on div "Used 8.67 TiB Free 6.32 TiB Total 14.99 TiB" at bounding box center [804, 186] width 469 height 53
drag, startPoint x: 891, startPoint y: 189, endPoint x: 915, endPoint y: 198, distance: 25.6
click at [915, 198] on div "Used 8.67 TiB Free 6.32 TiB Total 14.99 TiB" at bounding box center [804, 186] width 469 height 53
drag, startPoint x: 790, startPoint y: 191, endPoint x: 887, endPoint y: 192, distance: 97.0
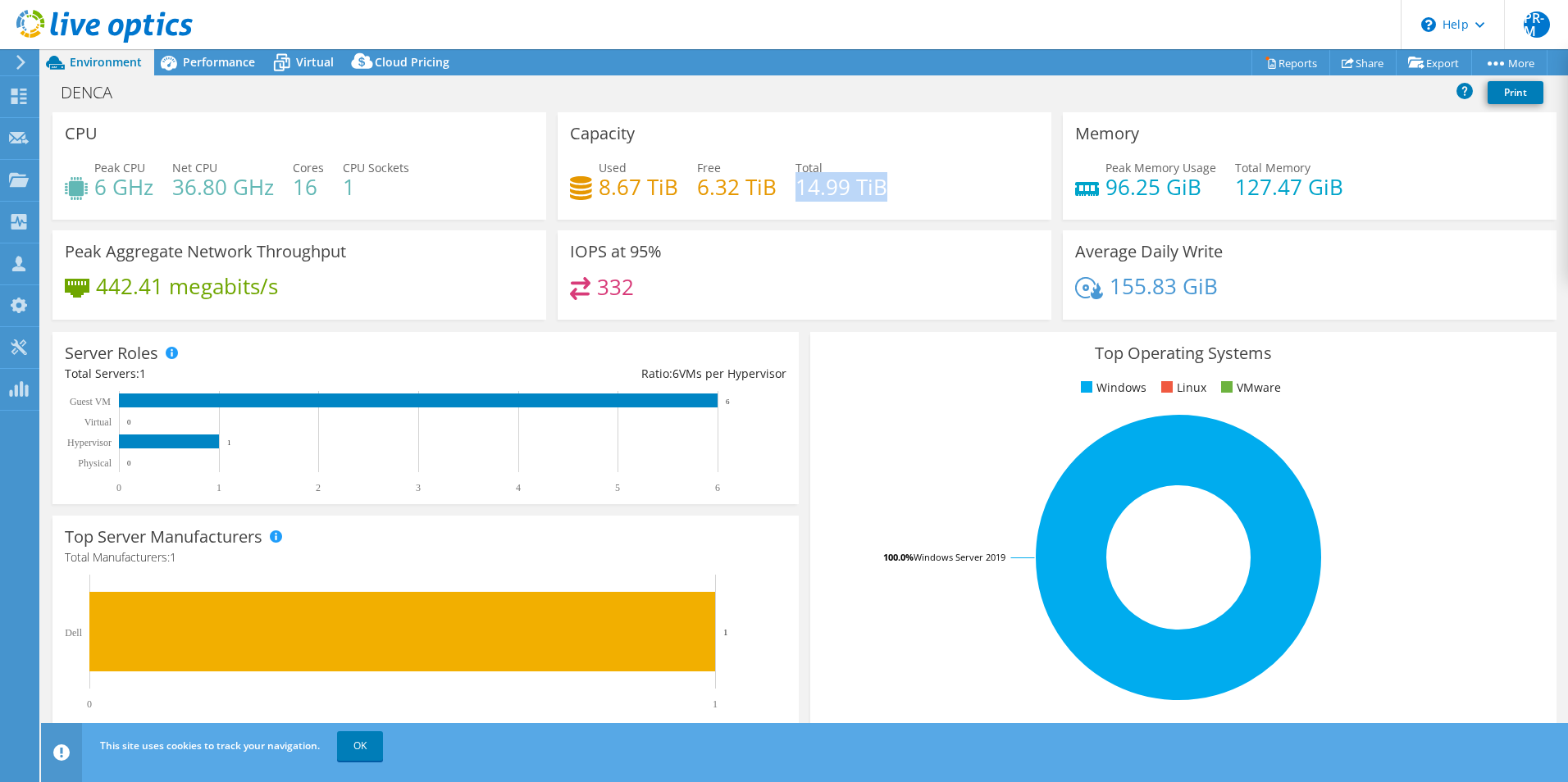
click at [887, 192] on div "Used 8.67 TiB Free 6.32 TiB Total 14.99 TiB" at bounding box center [804, 186] width 469 height 53
click at [219, 69] on span "Performance" at bounding box center [219, 61] width 72 height 16
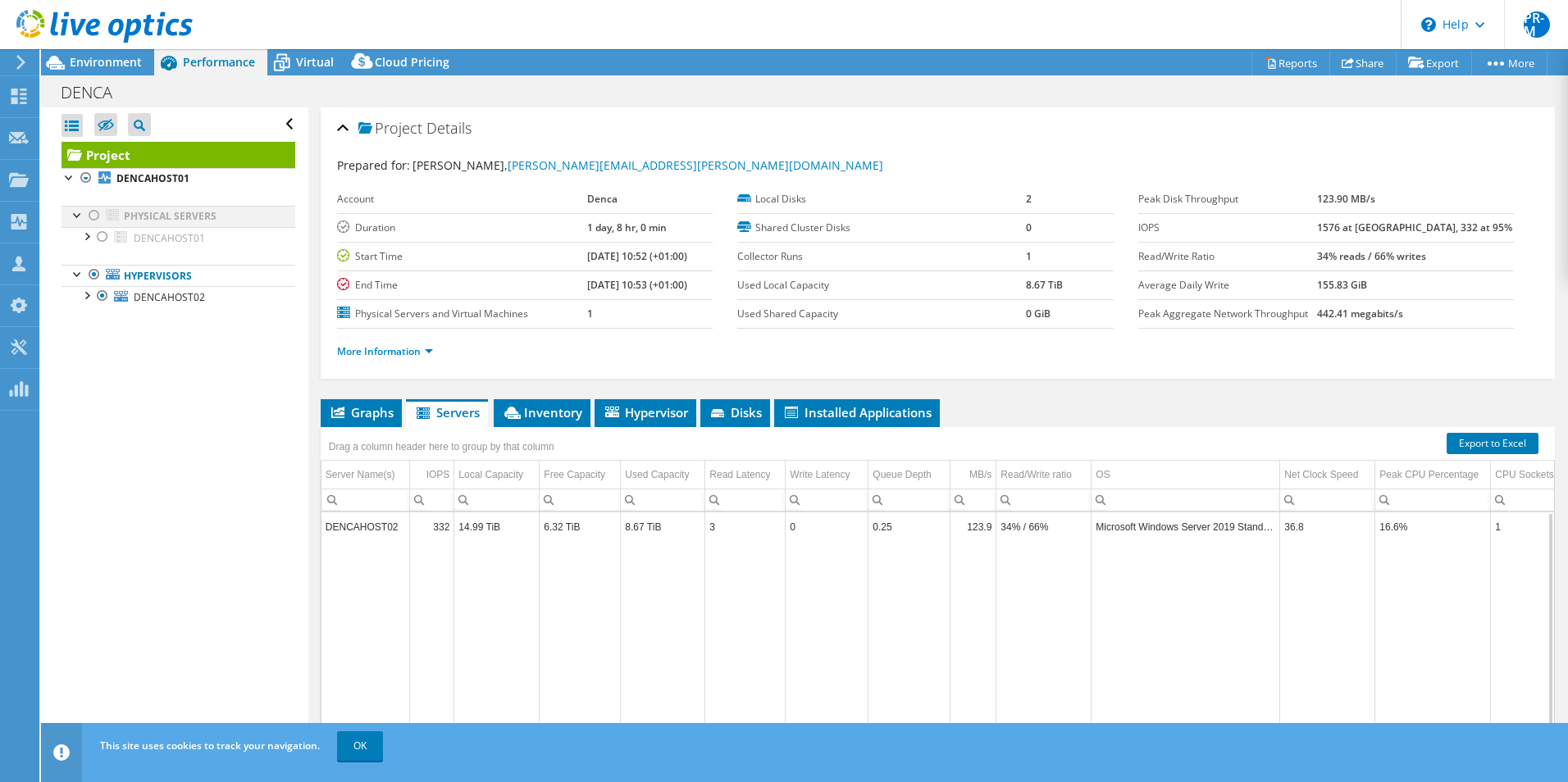
click at [91, 213] on div at bounding box center [94, 215] width 16 height 19
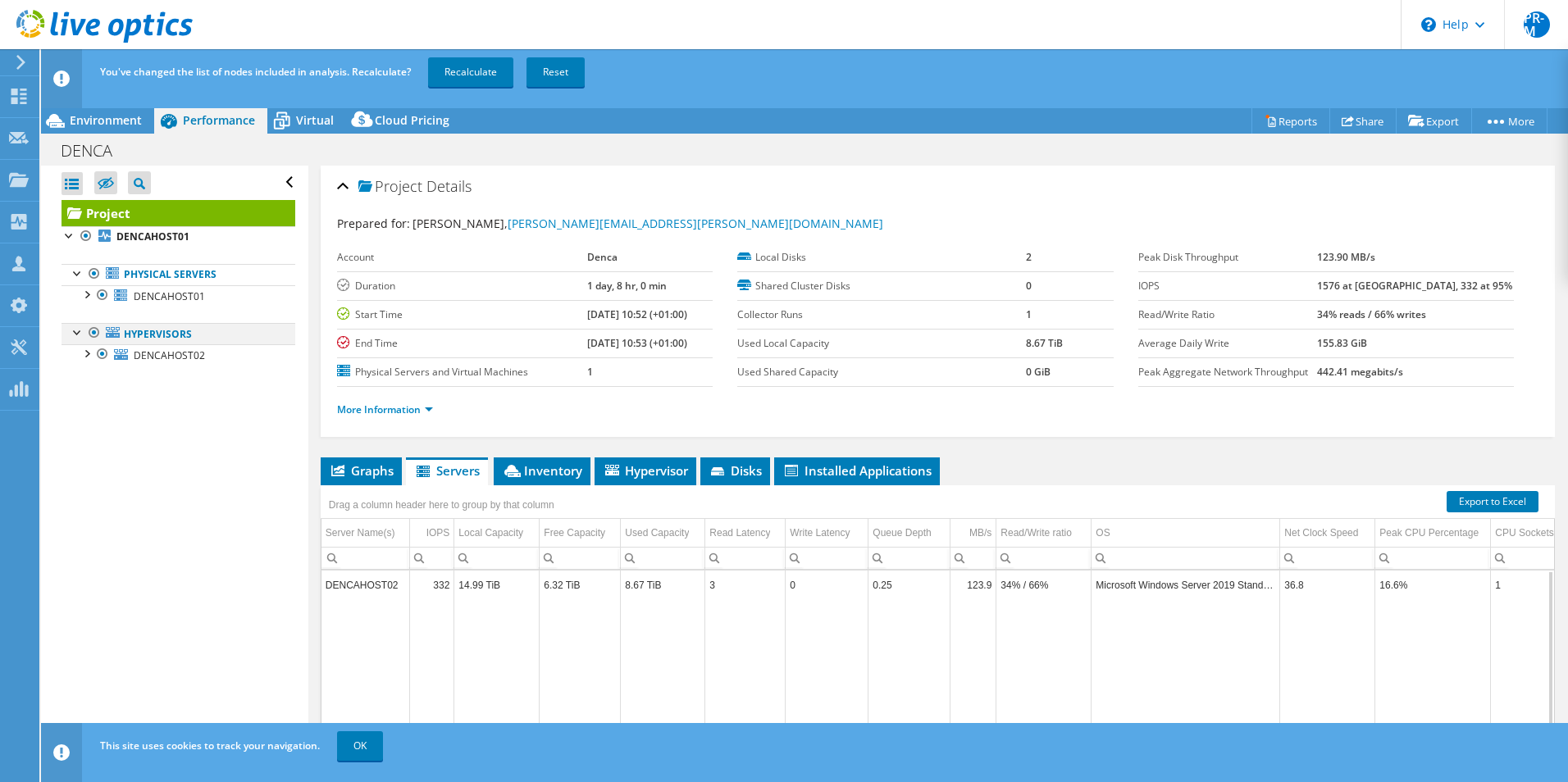
click at [93, 331] on div at bounding box center [94, 332] width 16 height 19
click at [462, 75] on link "Recalculate" at bounding box center [470, 72] width 85 height 29
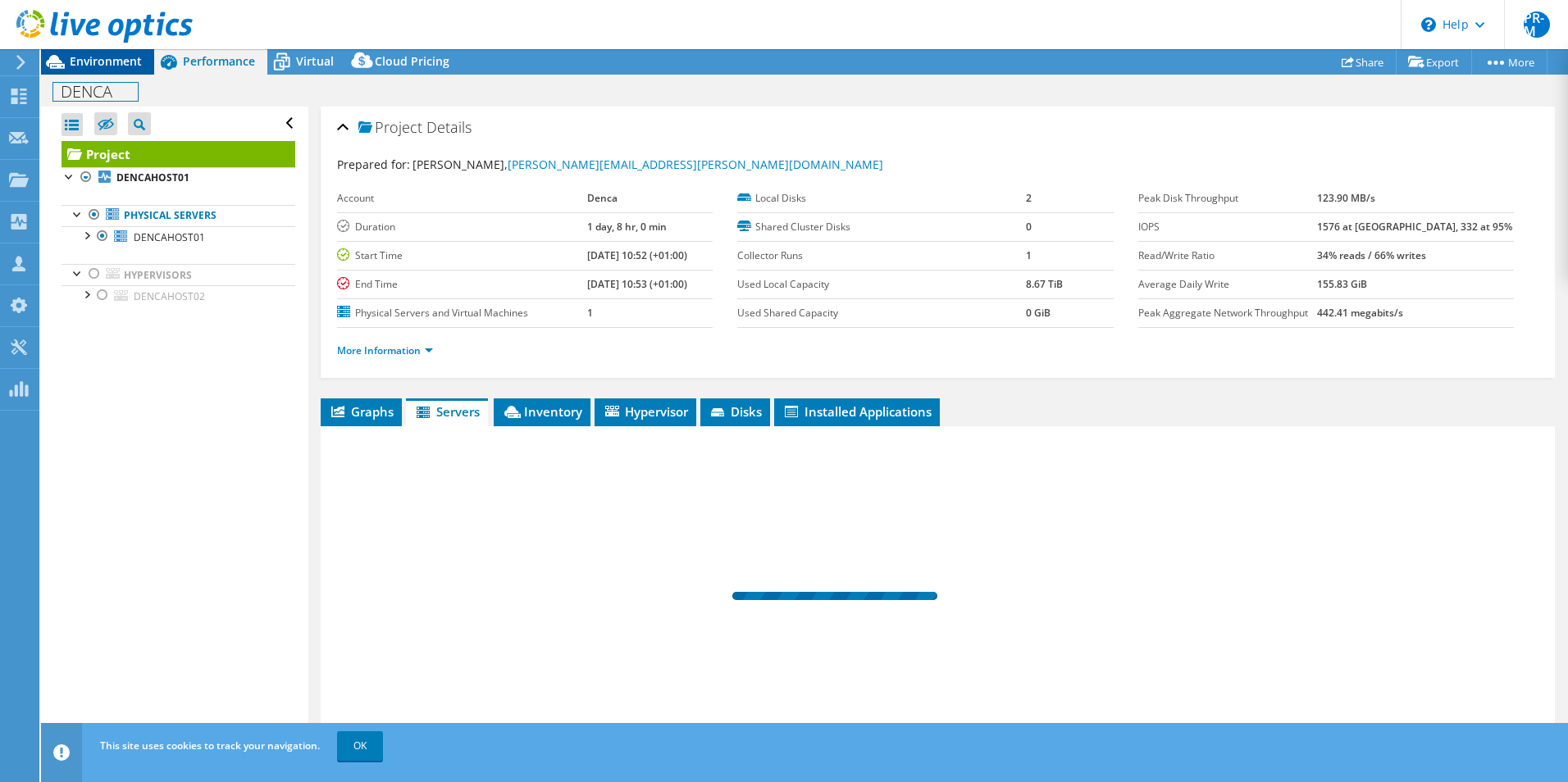
click at [101, 74] on div "DENCA Print" at bounding box center [804, 90] width 1527 height 32
click at [91, 65] on span "Environment" at bounding box center [105, 60] width 72 height 16
click at [103, 61] on span "Environment" at bounding box center [105, 60] width 72 height 16
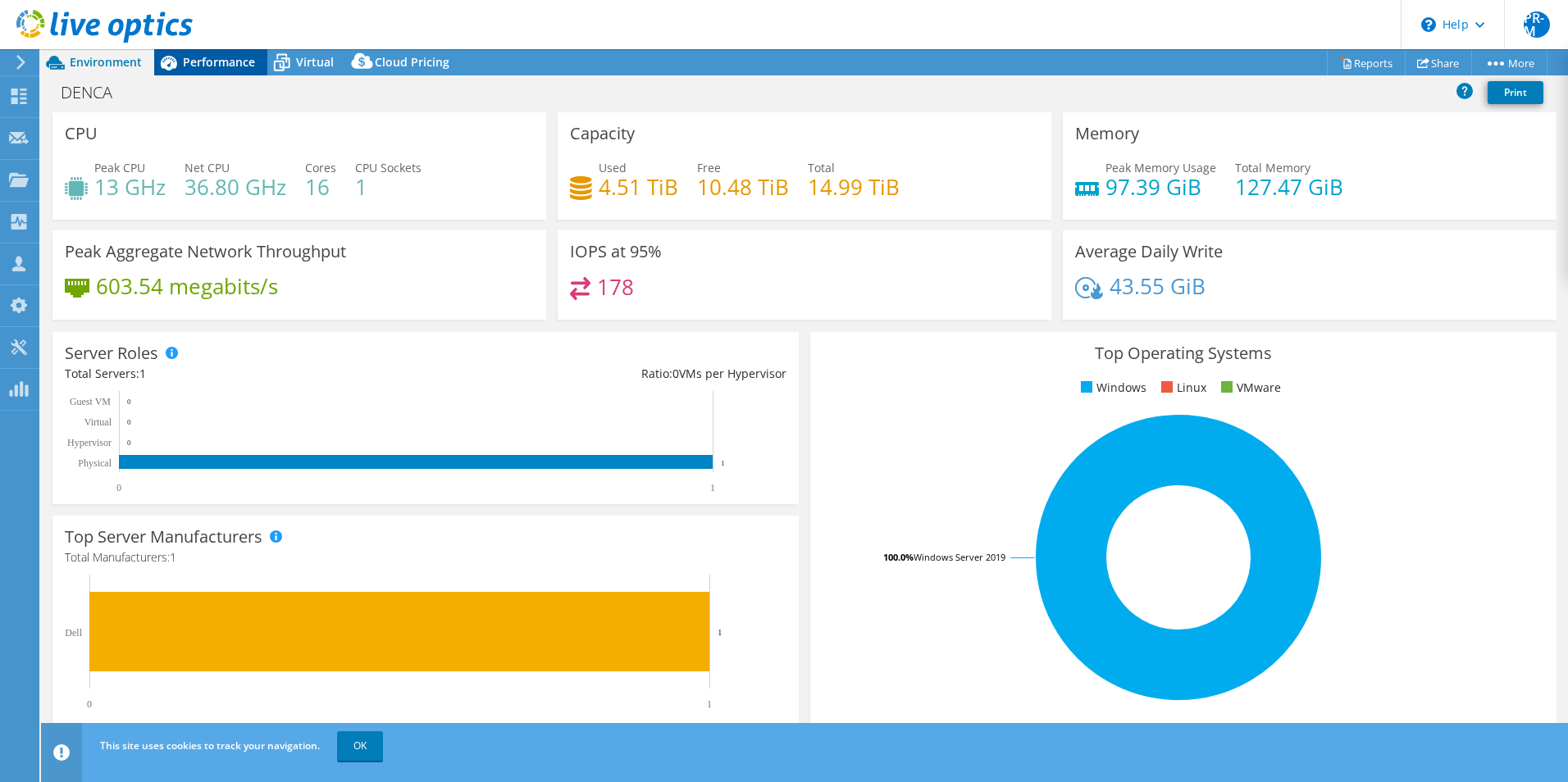
click at [208, 60] on span "Performance" at bounding box center [219, 61] width 72 height 16
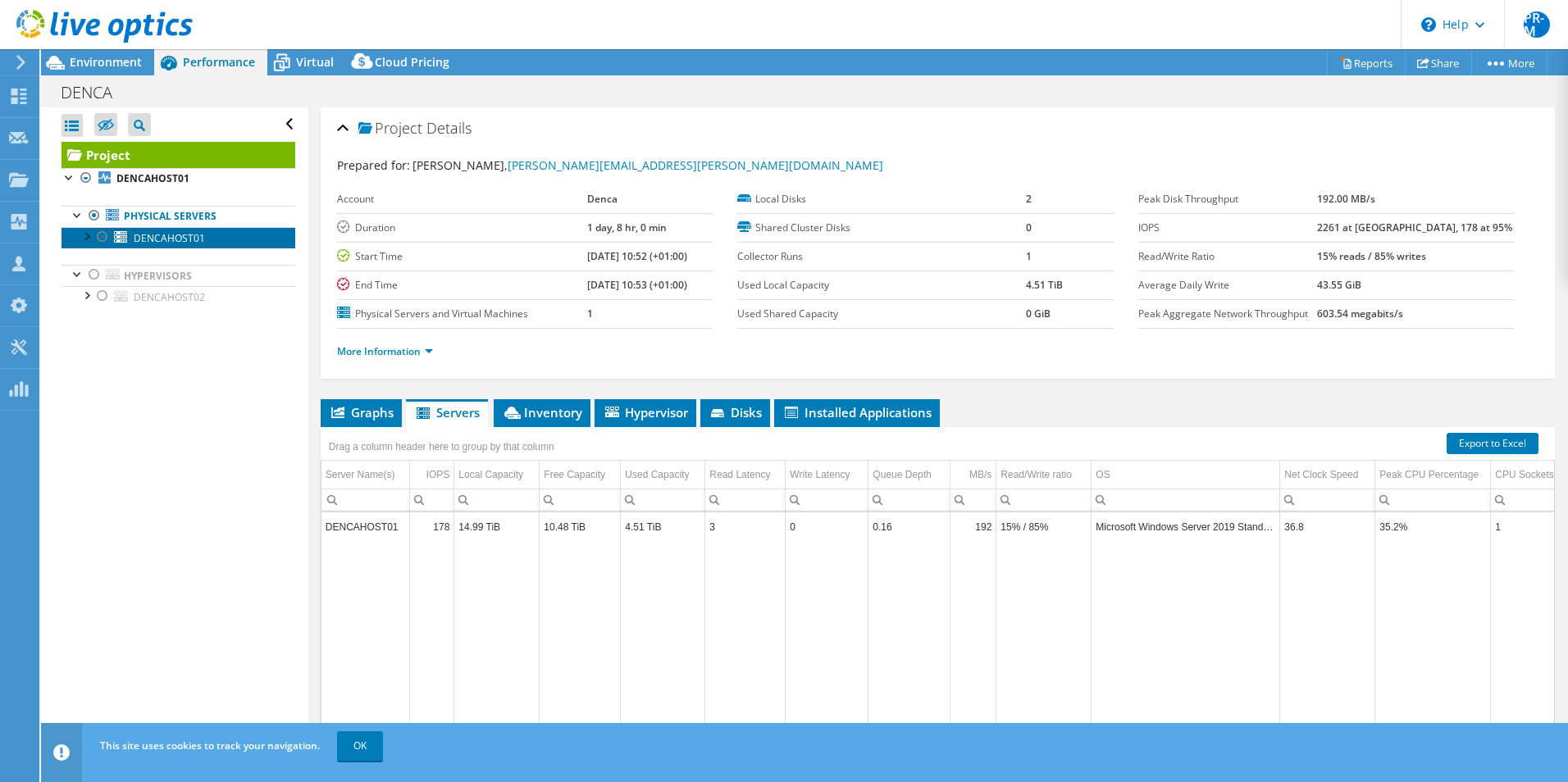
click at [165, 239] on span "DENCAHOST01" at bounding box center [169, 238] width 71 height 14
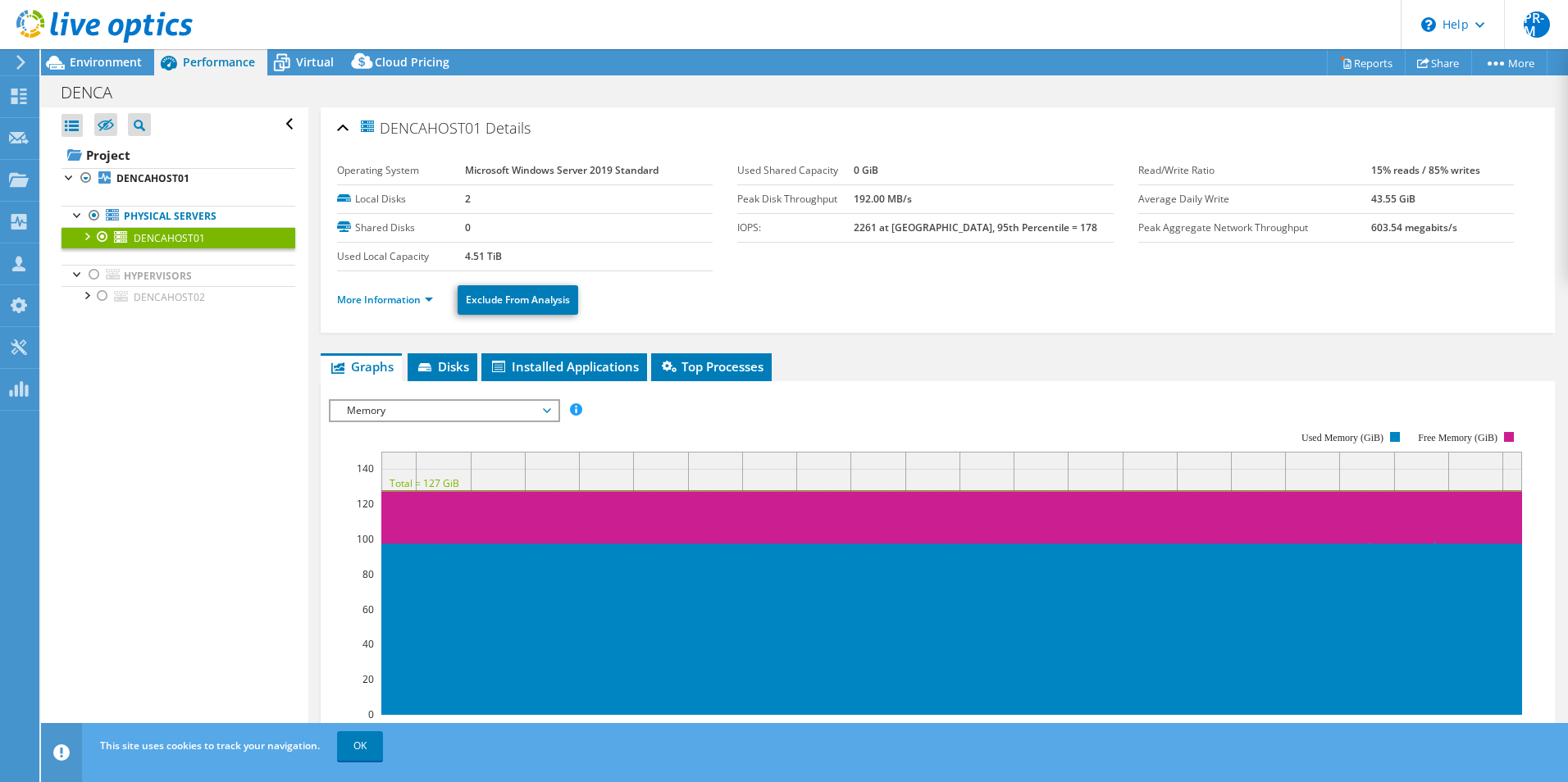
drag, startPoint x: 392, startPoint y: 125, endPoint x: 486, endPoint y: 129, distance: 94.1
click at [486, 129] on h2 "DENCAHOST01 Details" at bounding box center [433, 128] width 193 height 33
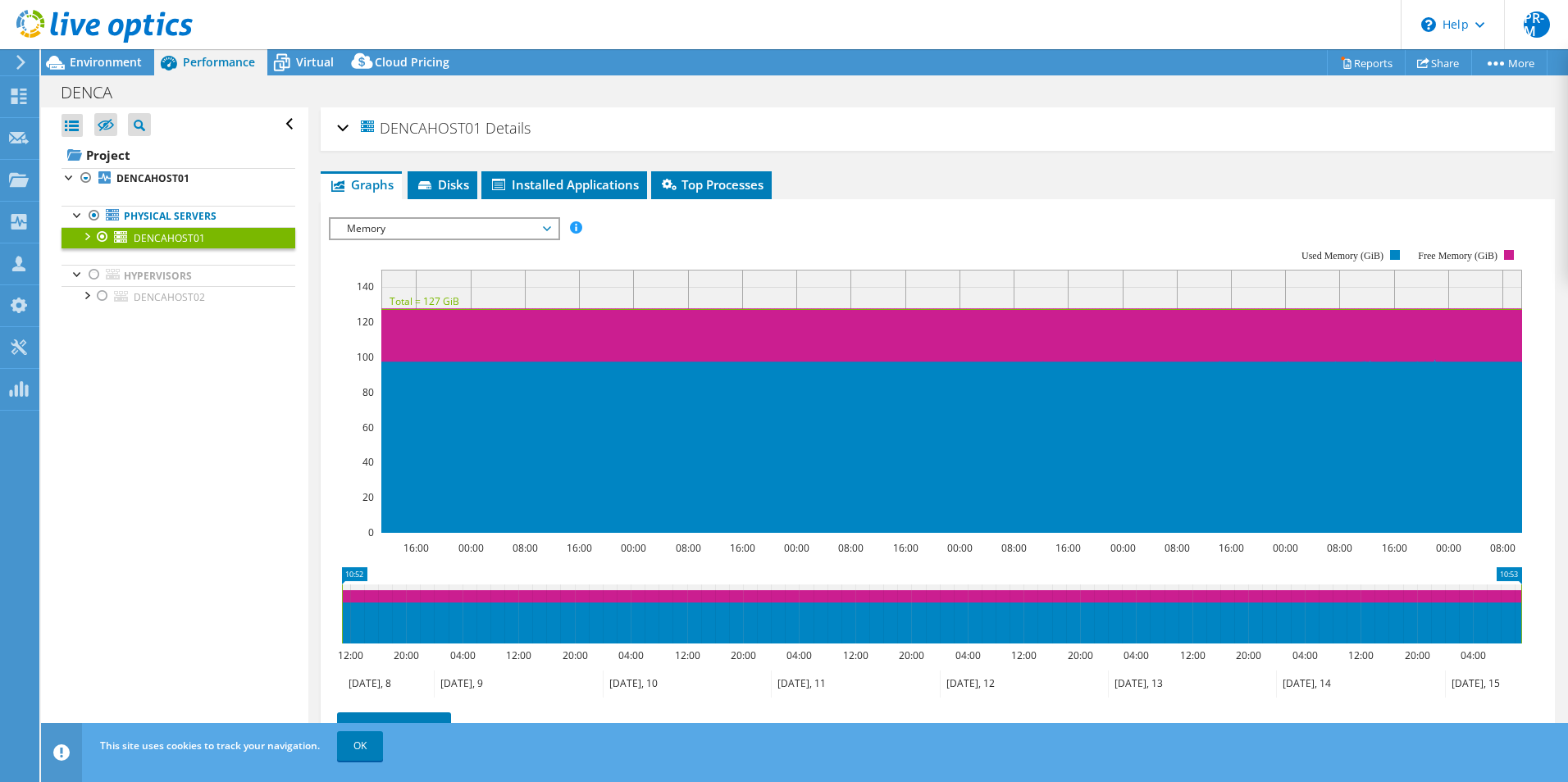
copy span "DENCAHOST01"
click at [125, 66] on span "Environment" at bounding box center [105, 61] width 72 height 16
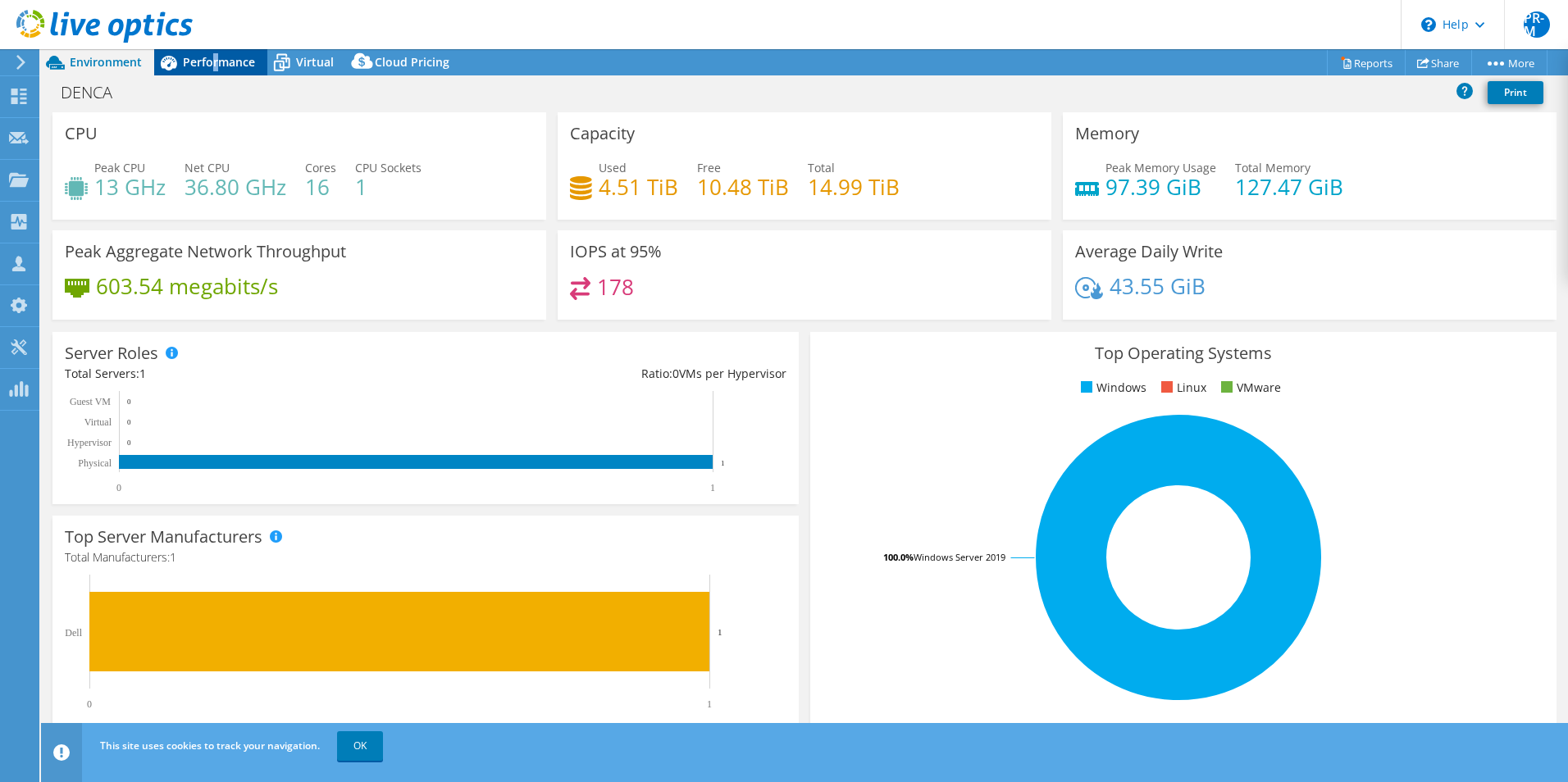
click at [216, 59] on span "Performance" at bounding box center [219, 61] width 72 height 16
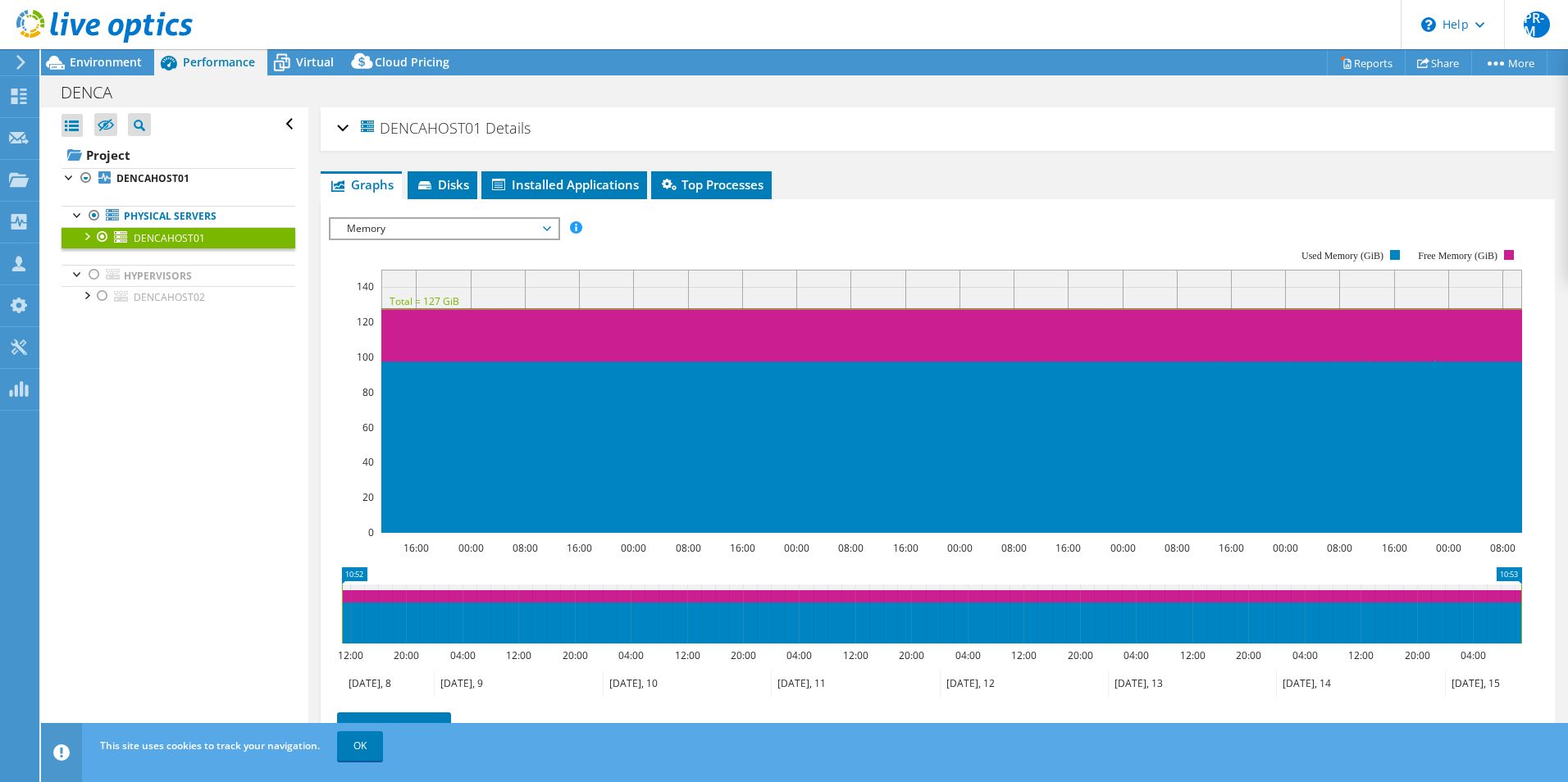
drag, startPoint x: 94, startPoint y: 276, endPoint x: 133, endPoint y: 346, distance: 80.1
click at [94, 276] on div at bounding box center [94, 274] width 16 height 19
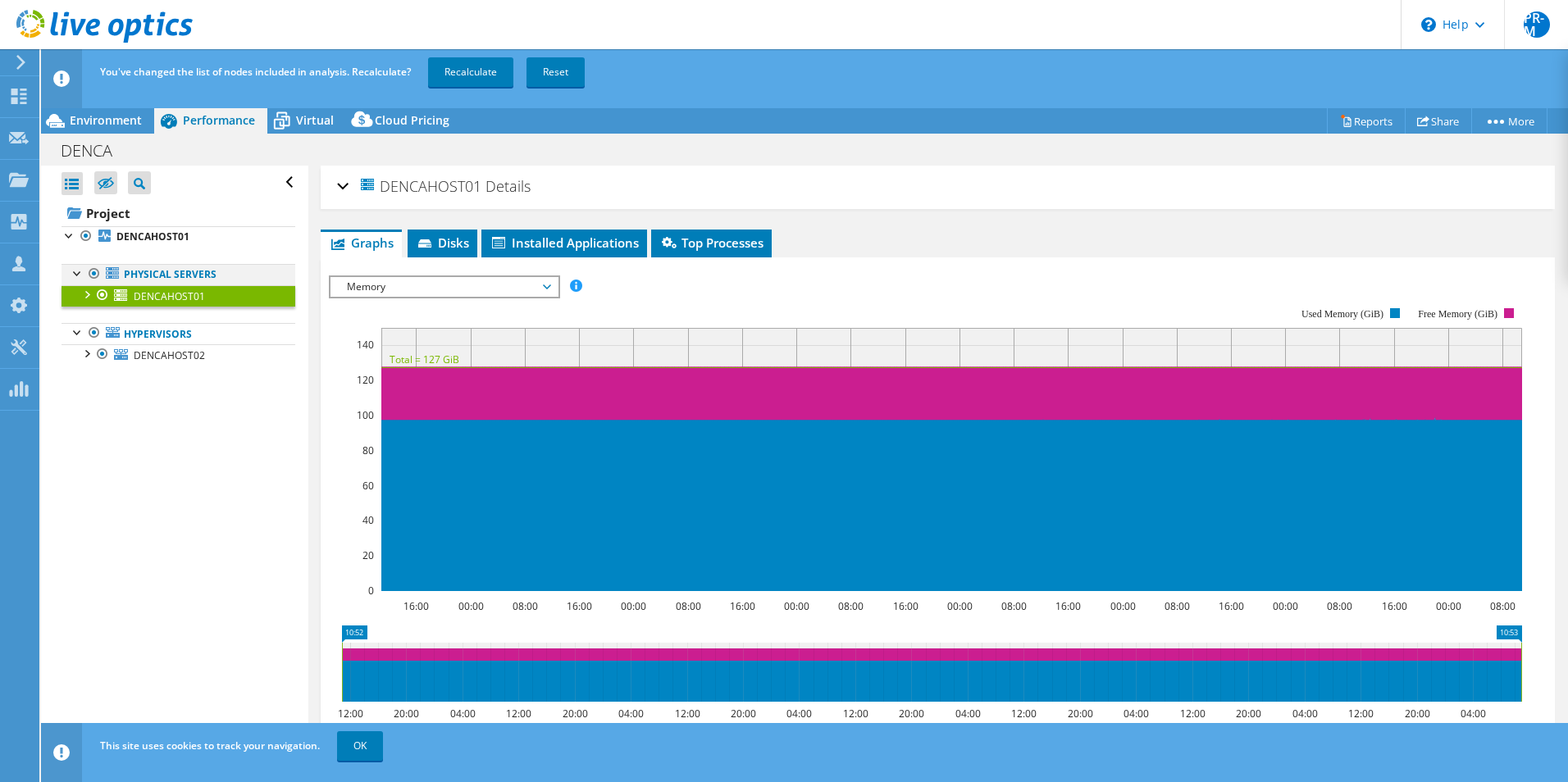
click at [92, 273] on div at bounding box center [94, 273] width 16 height 19
click at [471, 67] on link "Recalculate" at bounding box center [470, 72] width 85 height 29
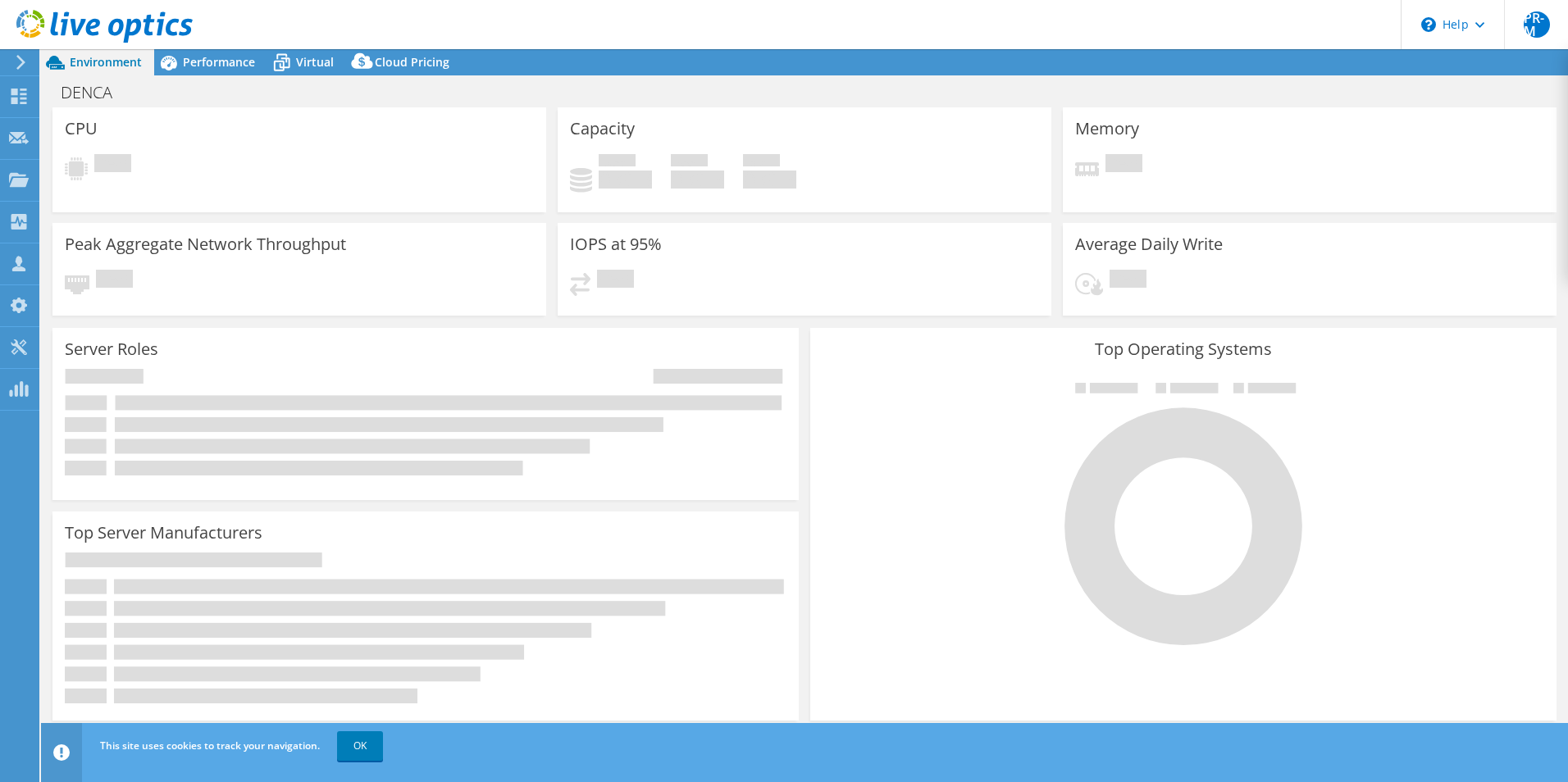
select select "USD"
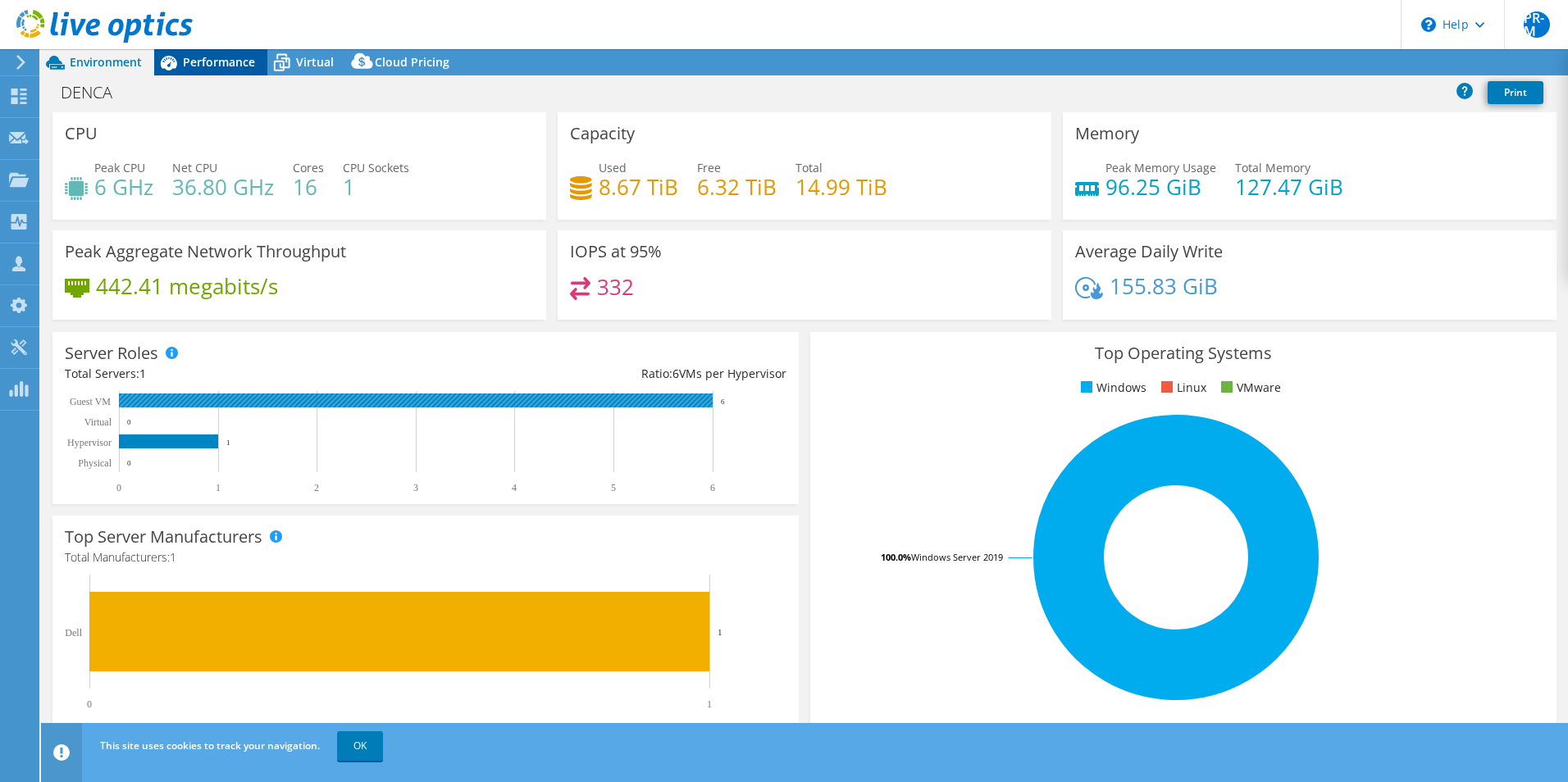
click at [211, 61] on span "Performance" at bounding box center [219, 61] width 72 height 16
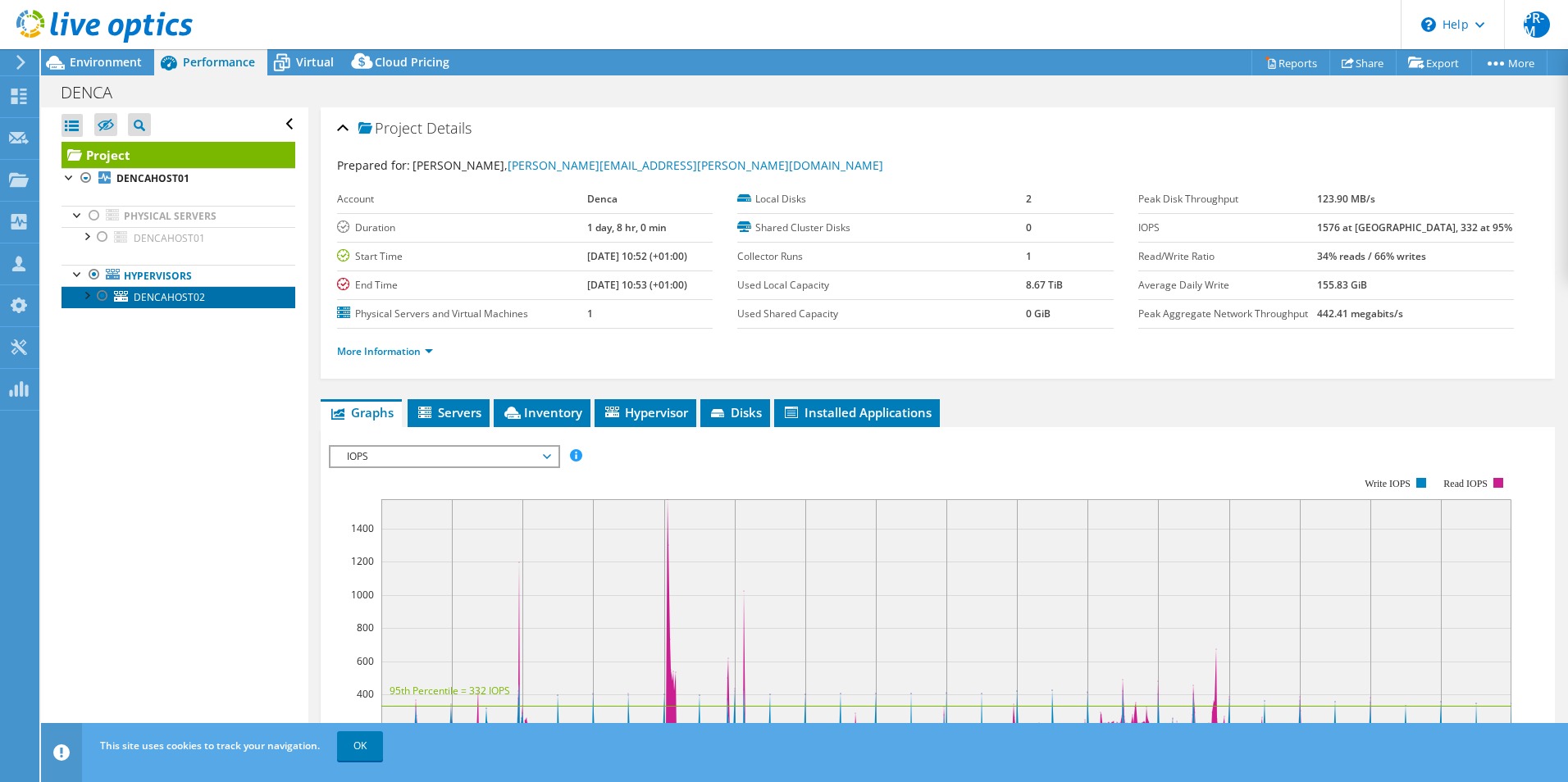
click at [145, 299] on span "DENCAHOST02" at bounding box center [169, 297] width 71 height 14
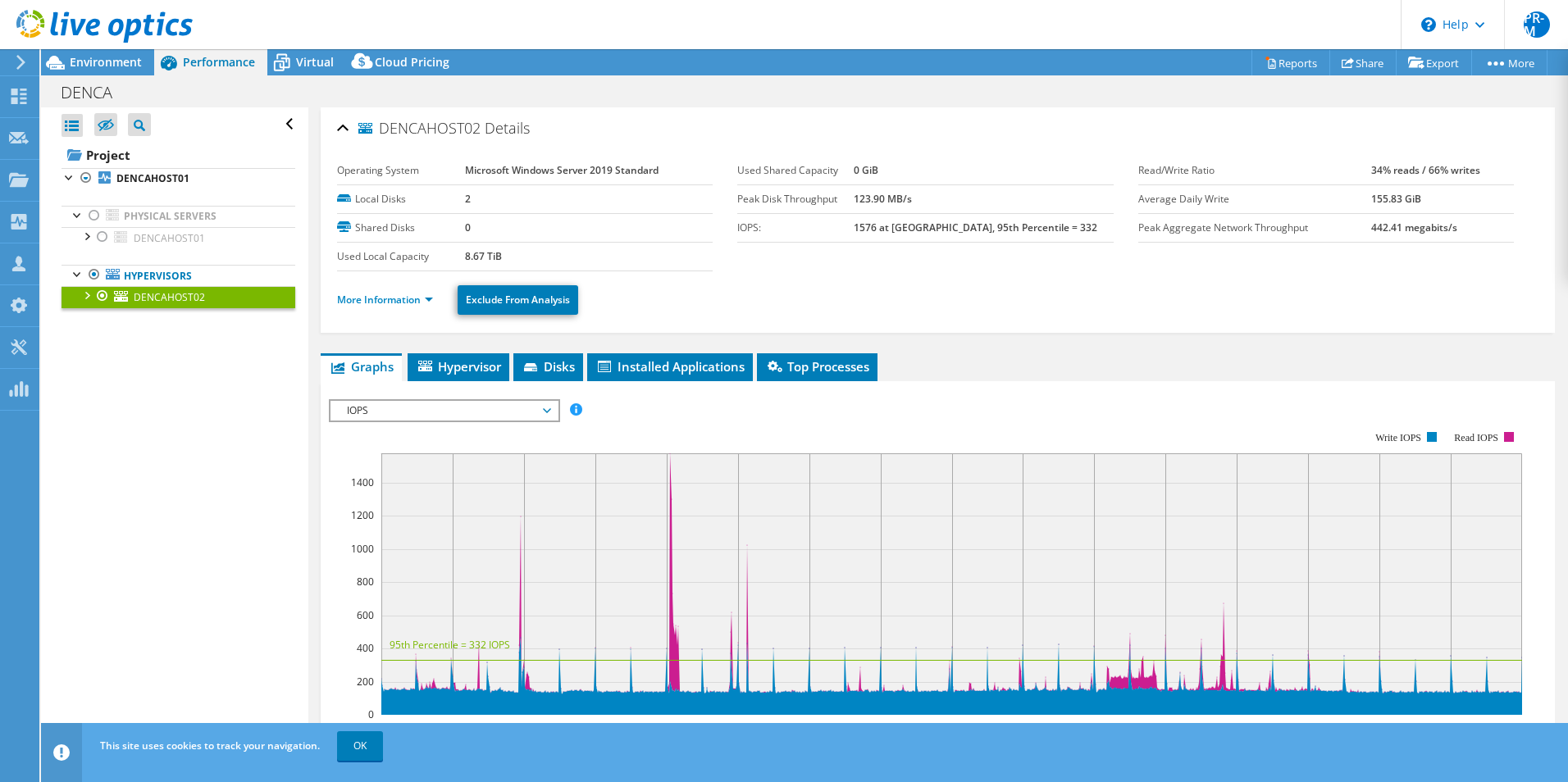
drag, startPoint x: 379, startPoint y: 129, endPoint x: 480, endPoint y: 131, distance: 101.0
click at [480, 131] on span "DENCAHOST02" at bounding box center [419, 129] width 122 height 16
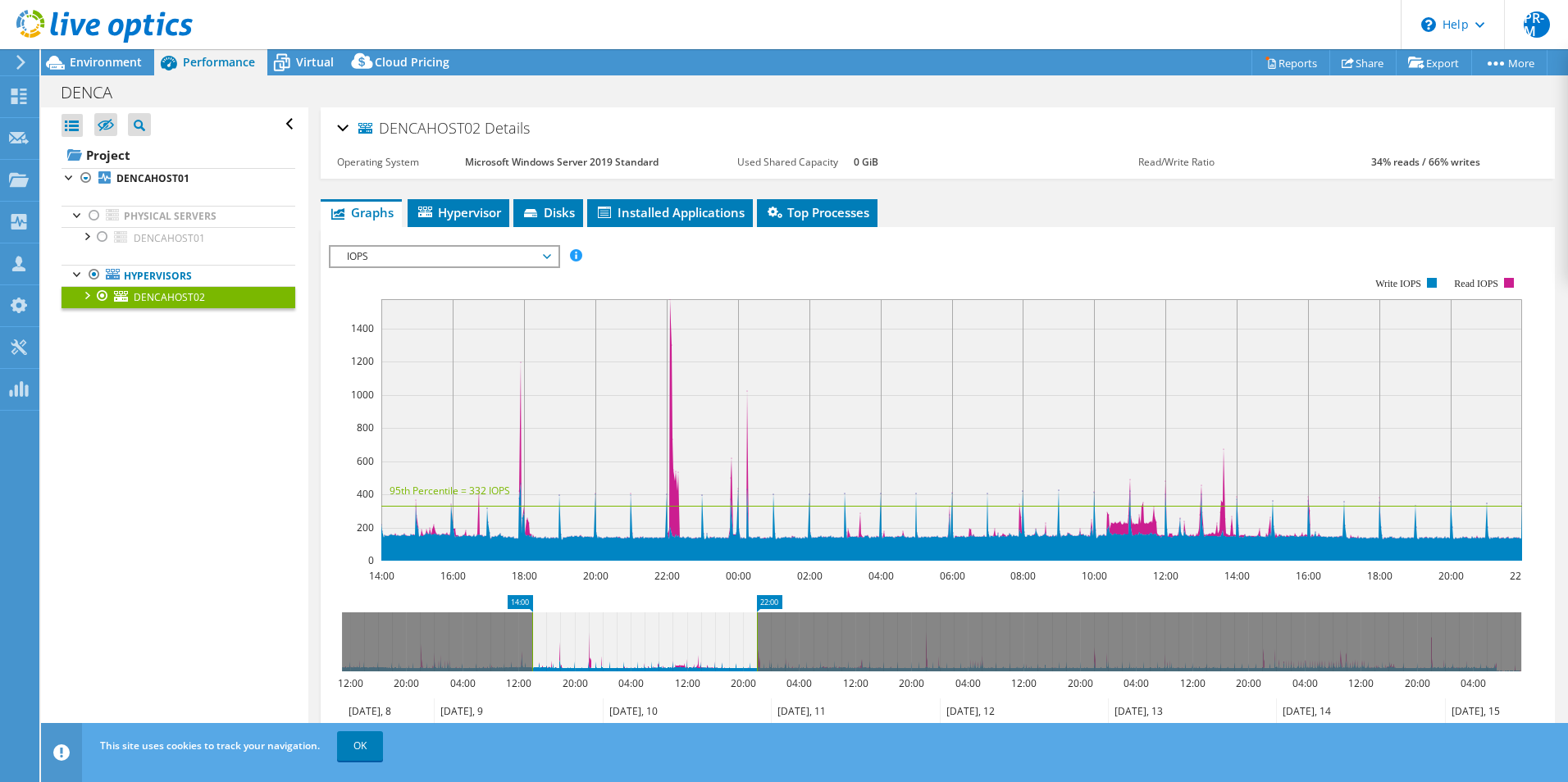
copy span "DENCAHOST02"
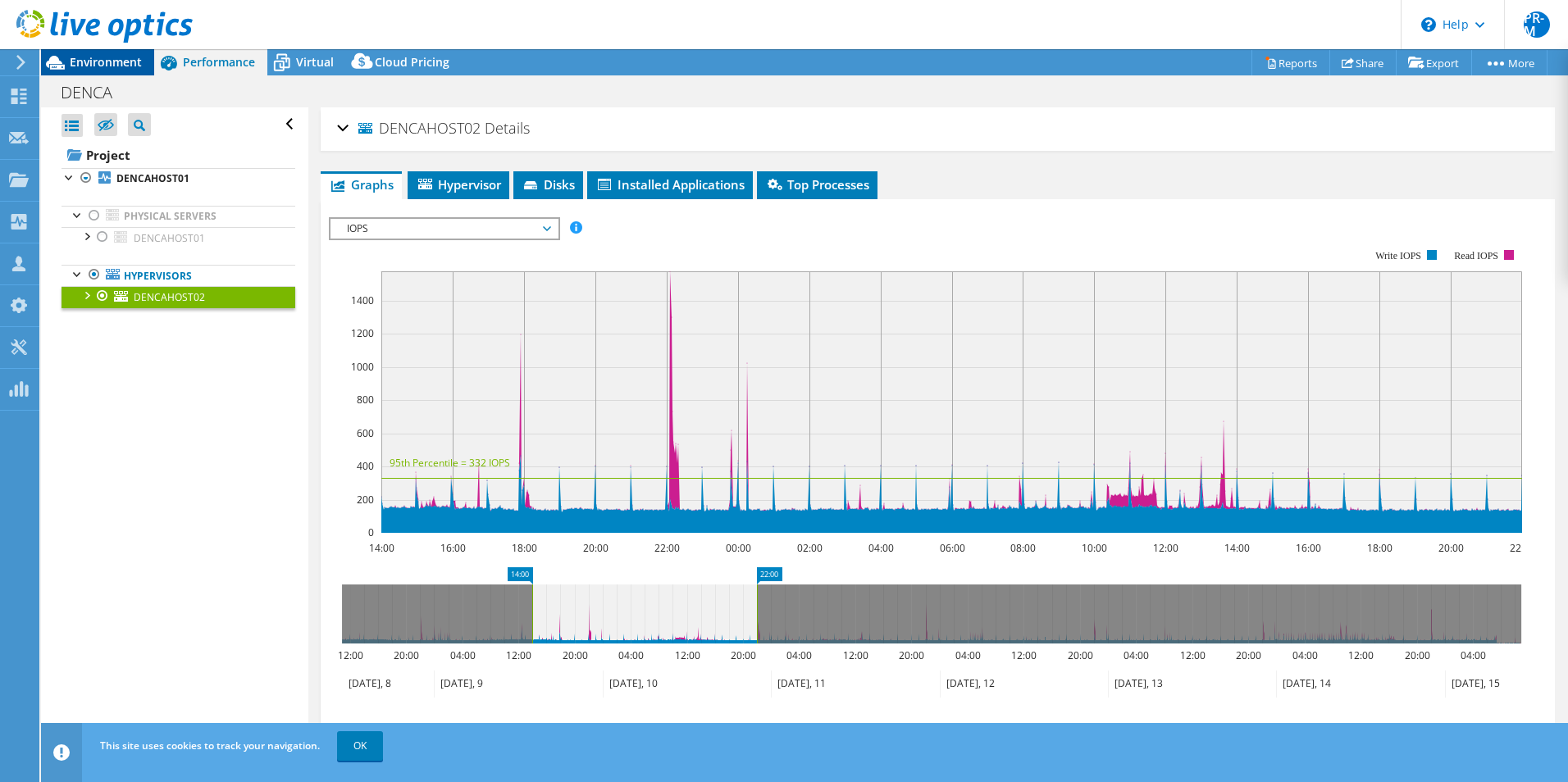
click at [113, 62] on span "Environment" at bounding box center [105, 61] width 72 height 16
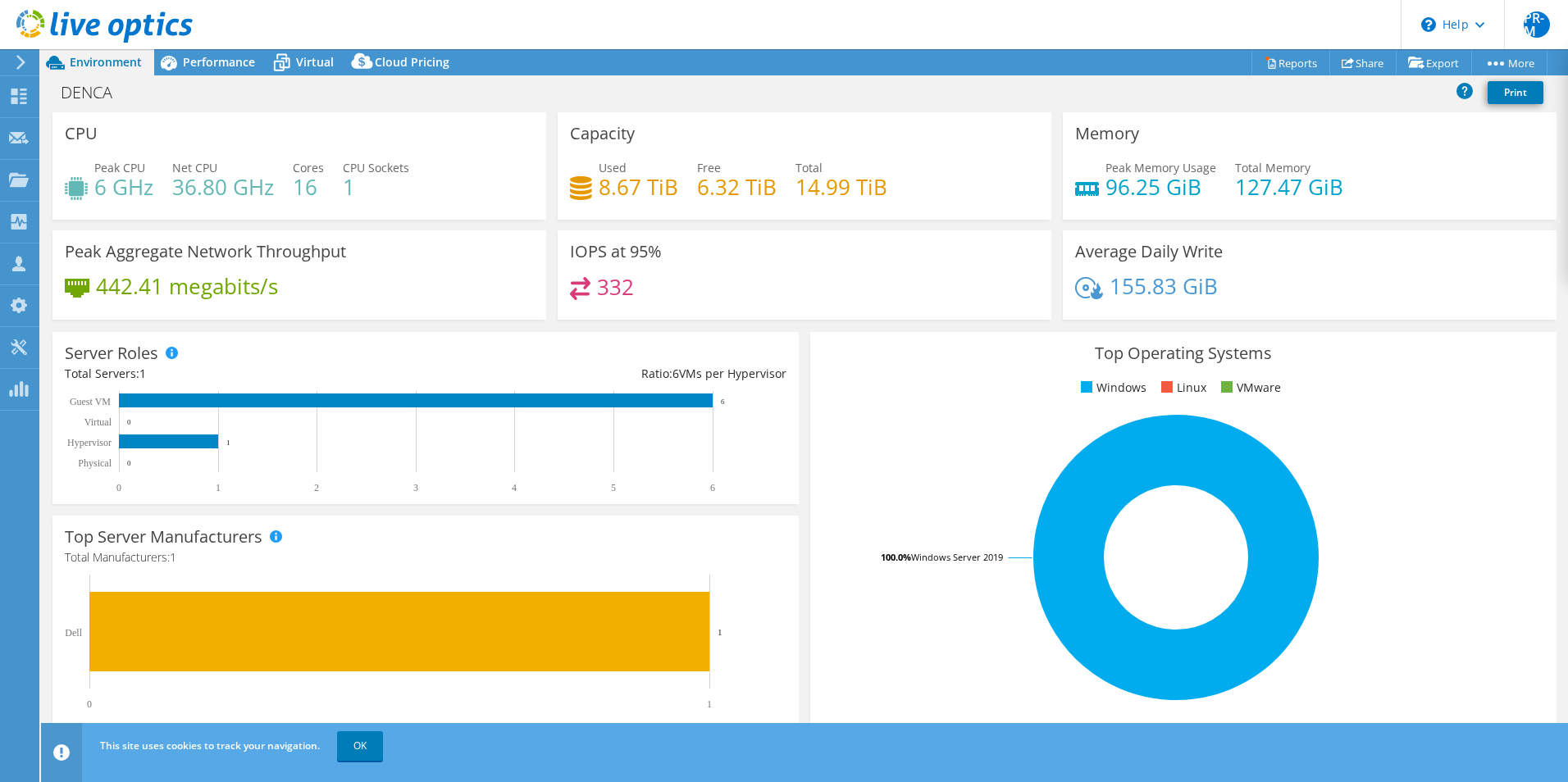
click at [1250, 98] on div "DENCA Print" at bounding box center [804, 92] width 1527 height 30
click at [202, 61] on span "Performance" at bounding box center [219, 61] width 72 height 16
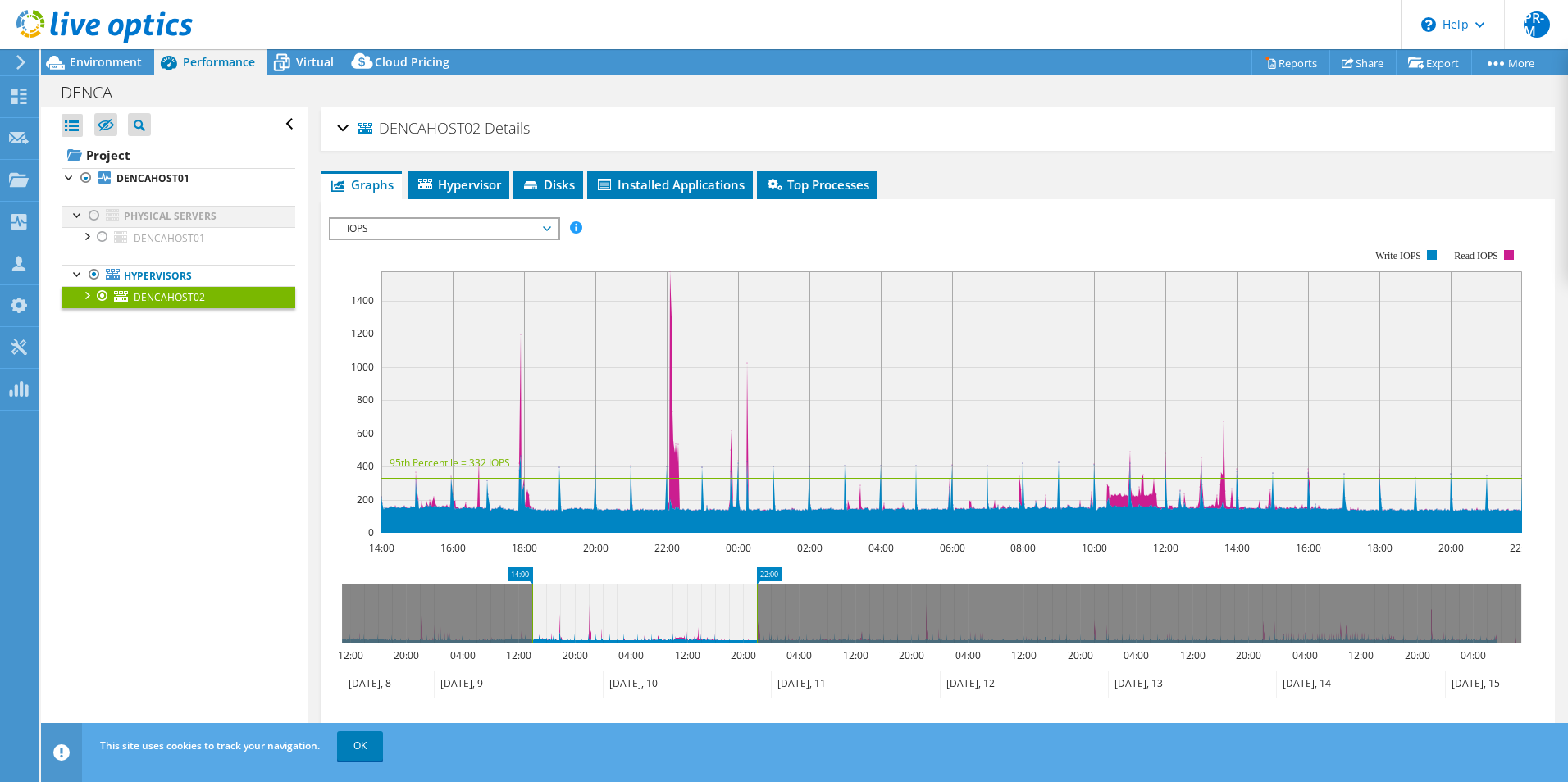
click at [95, 215] on div at bounding box center [94, 215] width 16 height 19
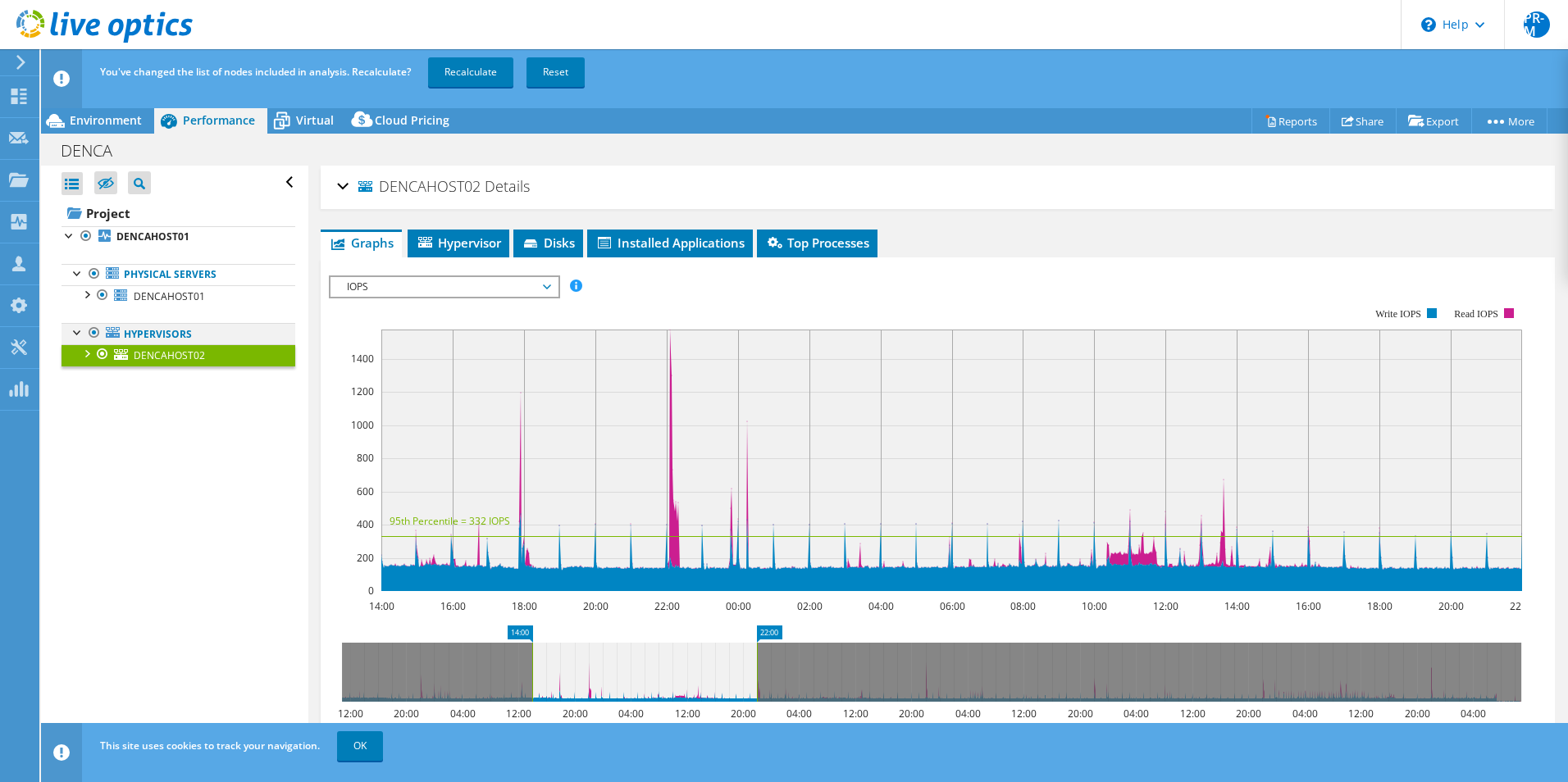
click at [93, 334] on div at bounding box center [94, 332] width 16 height 19
click at [483, 66] on link "Recalculate" at bounding box center [470, 72] width 85 height 29
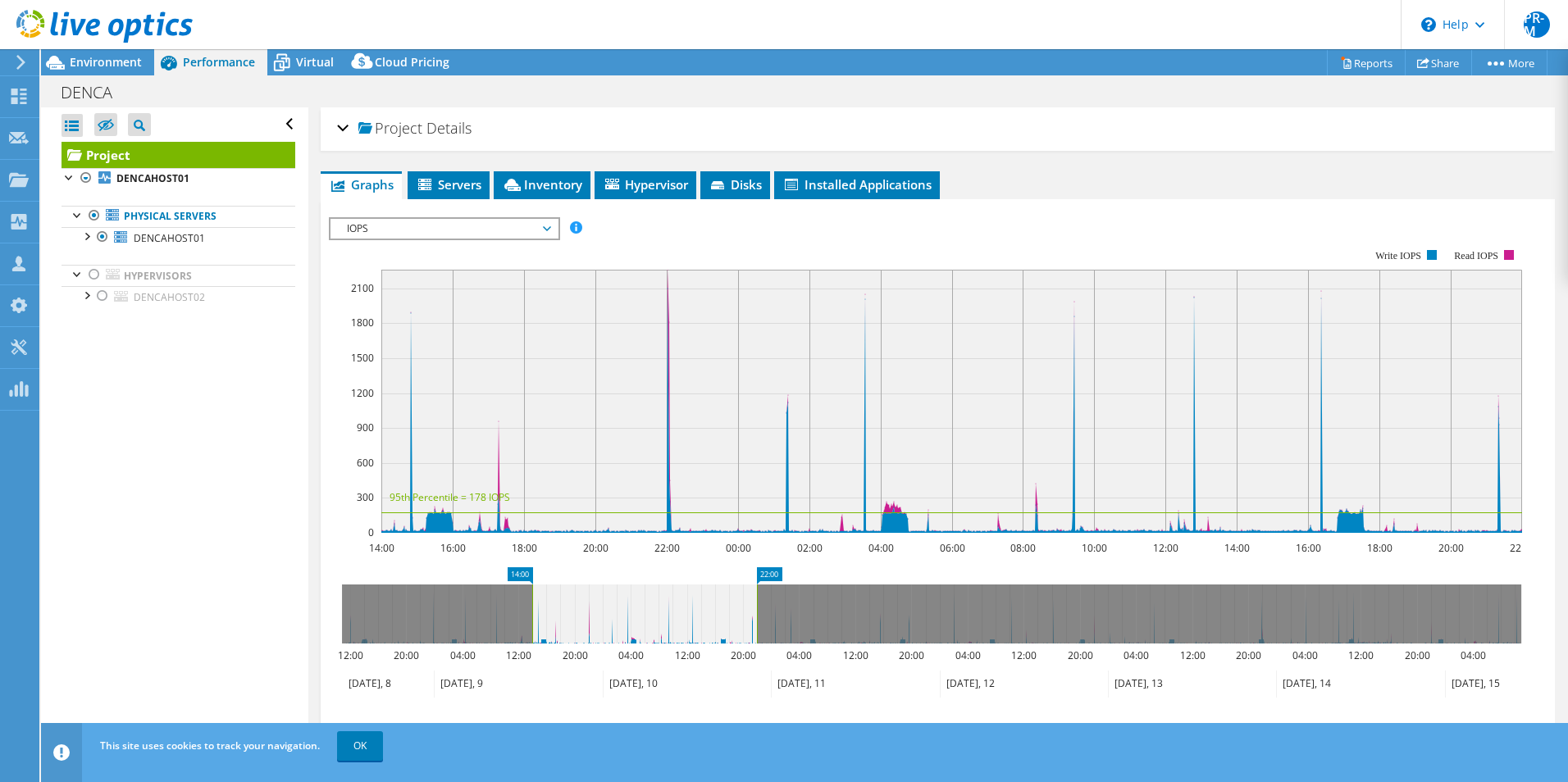
click at [489, 229] on span "IOPS" at bounding box center [444, 228] width 211 height 19
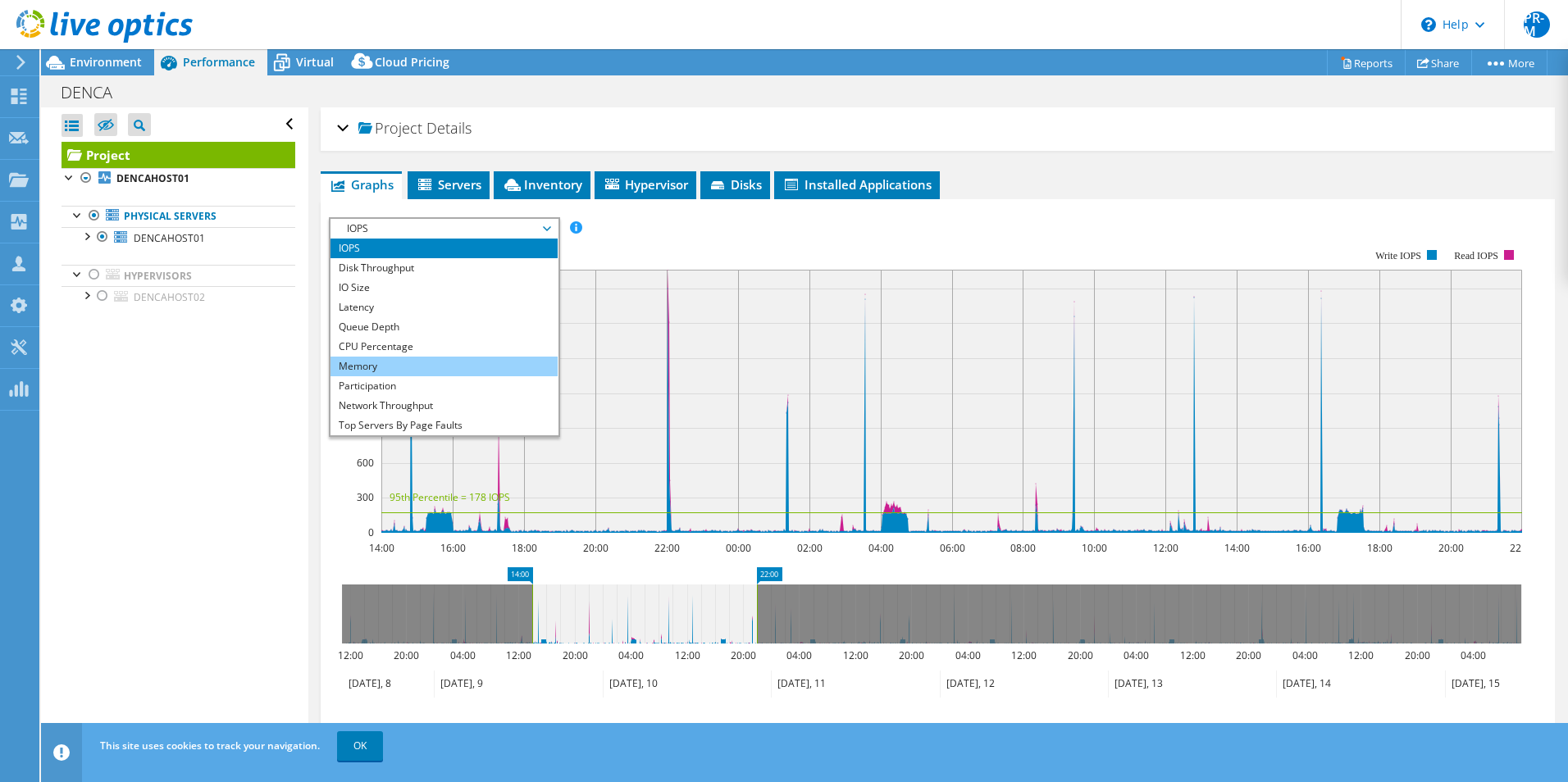
click at [452, 360] on li "Memory" at bounding box center [444, 366] width 227 height 19
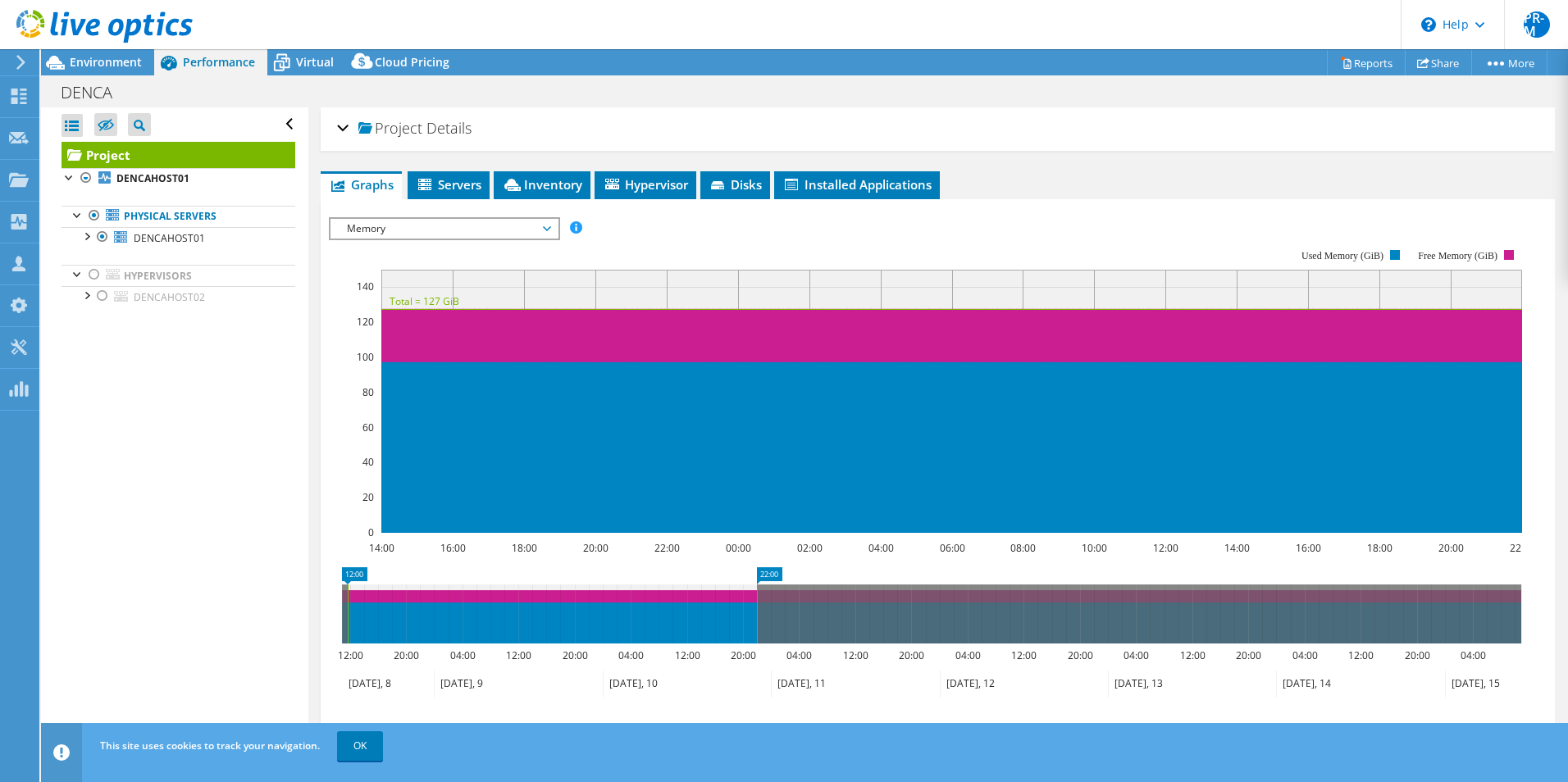
drag, startPoint x: 530, startPoint y: 594, endPoint x: 346, endPoint y: 594, distance: 184.0
click at [346, 594] on rect at bounding box center [347, 614] width 6 height 59
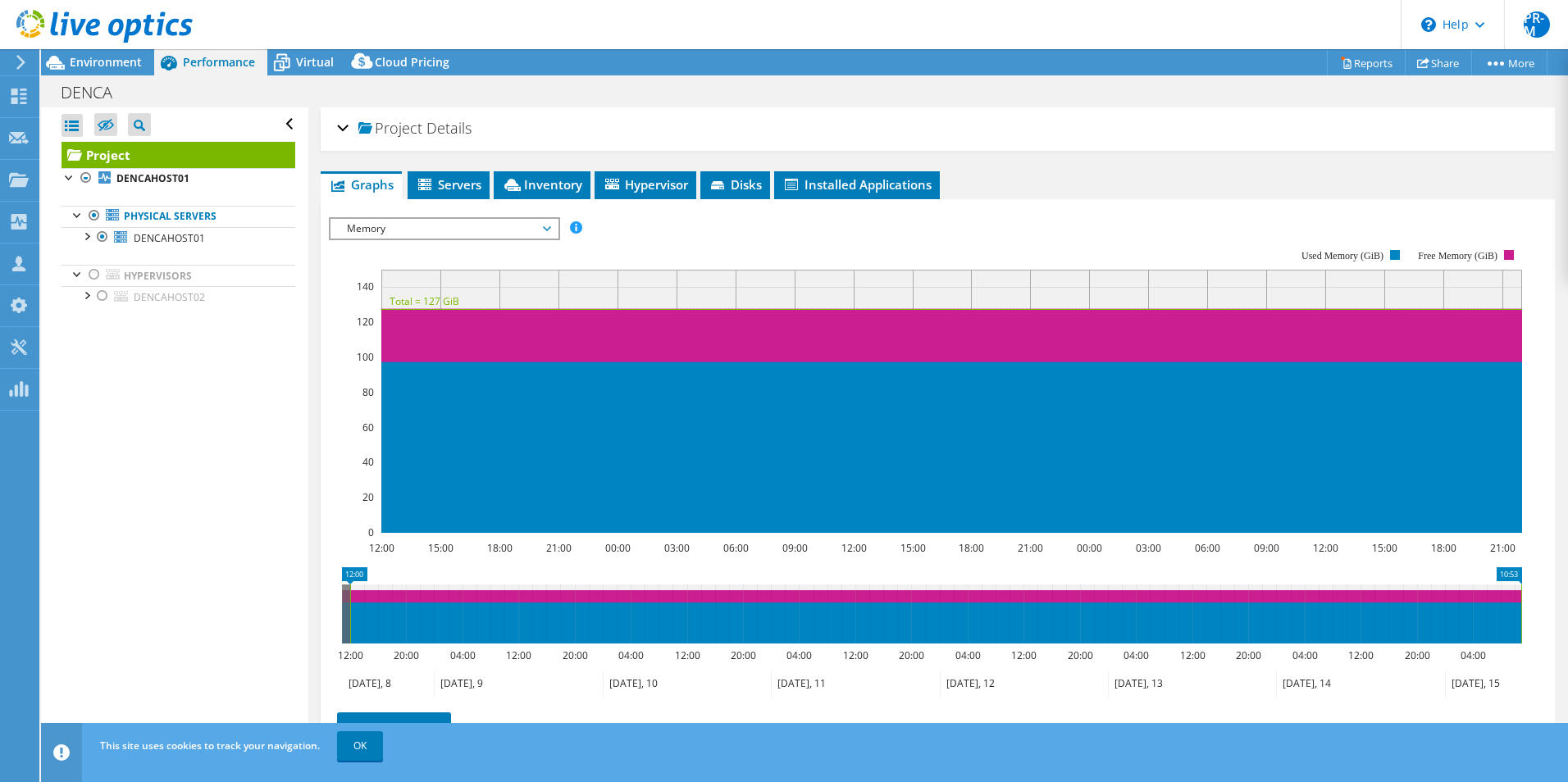
drag, startPoint x: 757, startPoint y: 606, endPoint x: 1727, endPoint y: 590, distance: 970.1
click at [1567, 590] on html "PR-M Partner Team Member [PERSON_NAME] - [PERSON_NAME] [PERSON_NAME][EMAIL_ADDR…" at bounding box center [784, 391] width 1568 height 782
drag, startPoint x: 351, startPoint y: 608, endPoint x: 470, endPoint y: 666, distance: 132.4
click at [332, 619] on icon "10:53 10:52 12:00 20:00 04:00 12:00 20:00 04:00 12:00 20:00 04:00 12:00 20:00 0…" at bounding box center [931, 633] width 1205 height 131
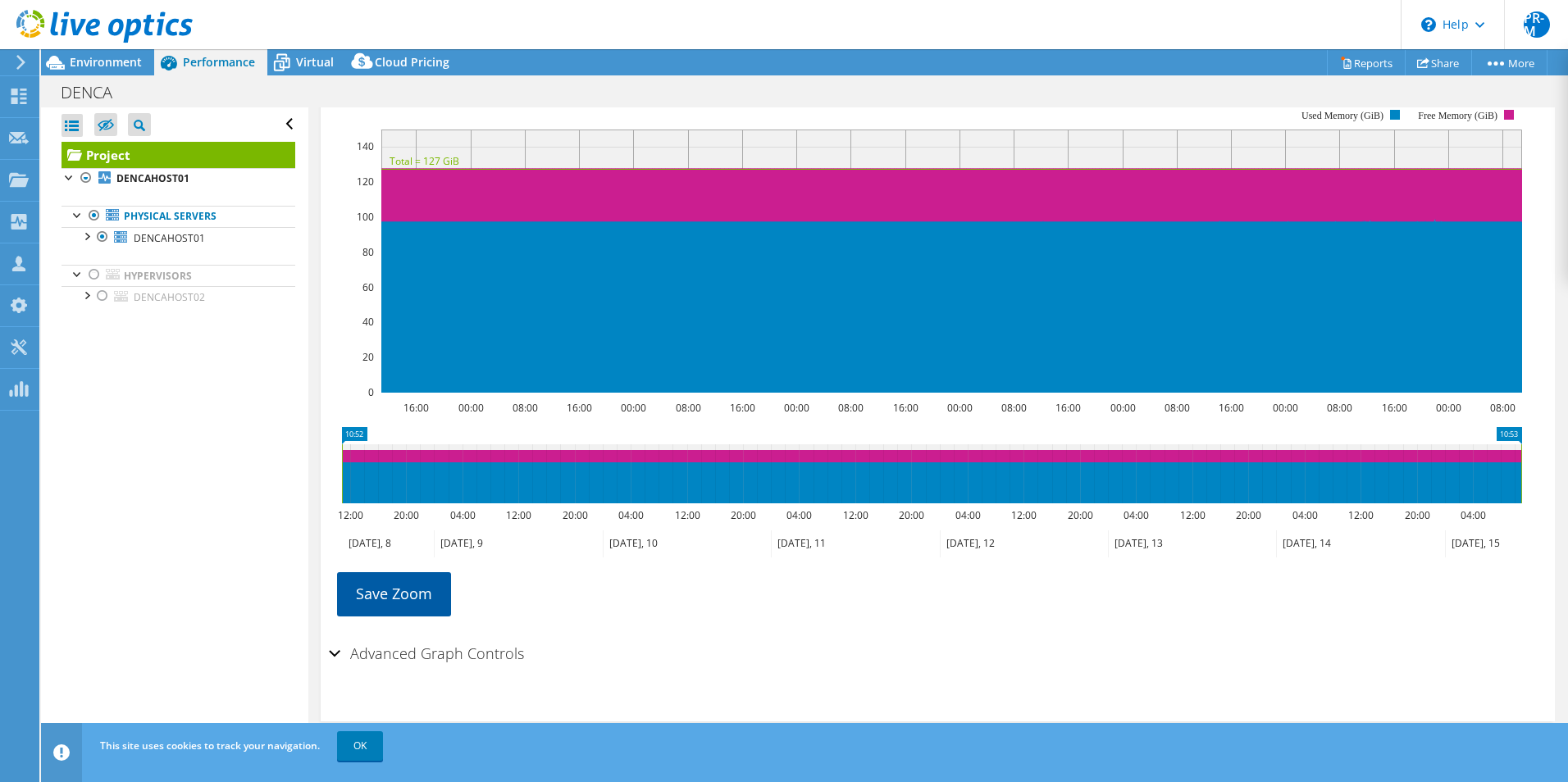
drag, startPoint x: 427, startPoint y: 599, endPoint x: 442, endPoint y: 597, distance: 15.1
click at [427, 599] on link "Save Zoom" at bounding box center [394, 593] width 114 height 43
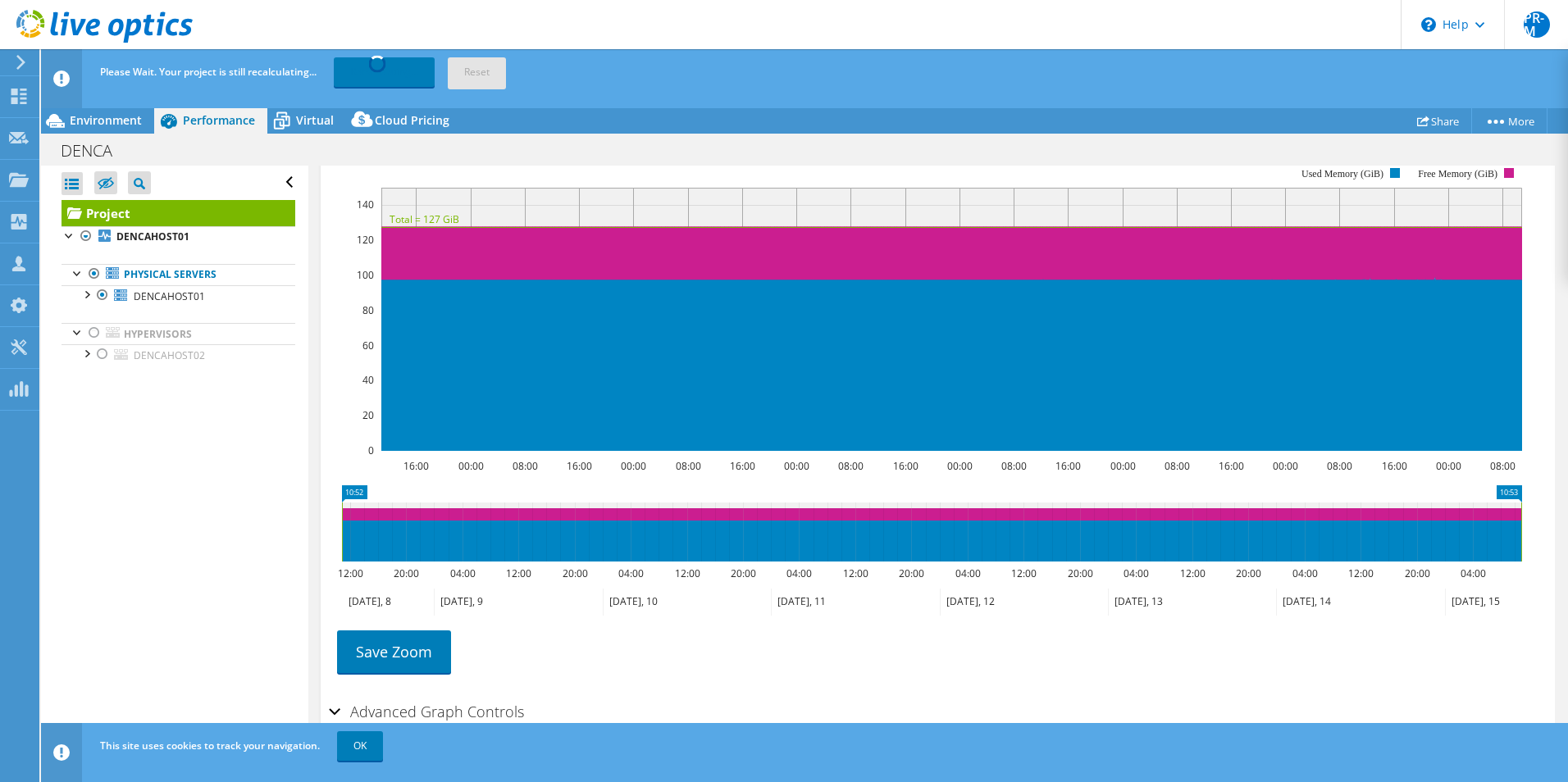
click at [748, 662] on ul "Save Zoom" at bounding box center [933, 649] width 1210 height 47
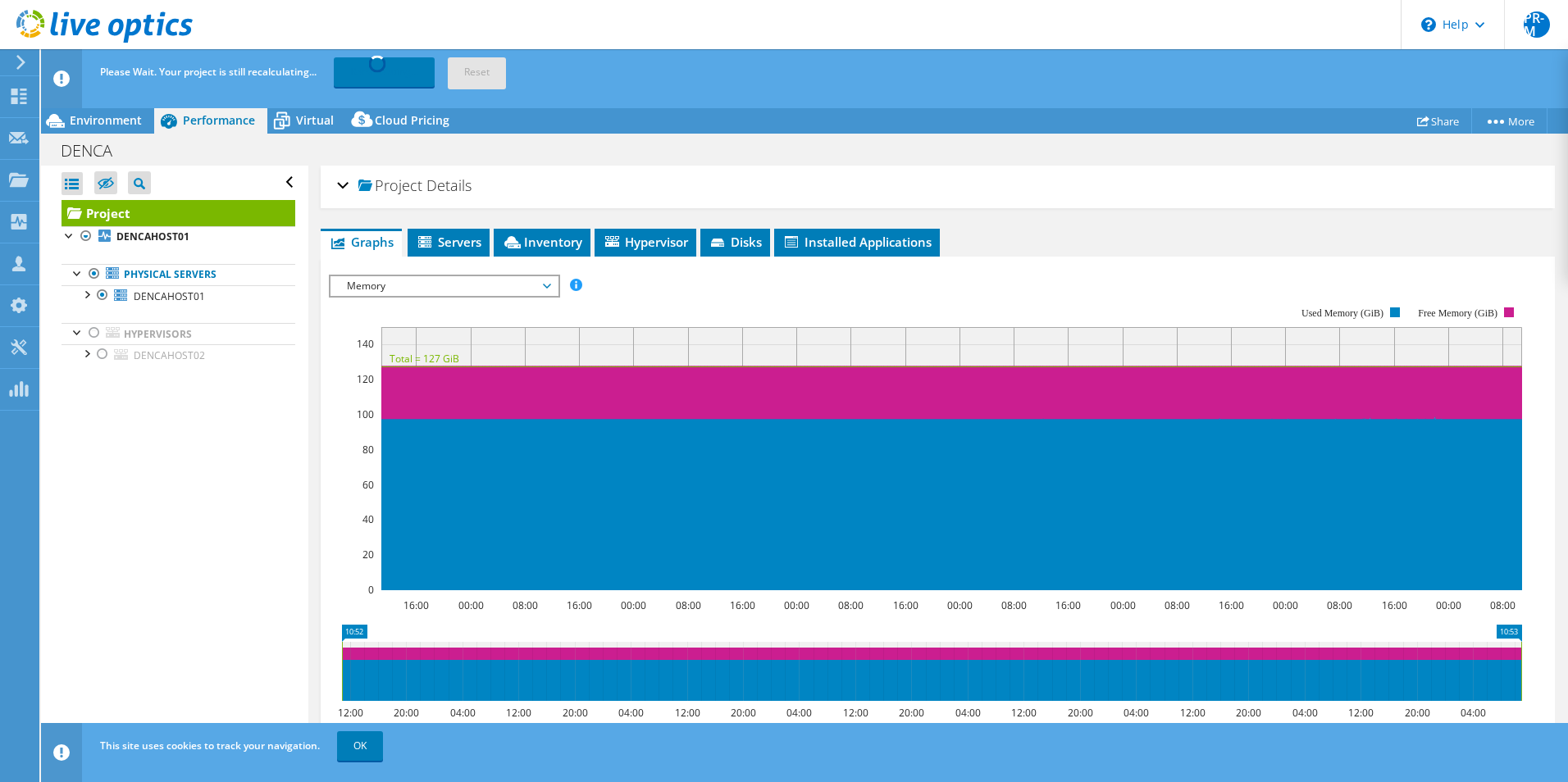
scroll to position [0, 0]
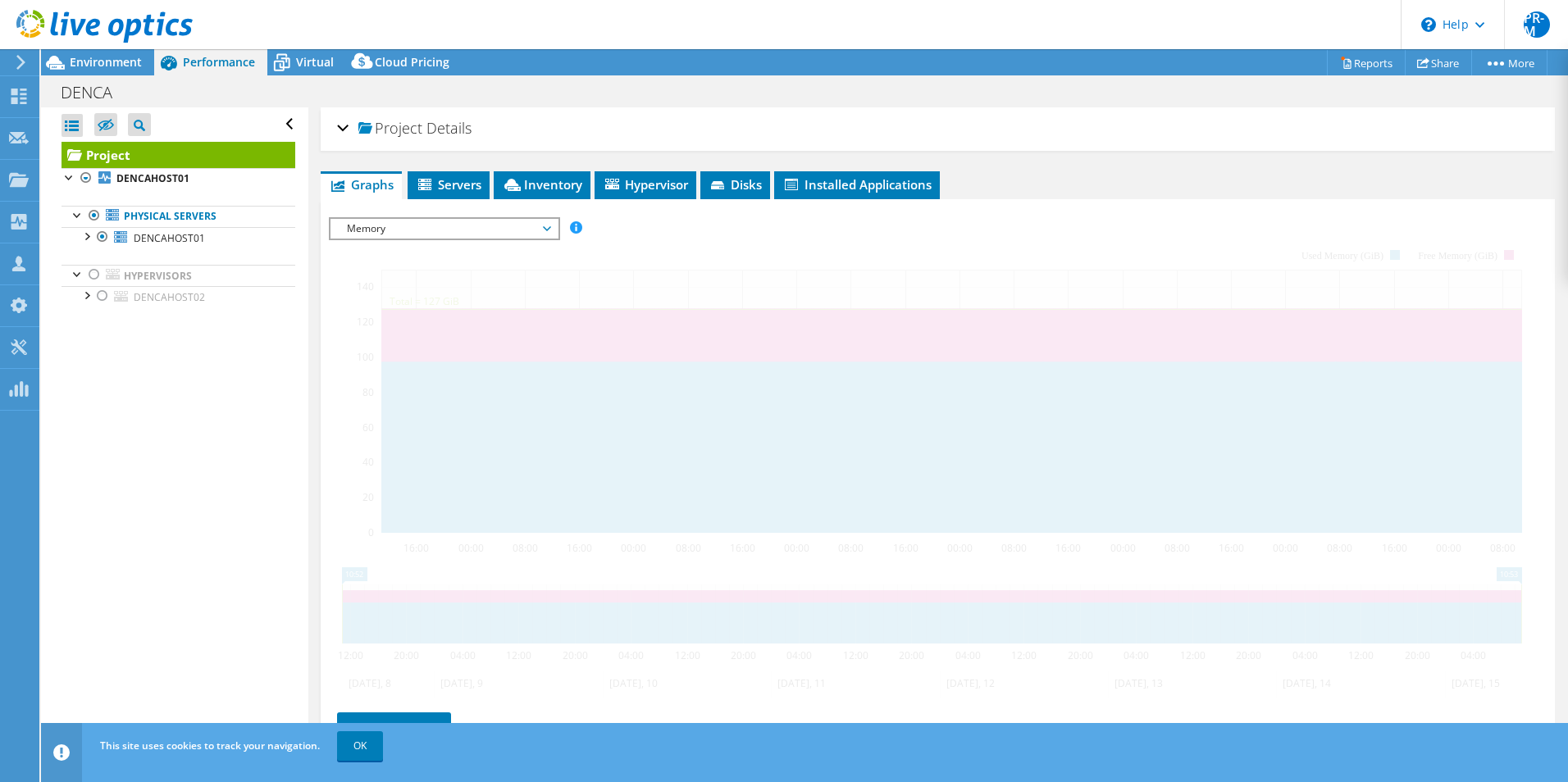
click at [708, 248] on div at bounding box center [938, 497] width 1218 height 560
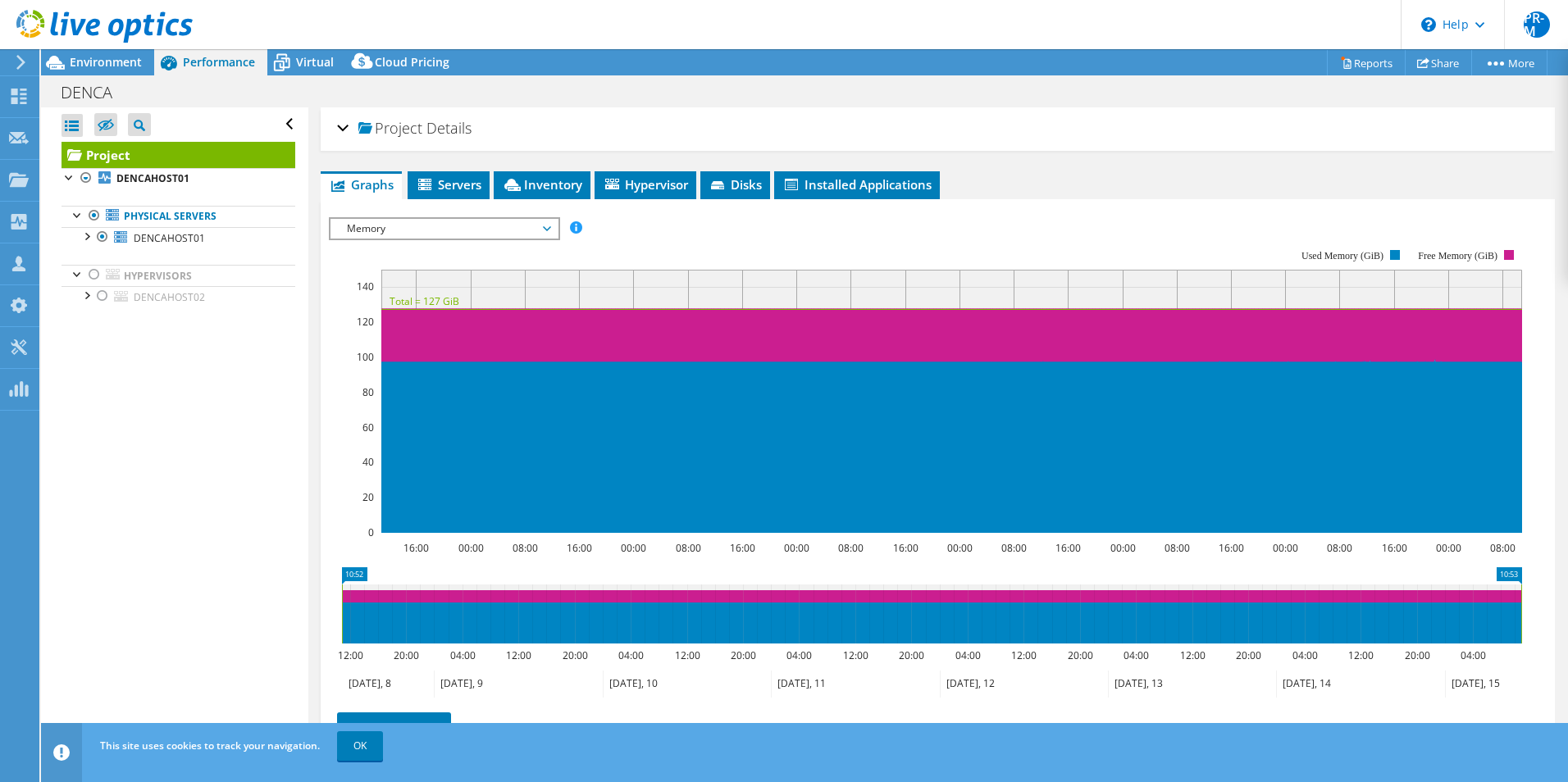
click at [1088, 122] on div "Project Details" at bounding box center [938, 129] width 1202 height 36
